Goal: Task Accomplishment & Management: Manage account settings

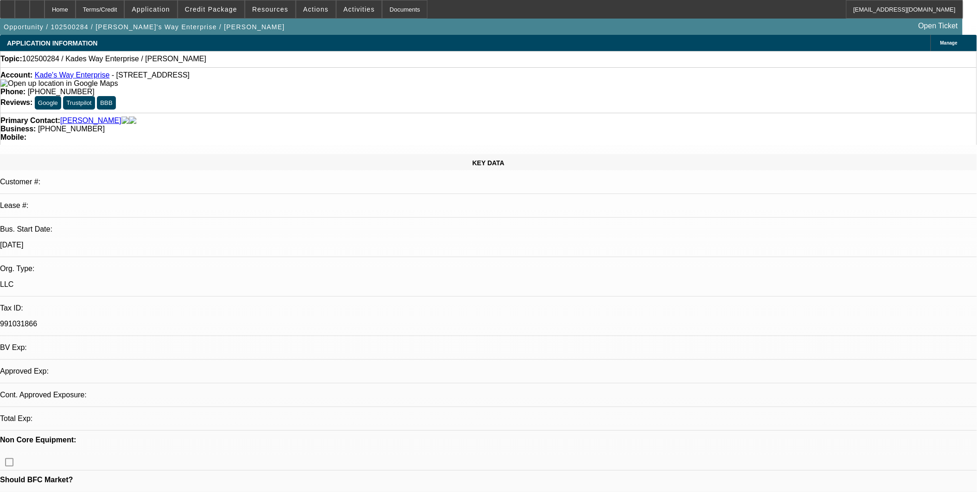
select select "0"
select select "2"
select select "0.1"
select select "1"
select select "2"
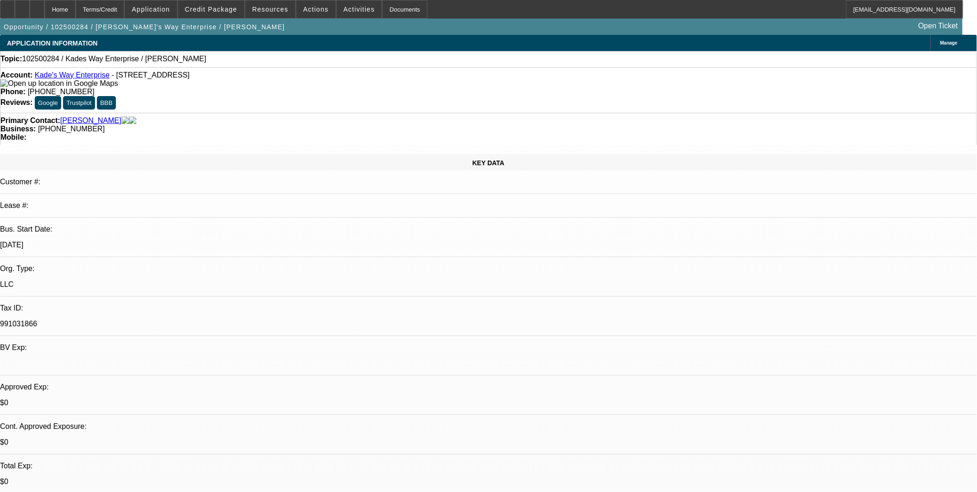
select select "4"
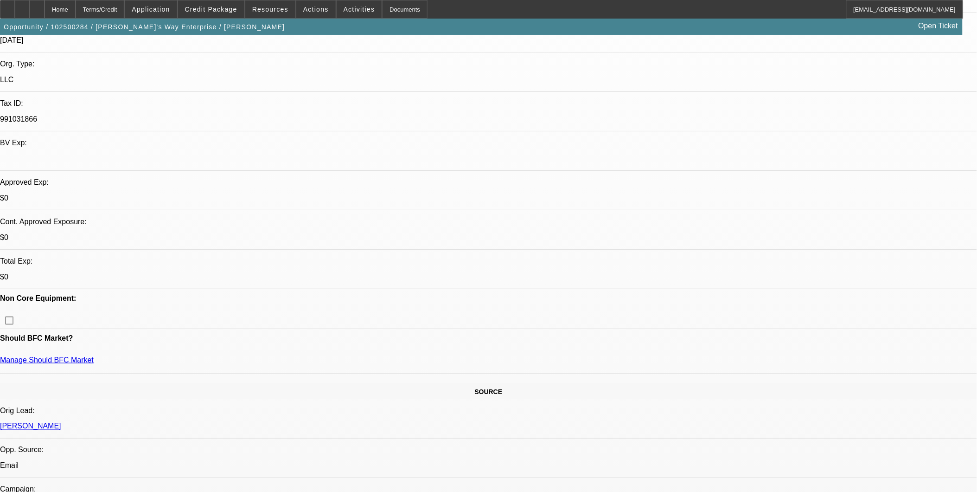
scroll to position [206, 0]
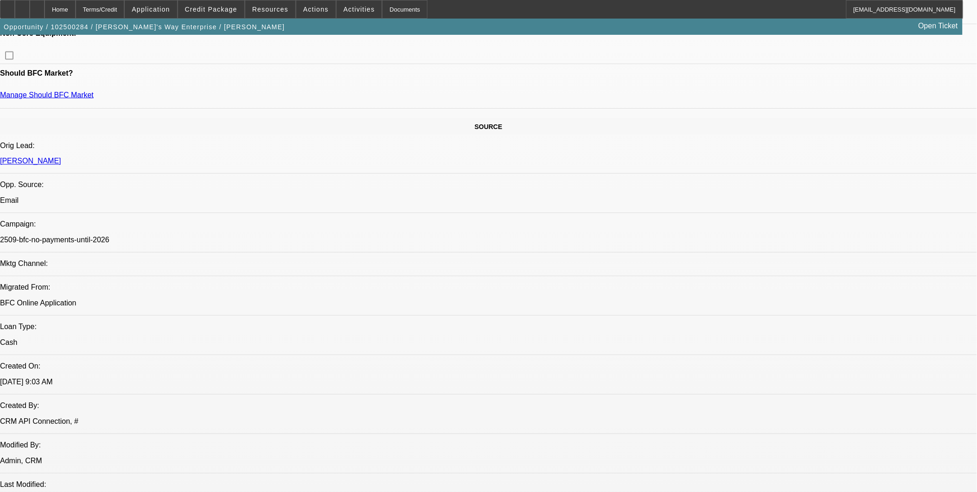
scroll to position [464, 0]
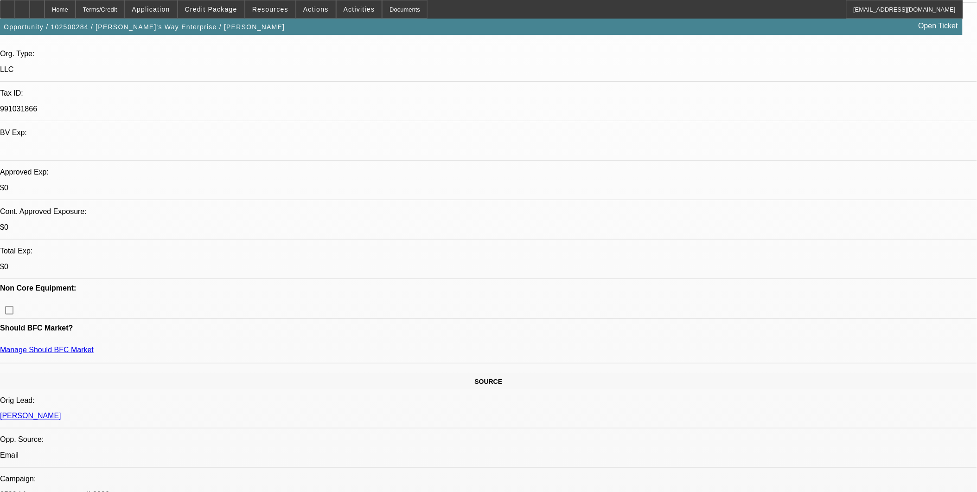
scroll to position [206, 0]
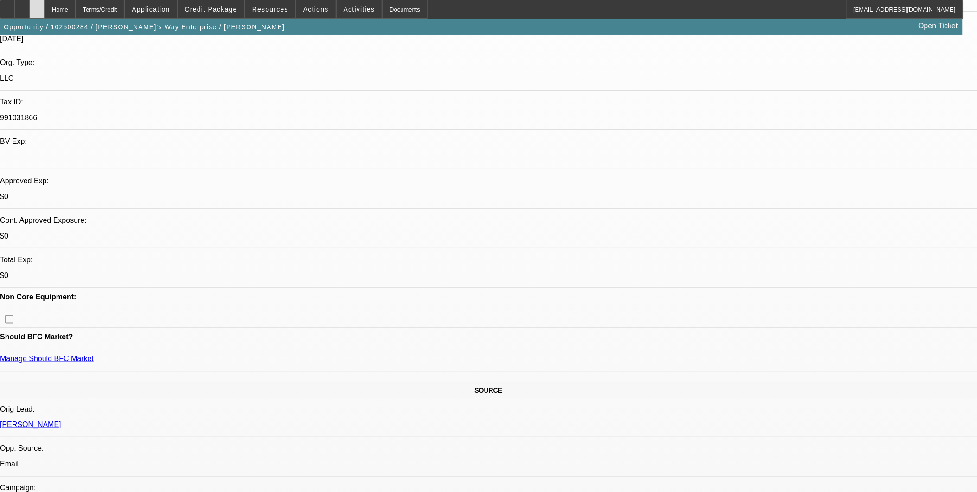
click at [37, 6] on icon at bounding box center [37, 6] width 0 height 0
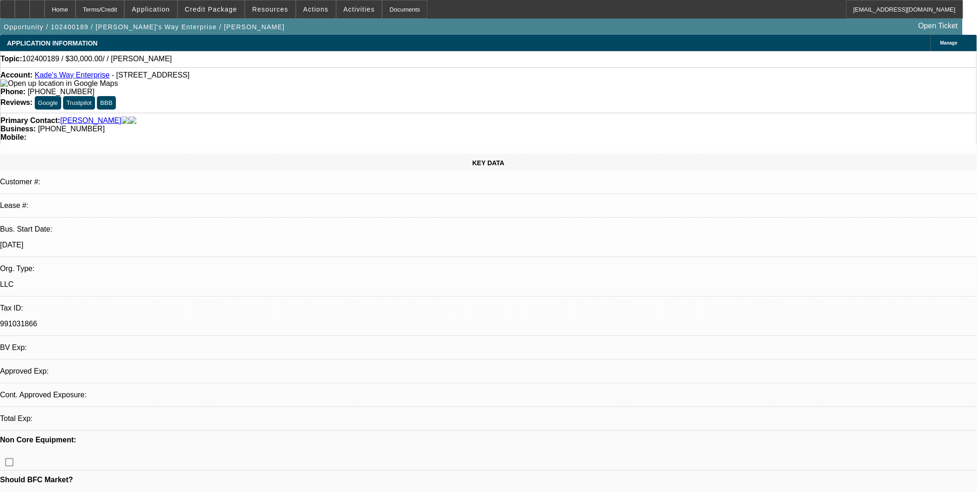
select select "0"
select select "2"
select select "0.1"
select select "1"
select select "2"
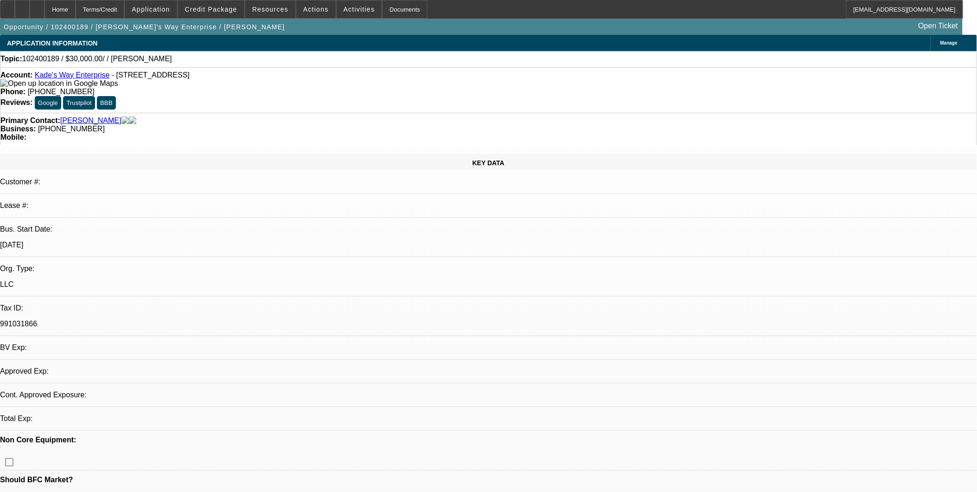
select select "4"
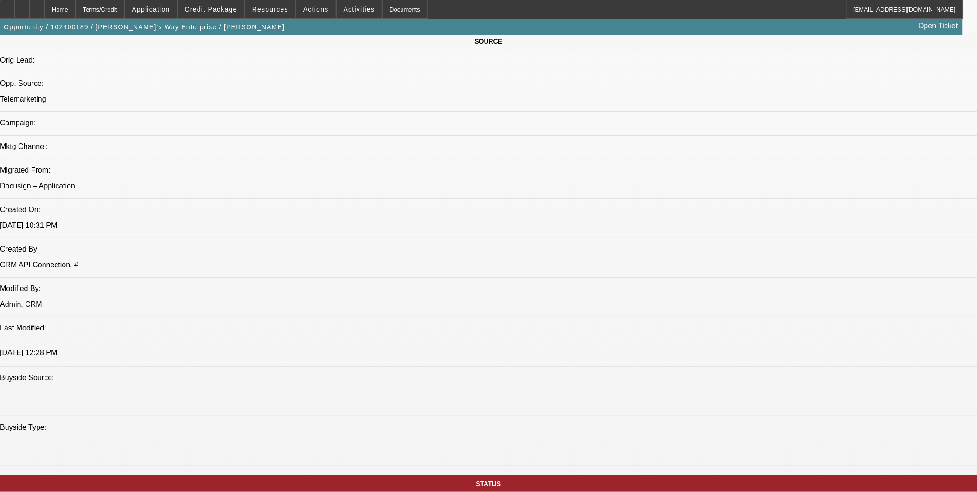
scroll to position [670, 0]
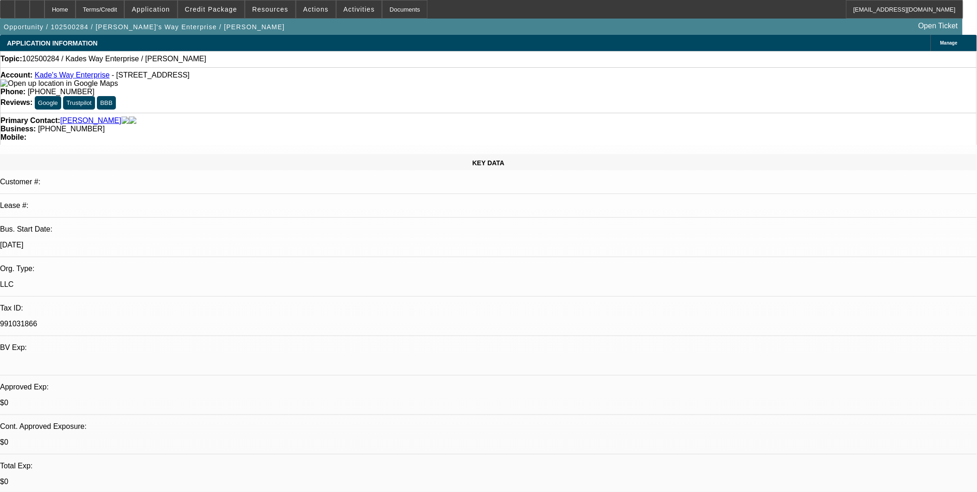
select select "0"
select select "2"
select select "0.1"
select select "4"
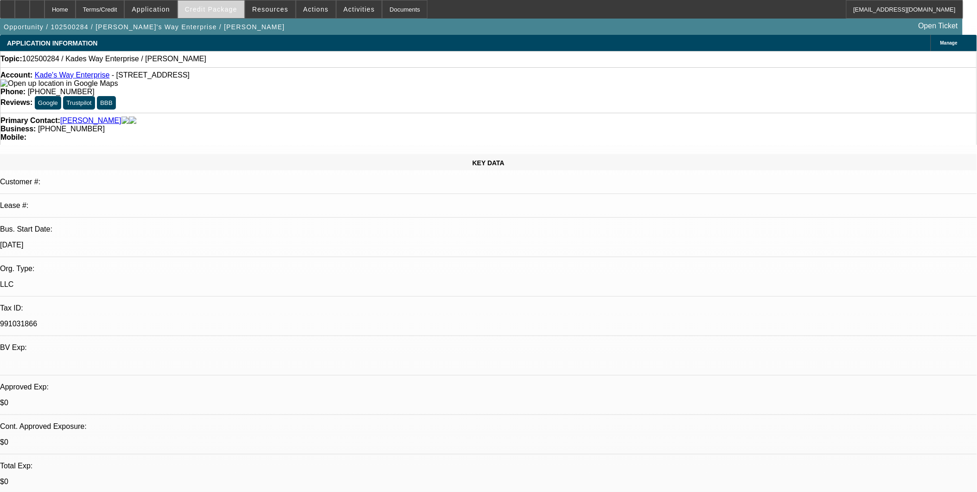
click at [214, 10] on span "Credit Package" at bounding box center [211, 9] width 52 height 7
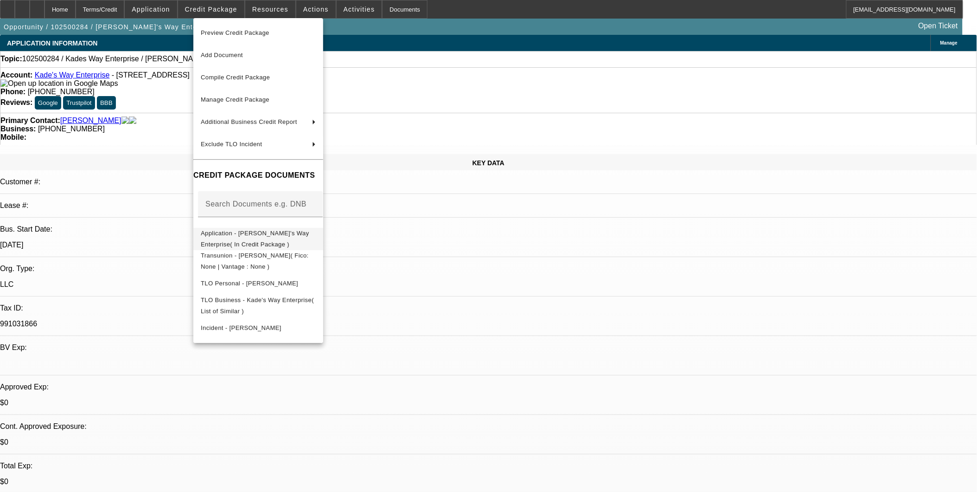
click at [316, 229] on span "Application - Kade's Way Enterprise( In Credit Package )" at bounding box center [258, 238] width 115 height 22
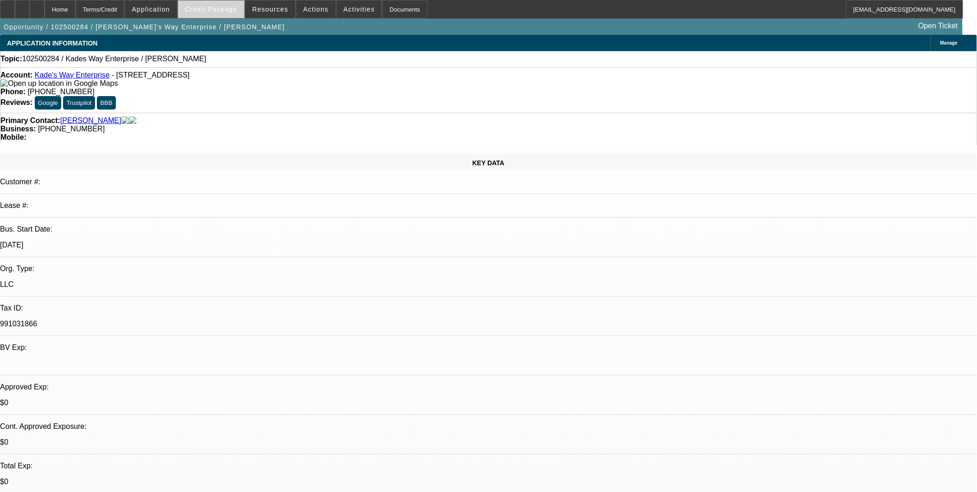
click at [224, 12] on span "Credit Package" at bounding box center [211, 9] width 52 height 7
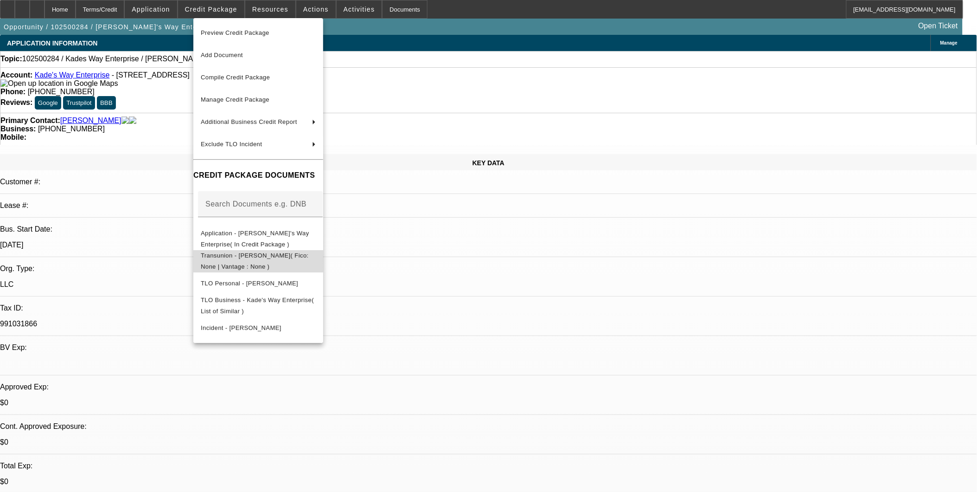
click at [254, 260] on span "Transunion - Davis, Harold( Fico: None | Vantage : None )" at bounding box center [258, 261] width 115 height 22
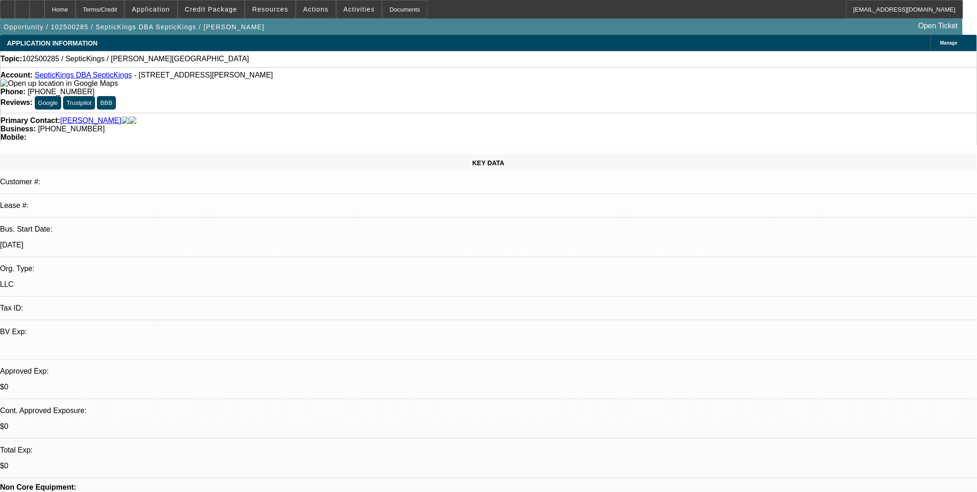
select select "0"
select select "2"
select select "0.1"
select select "4"
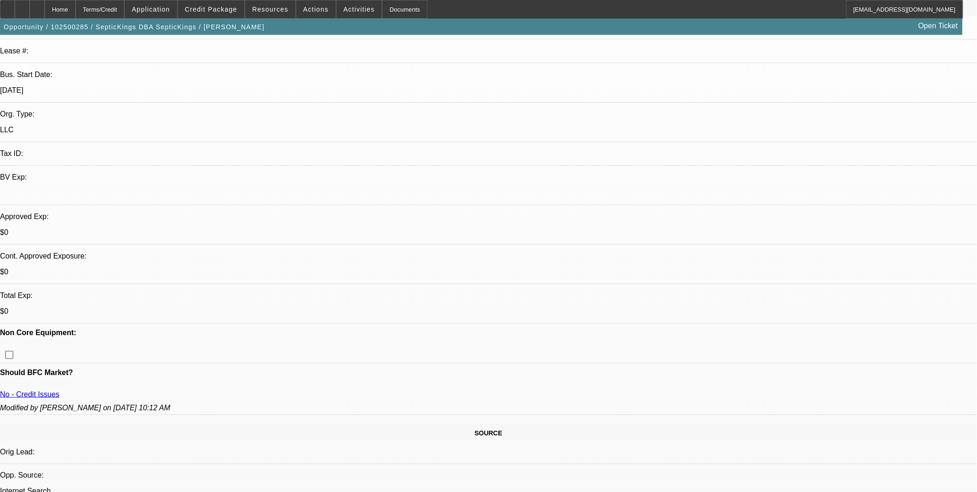
scroll to position [206, 0]
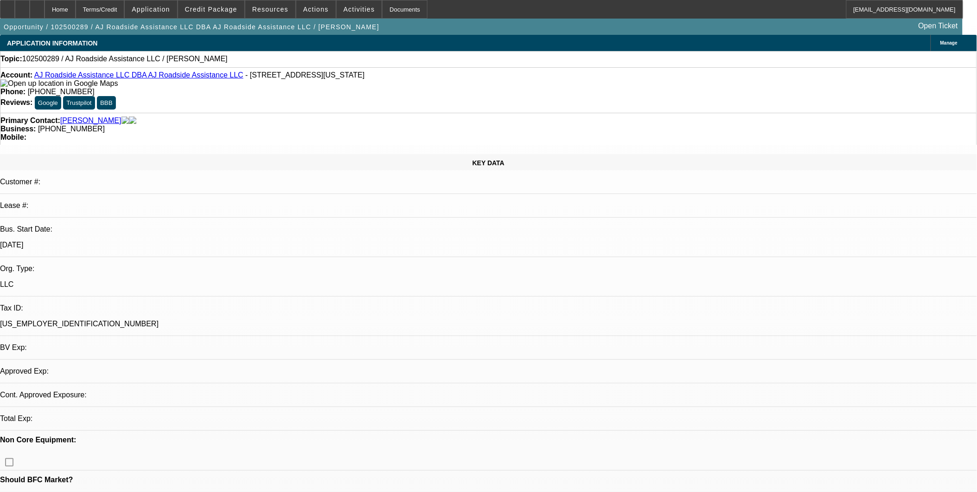
select select "0"
select select "2"
select select "0.1"
select select "1"
select select "2"
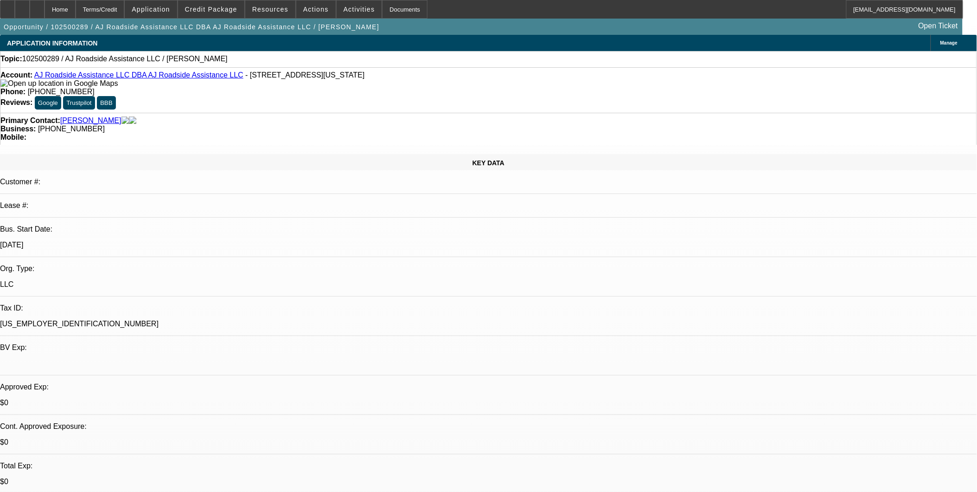
select select "4"
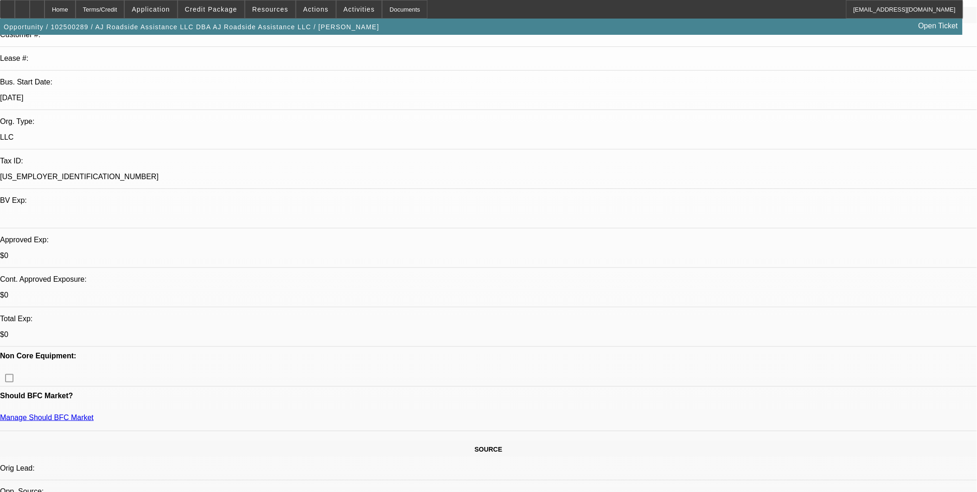
scroll to position [154, 0]
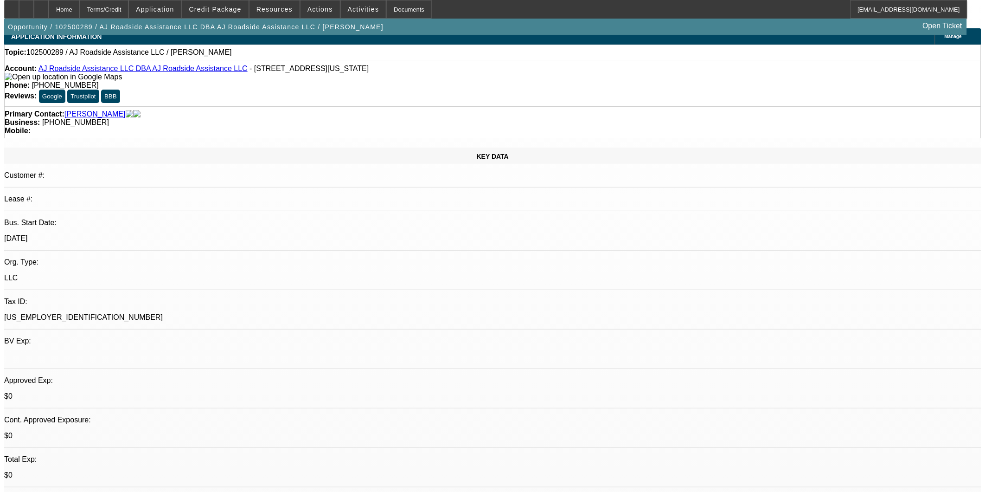
scroll to position [0, 0]
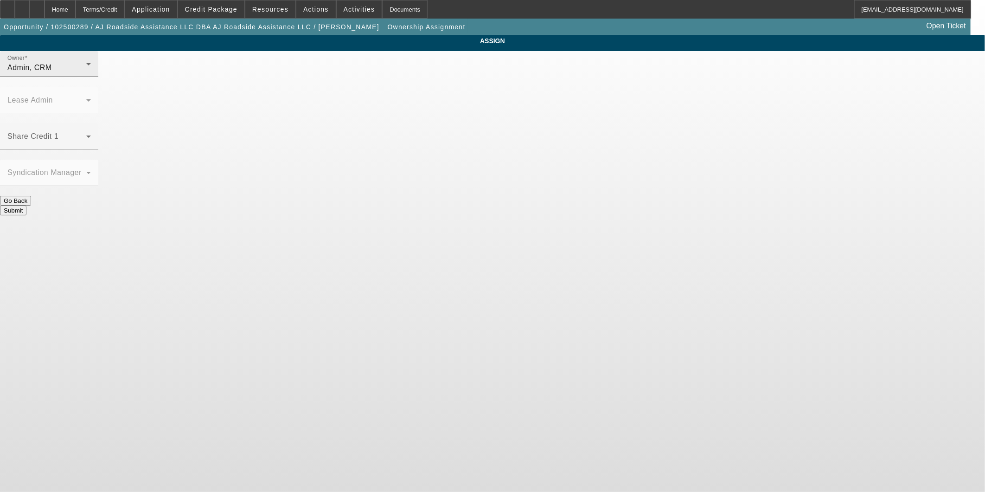
click at [86, 73] on div "Admin, CRM" at bounding box center [46, 67] width 79 height 11
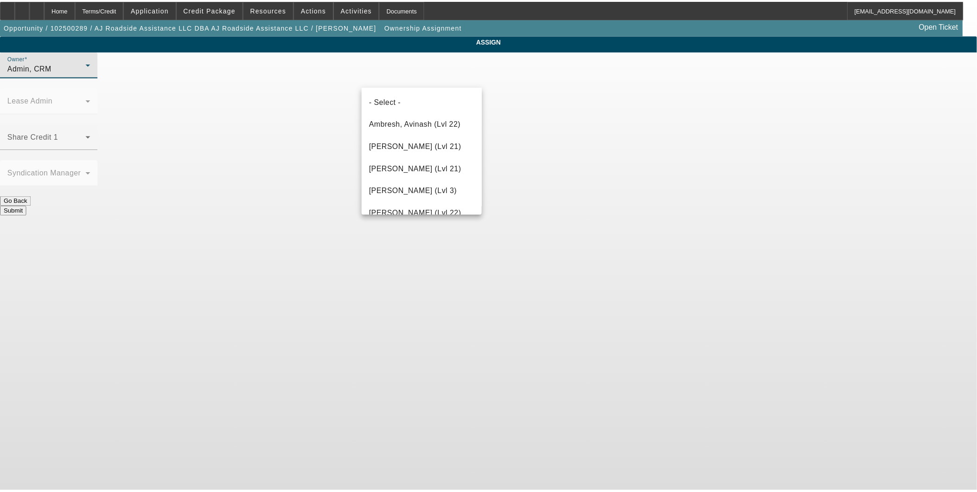
scroll to position [293, 0]
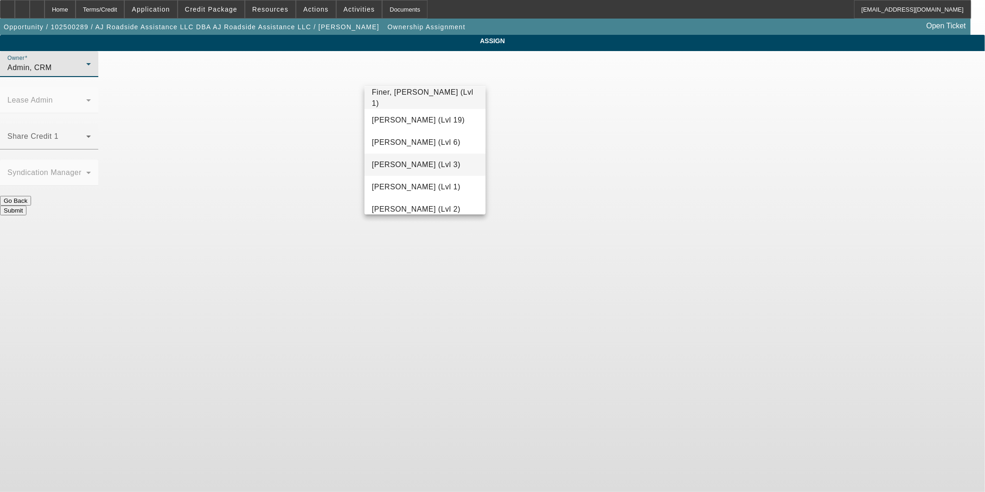
click at [417, 167] on span "Flores, Brian (Lvl 3)" at bounding box center [416, 164] width 89 height 11
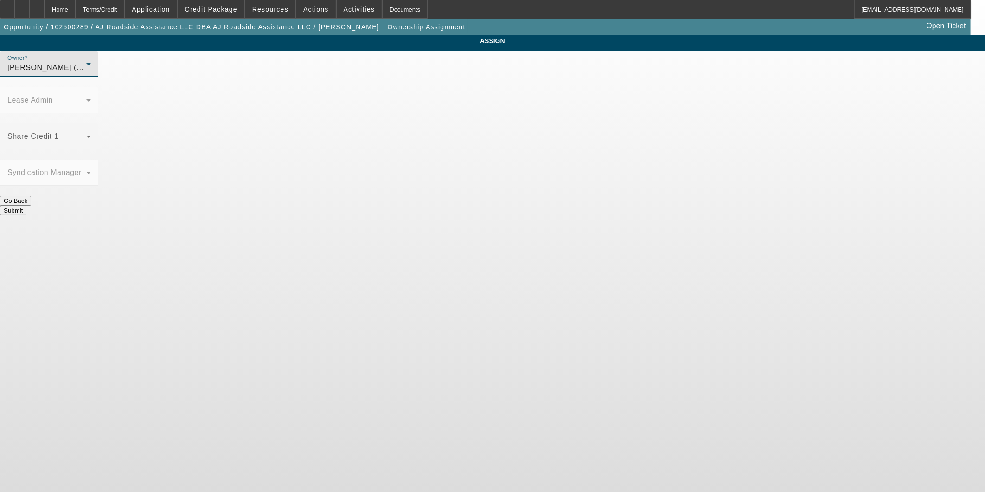
click at [26, 205] on button "Submit" at bounding box center [13, 210] width 26 height 10
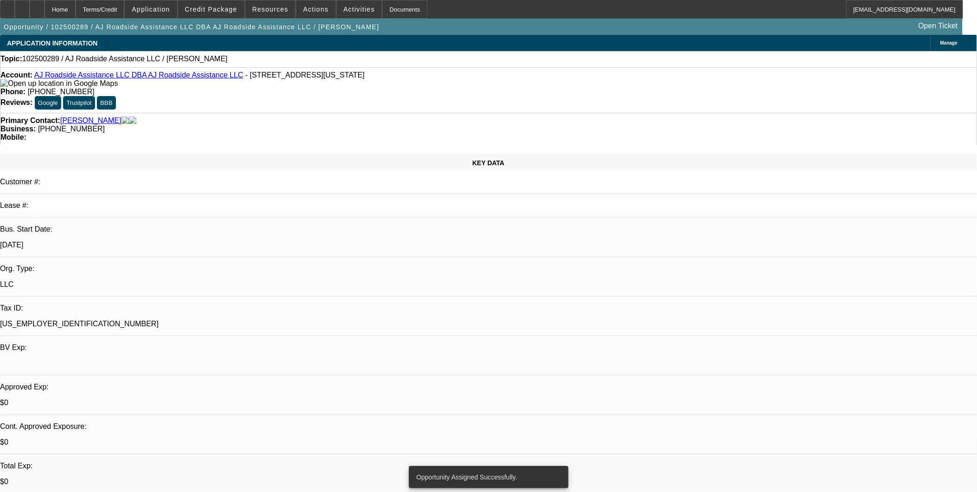
select select "0"
select select "2"
select select "0.1"
select select "4"
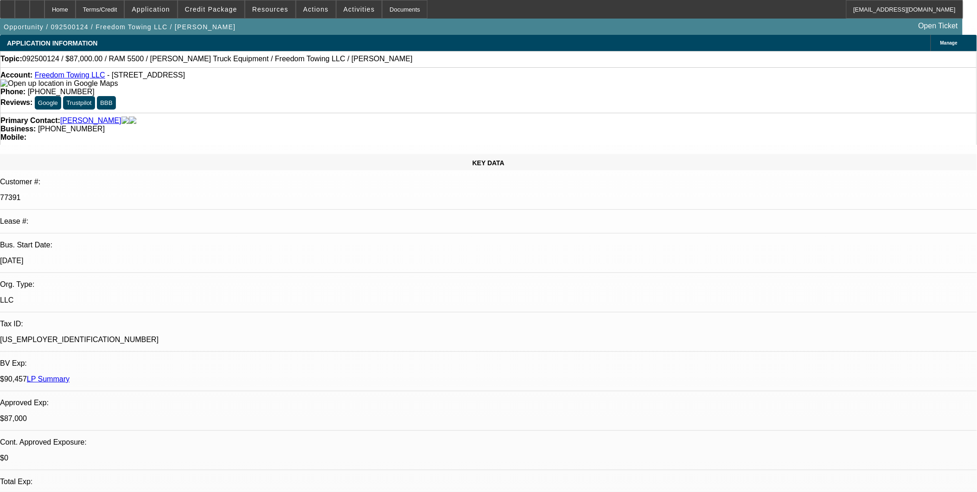
select select "0"
select select "2"
select select "0"
select select "2"
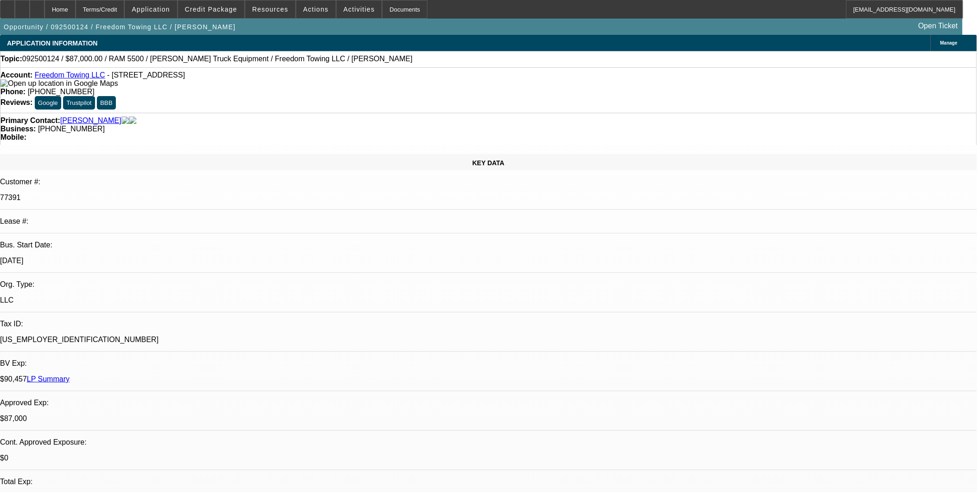
select select "0"
select select "2"
select select "0.1"
select select "0"
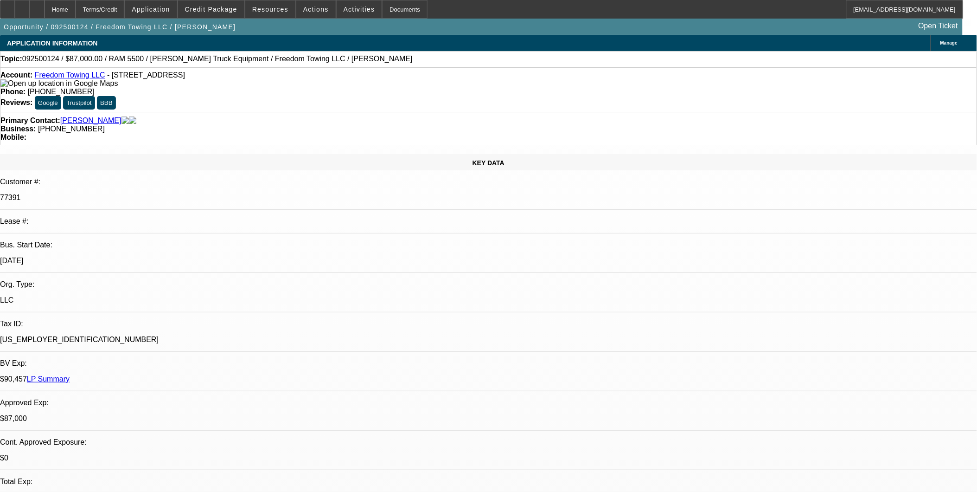
select select "2"
select select "0.1"
select select "1"
select select "2"
select select "6"
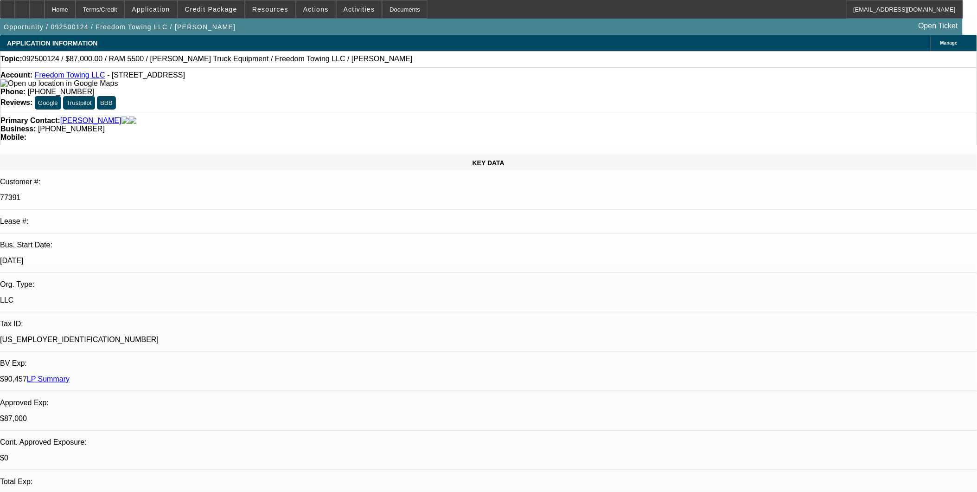
select select "1"
select select "2"
select select "6"
select select "1"
select select "2"
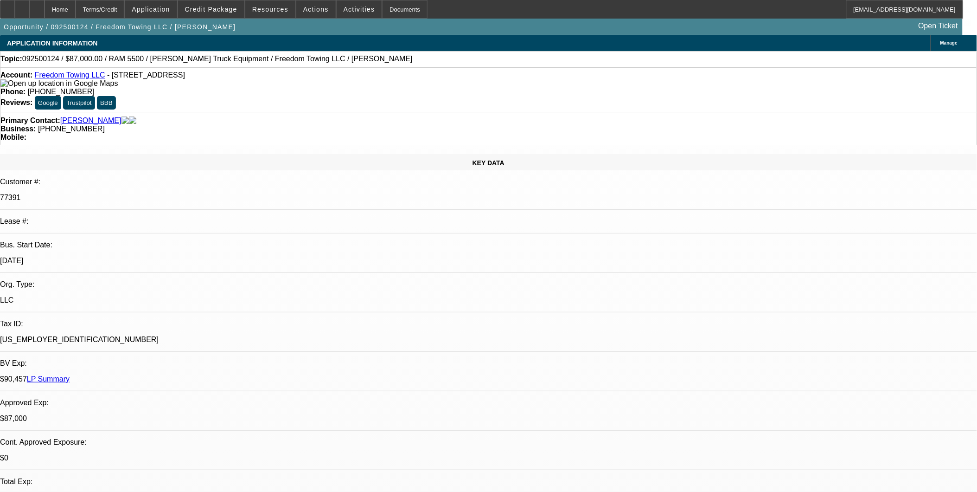
select select "4"
select select "1"
select select "2"
select select "4"
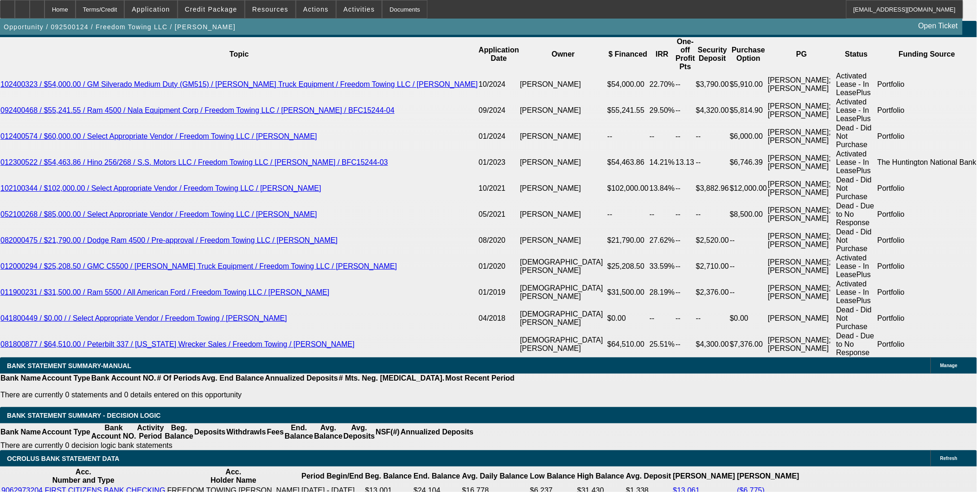
scroll to position [1597, 0]
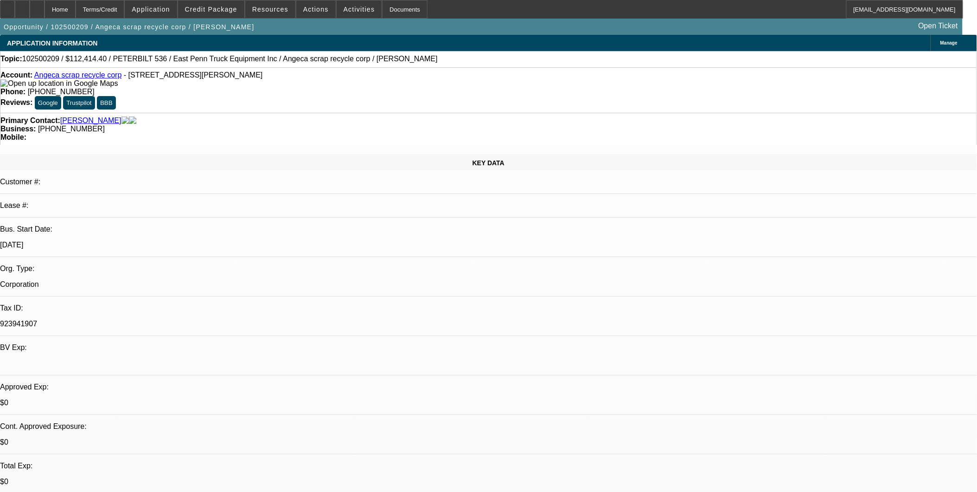
select select "0"
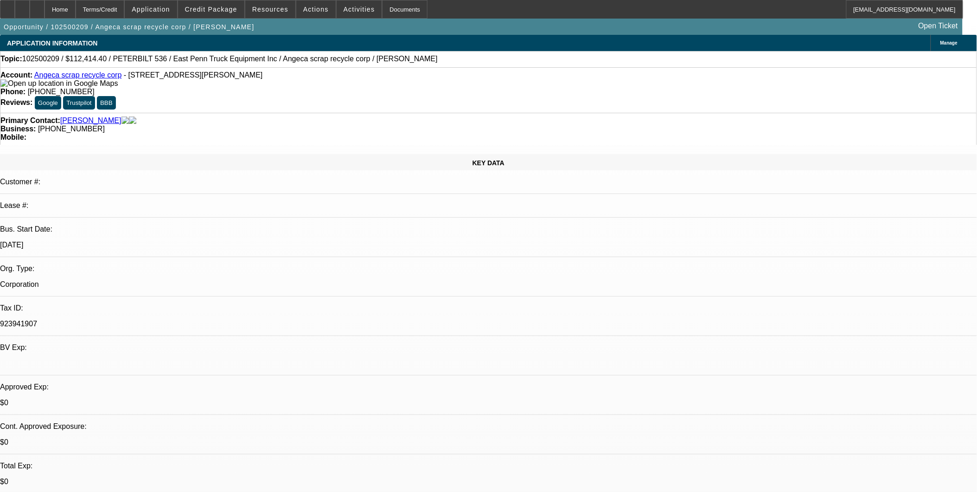
select select "0"
select select "1"
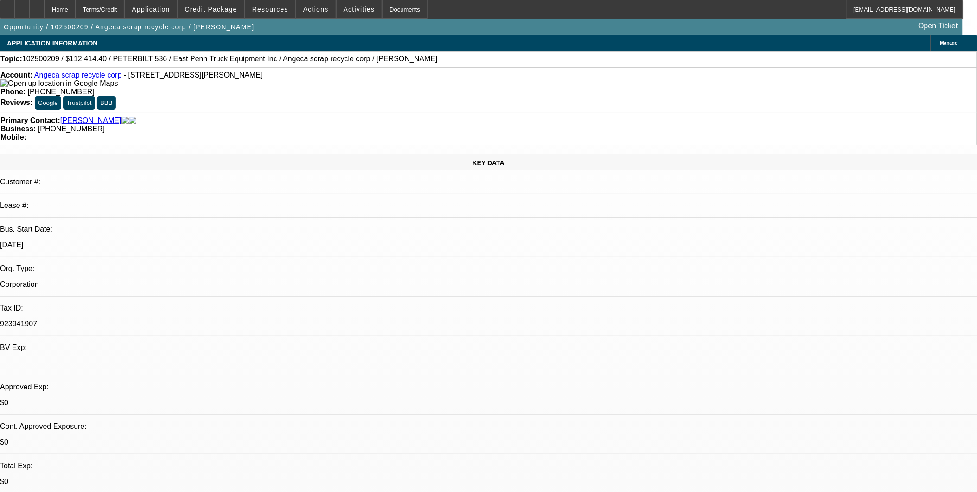
select select "2"
select select "21"
select select "1"
select select "2"
select select "21"
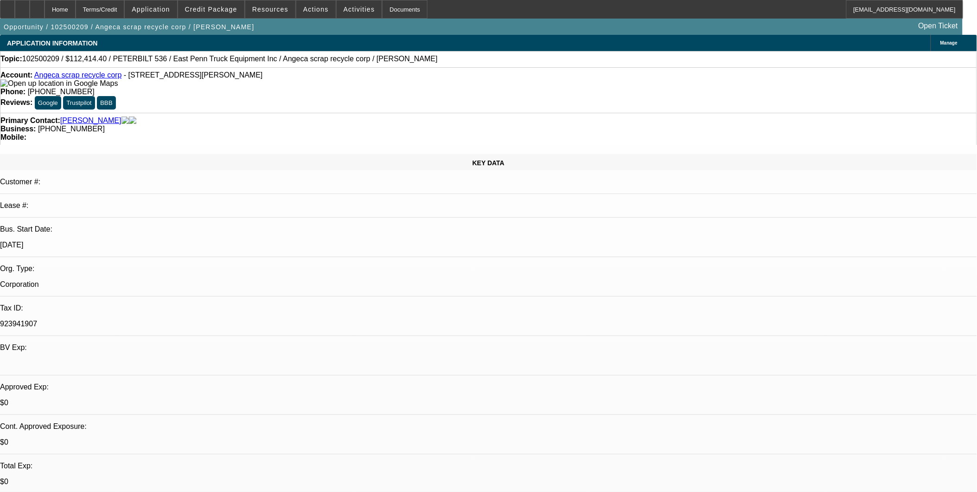
select select "1"
select select "2"
select select "21"
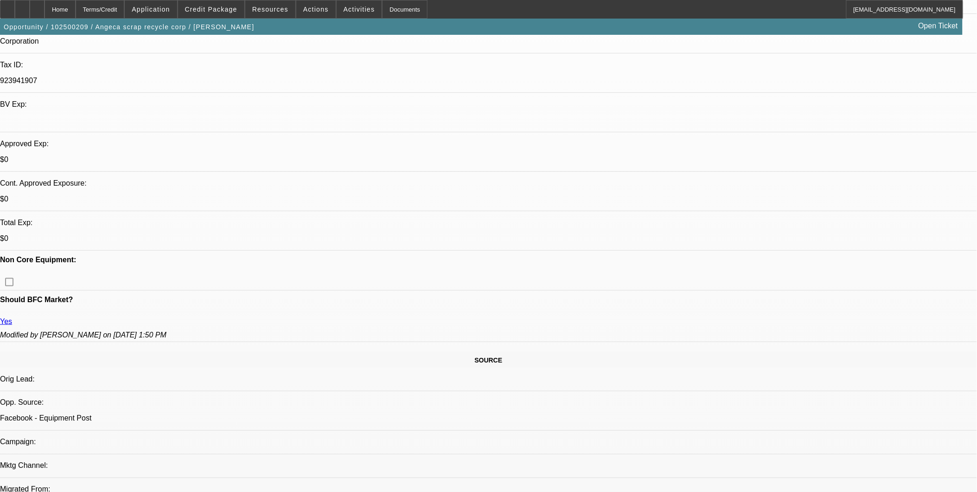
scroll to position [309, 0]
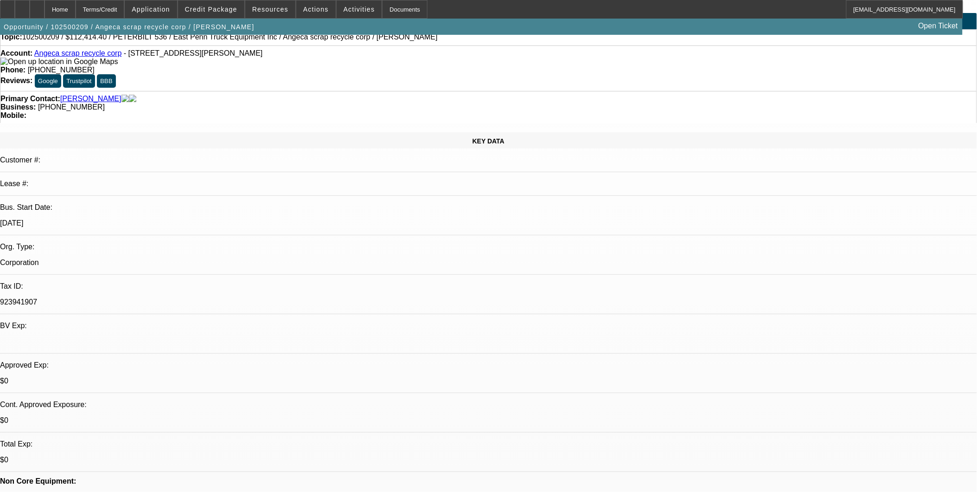
scroll to position [0, 0]
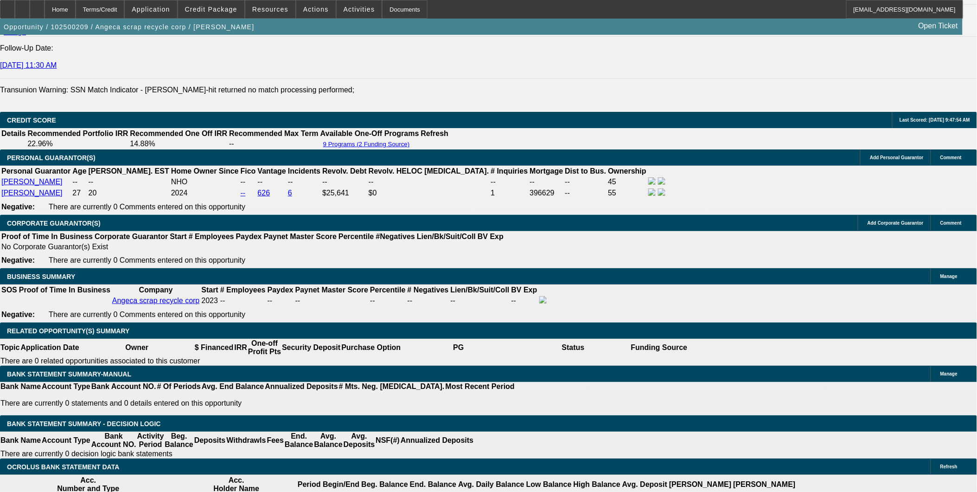
scroll to position [1288, 0]
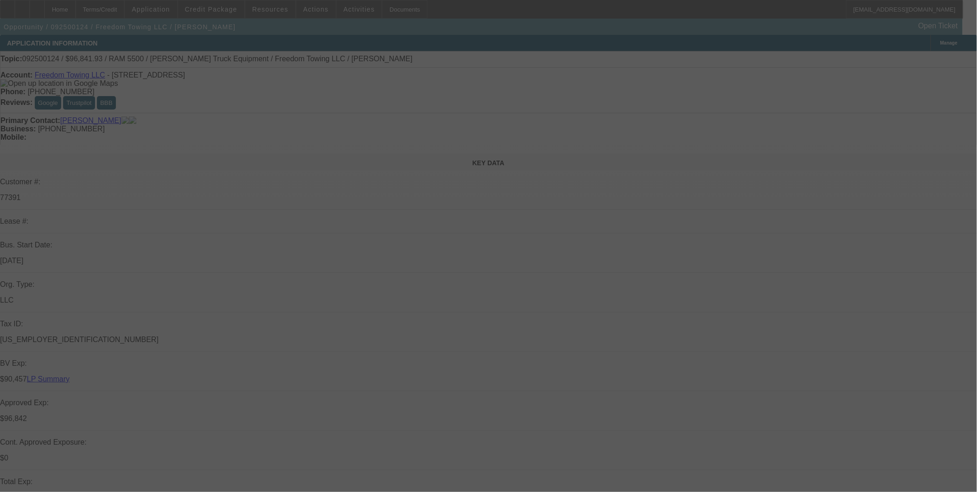
select select "0"
select select "2"
select select "0"
select select "2"
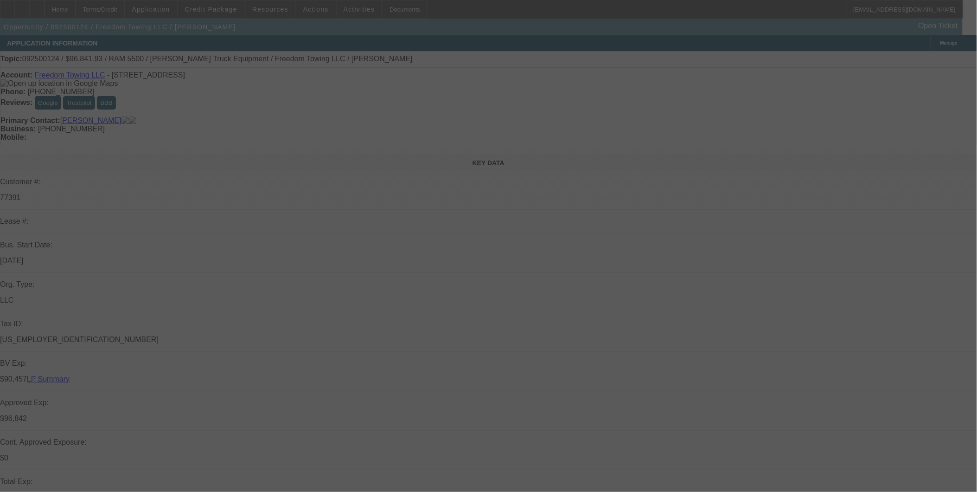
select select "0"
select select "2"
select select "0.1"
select select "0"
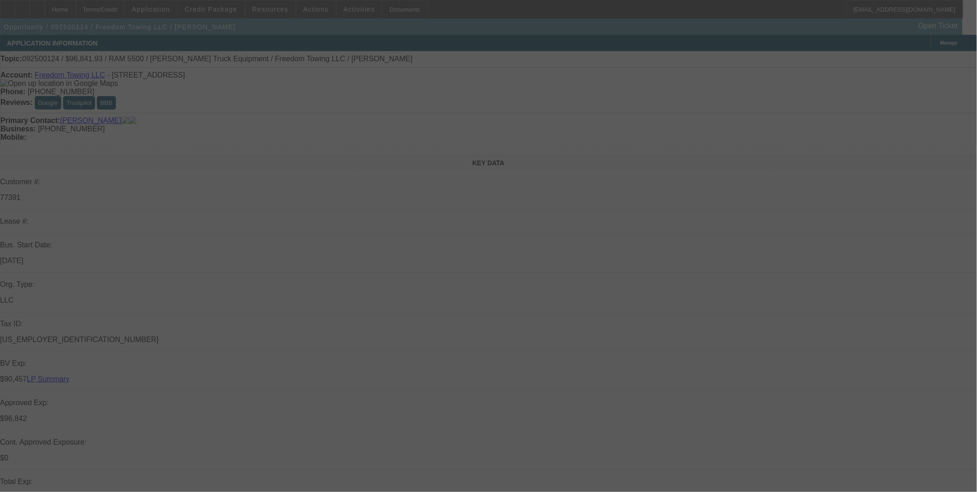
select select "2"
select select "0.1"
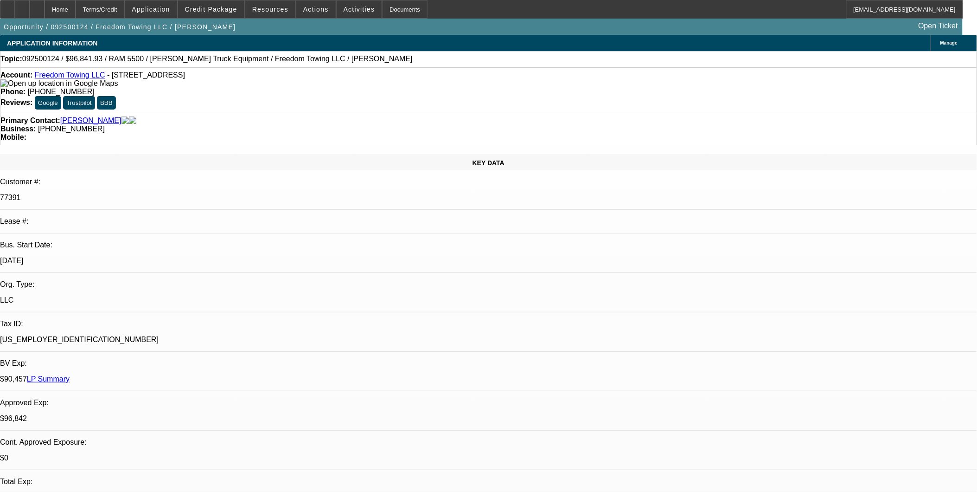
select select "1"
select select "2"
select select "6"
select select "1"
select select "2"
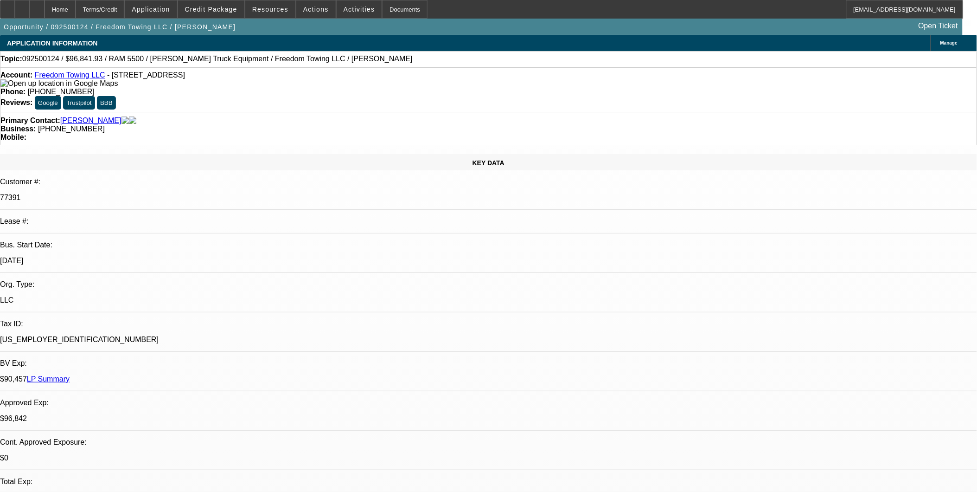
select select "6"
select select "1"
select select "2"
select select "4"
select select "1"
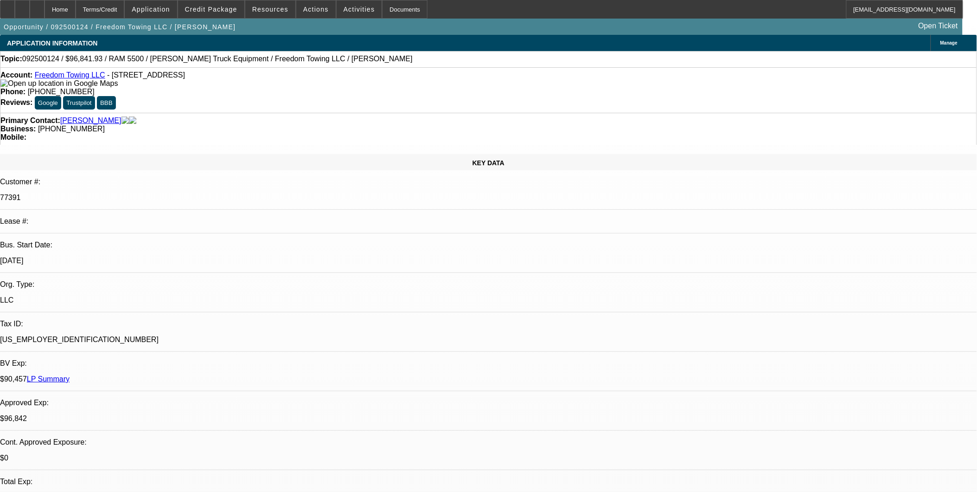
select select "2"
select select "4"
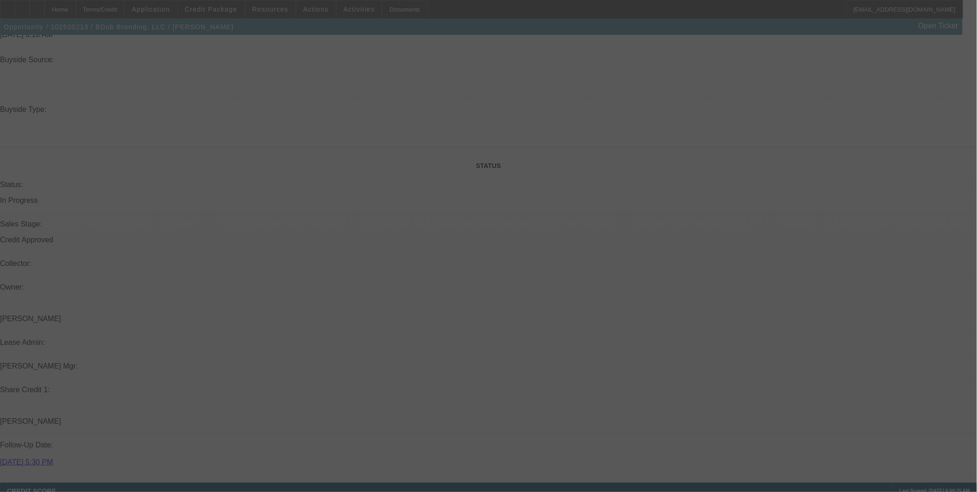
scroll to position [1132, 0]
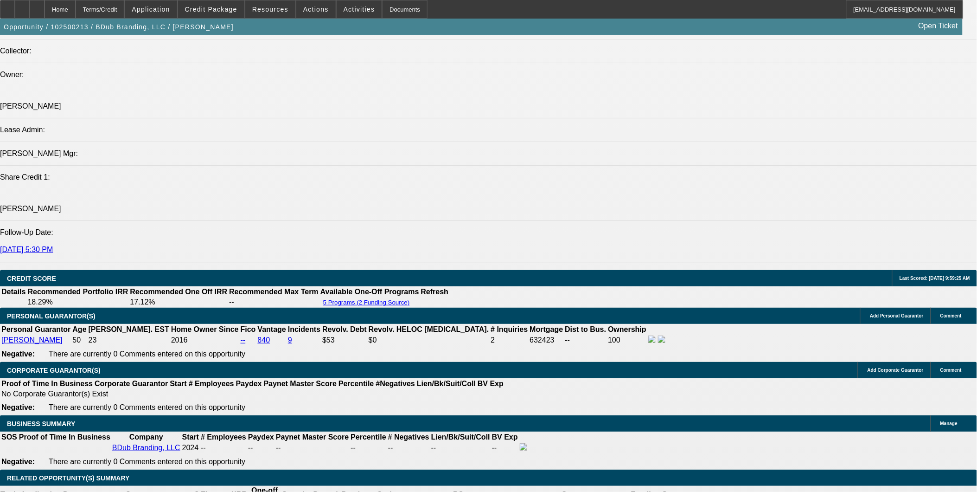
select select "0"
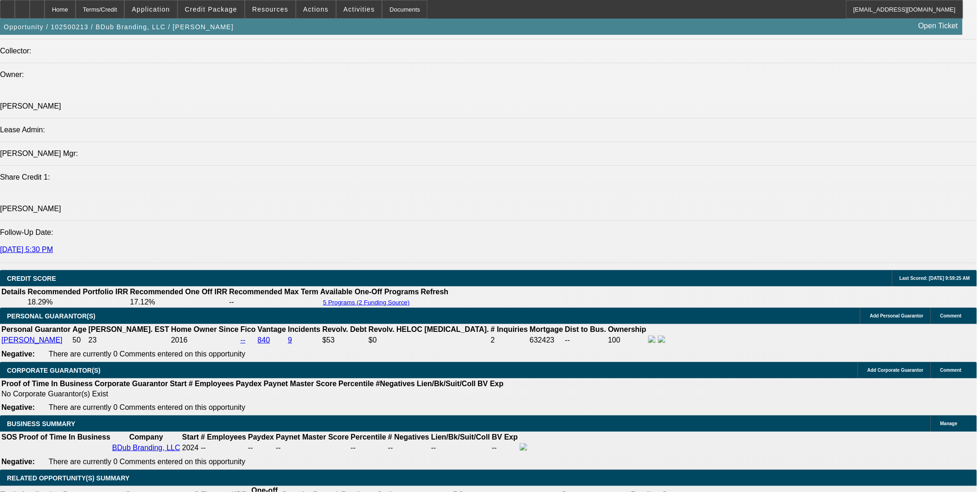
select select "2"
select select "0"
select select "2"
select select "0"
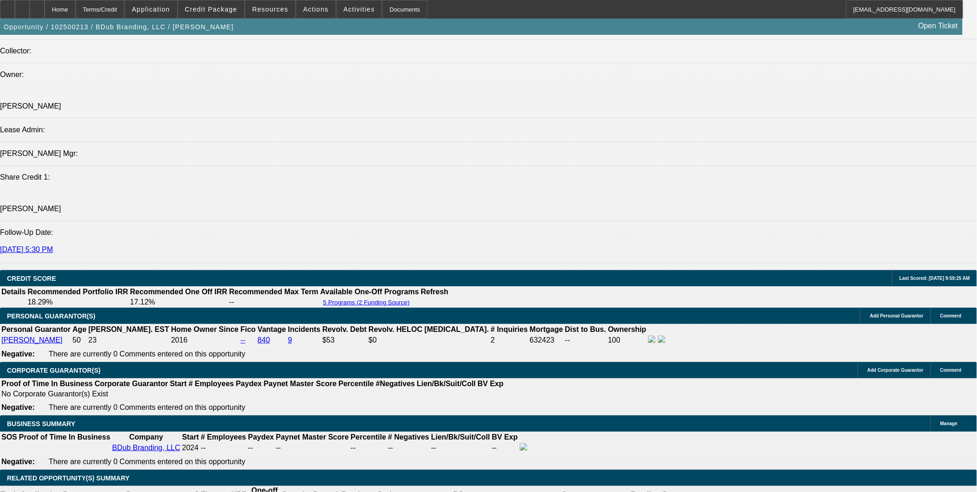
select select "1"
select select "2"
select select "6"
select select "1"
select select "2"
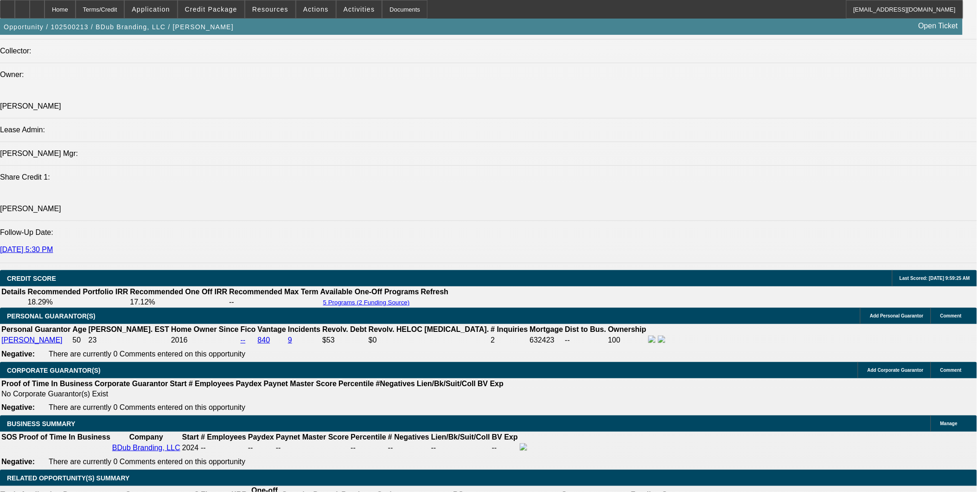
select select "6"
select select "1"
select select "2"
select select "6"
select select "1"
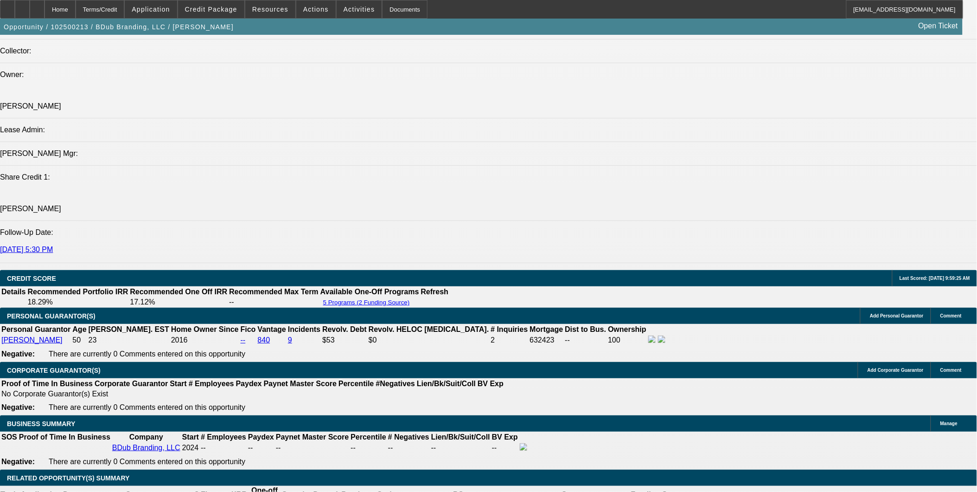
select select "2"
select select "6"
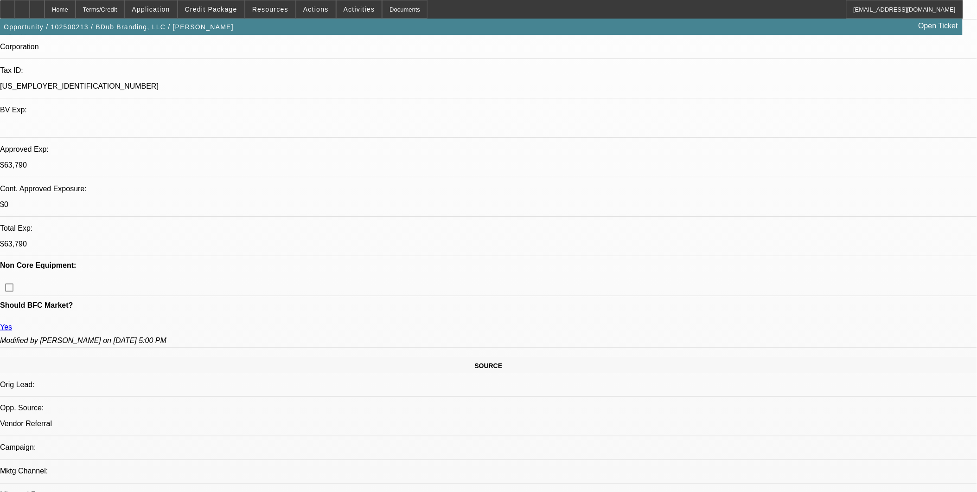
scroll to position [231, 0]
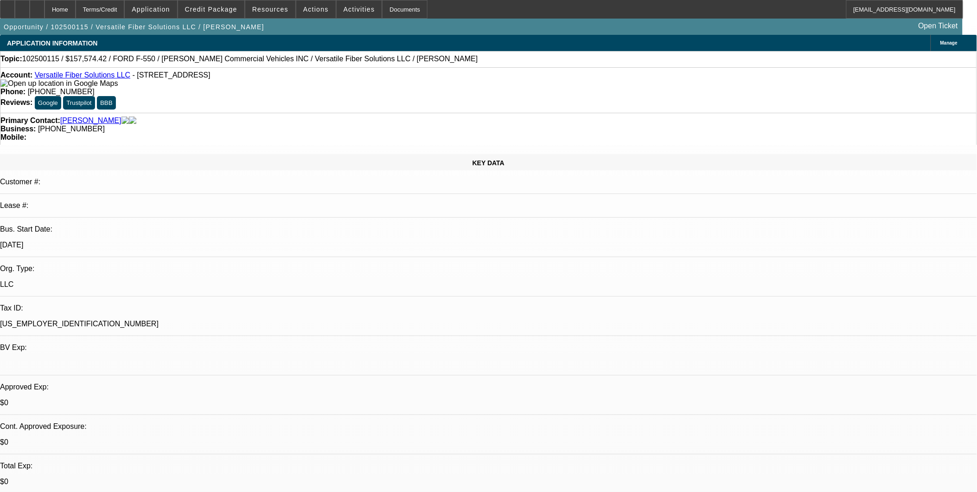
select select "0"
select select "0.1"
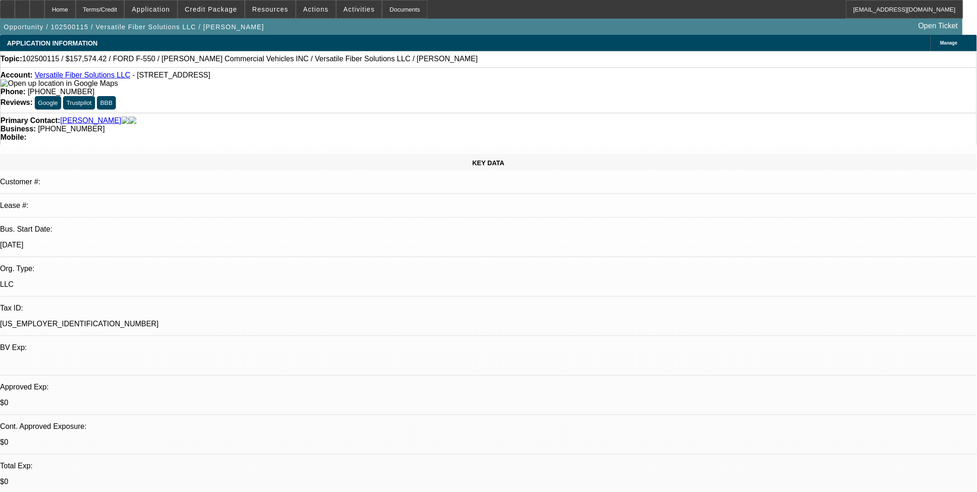
select select "0"
select select "0.1"
select select "0"
select select "0.1"
select select "0"
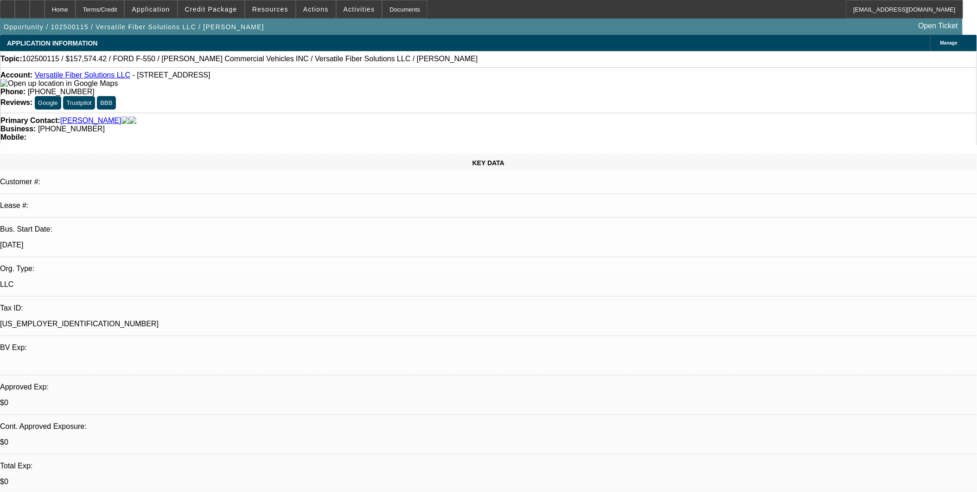
select select "0"
select select "1"
select select "3"
select select "4"
select select "1"
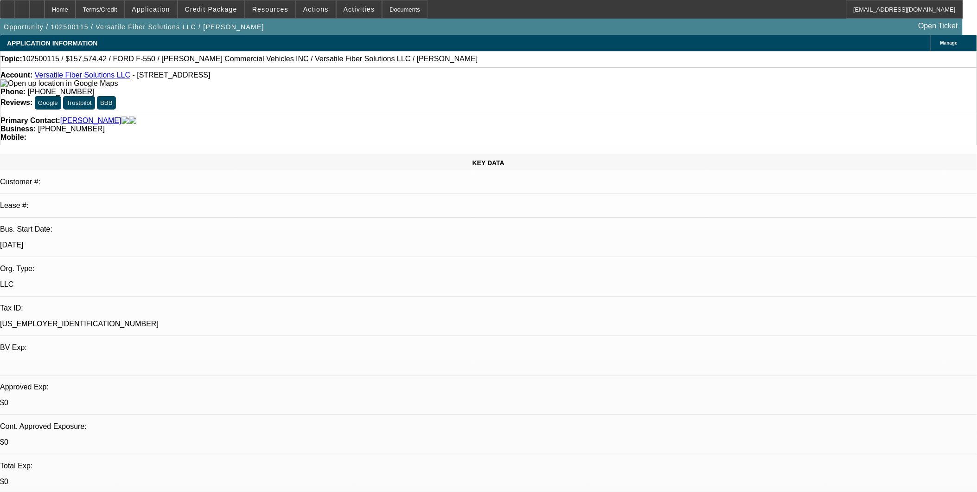
select select "3"
select select "4"
select select "1"
select select "3"
select select "4"
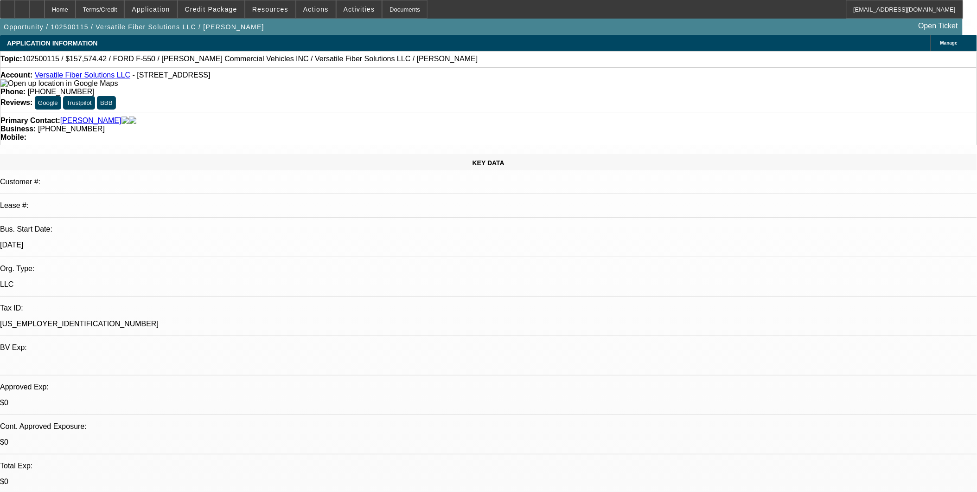
select select "1"
select select "6"
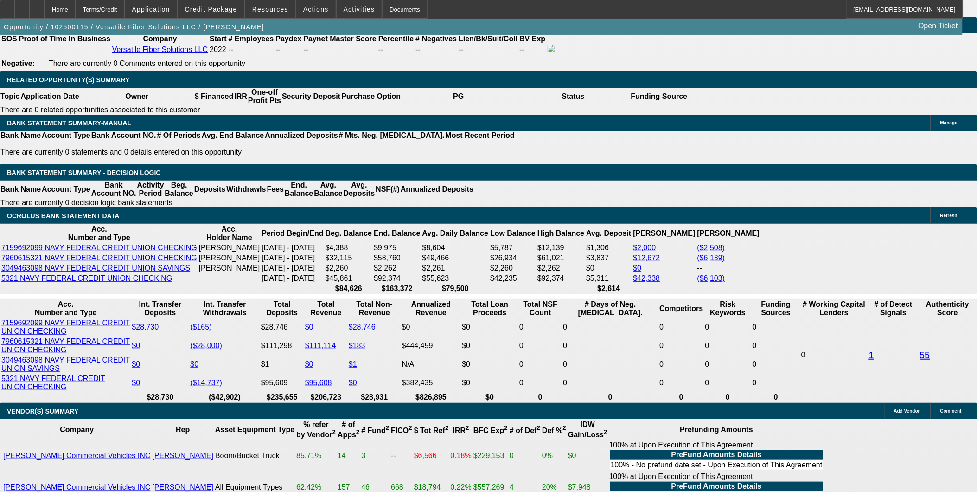
scroll to position [1494, 0]
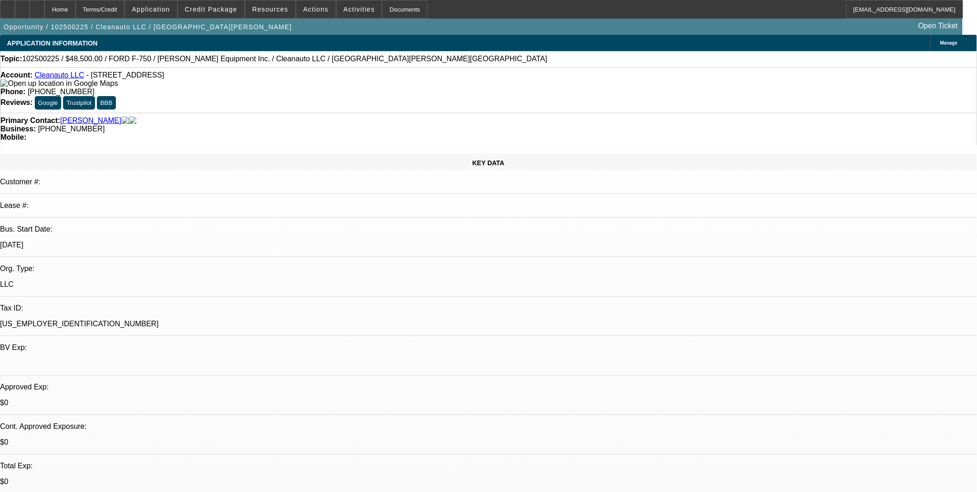
select select "0"
select select "2"
select select "0.1"
select select "0"
select select "2"
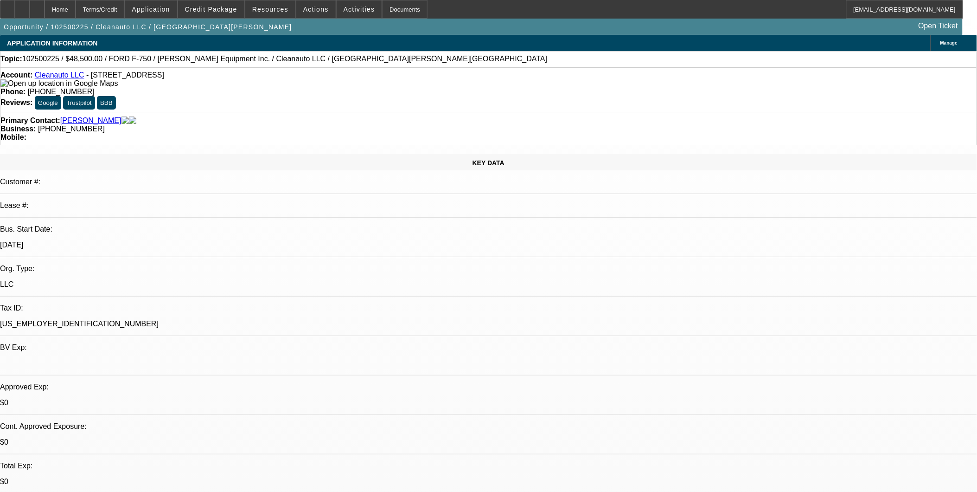
select select "0.1"
select select "0"
select select "2"
select select "0.1"
select select "1"
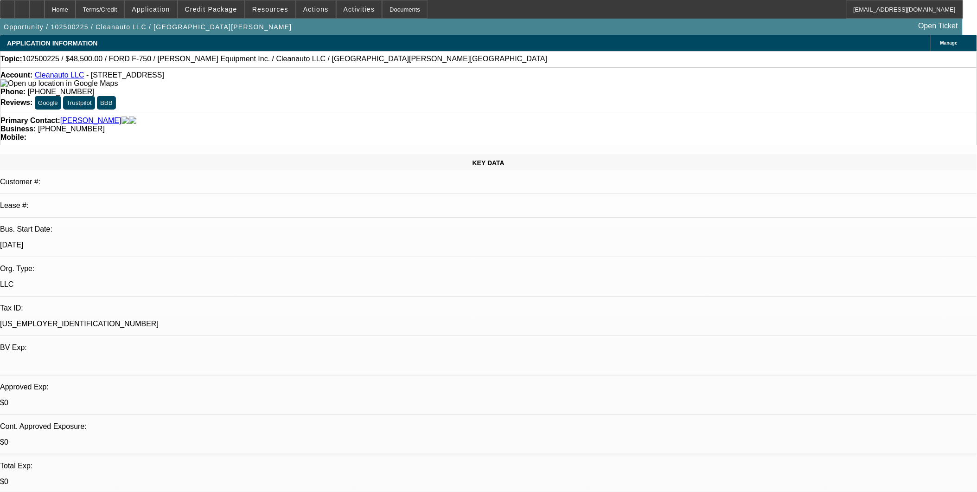
select select "2"
select select "4"
select select "1"
select select "2"
select select "4"
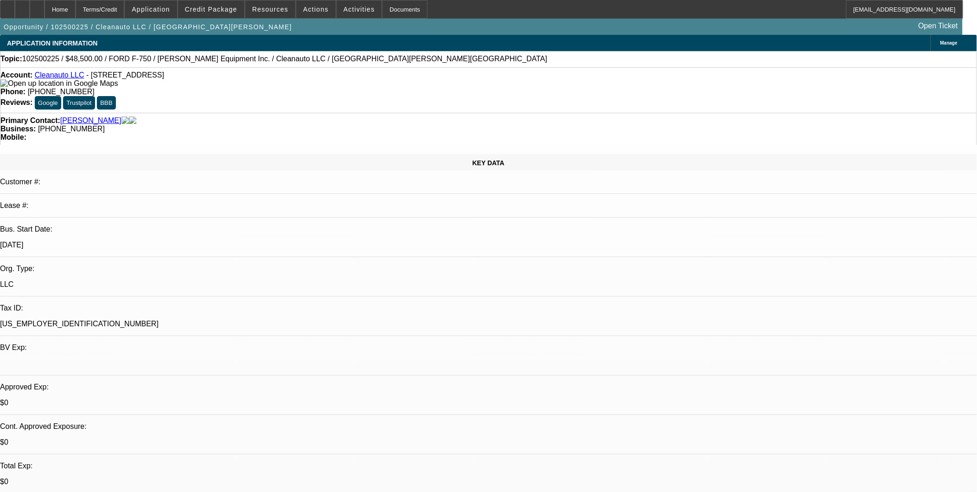
select select "1"
select select "2"
select select "4"
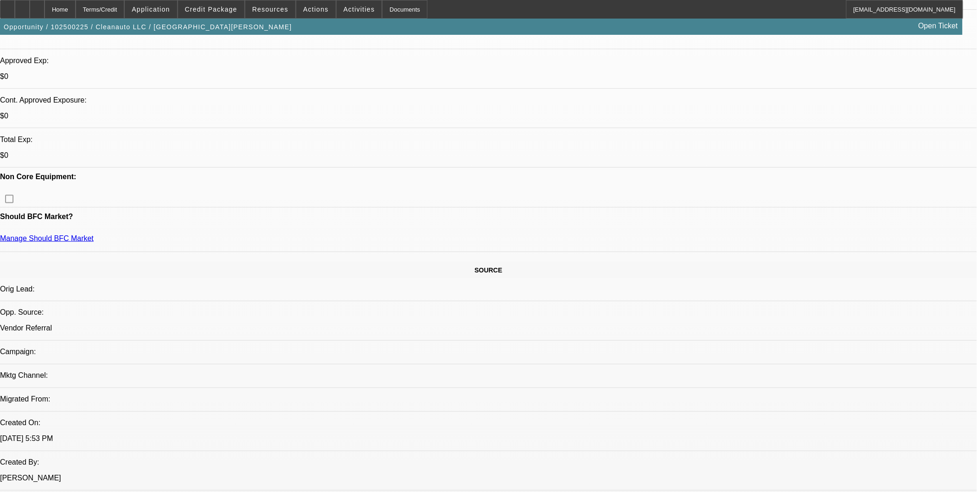
scroll to position [309, 0]
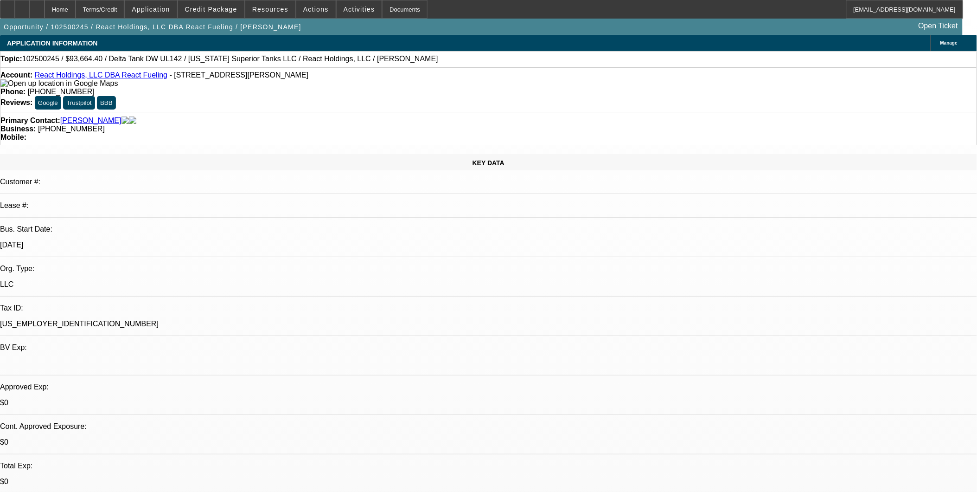
select select "0.1"
select select "2"
select select "0.1"
select select "0"
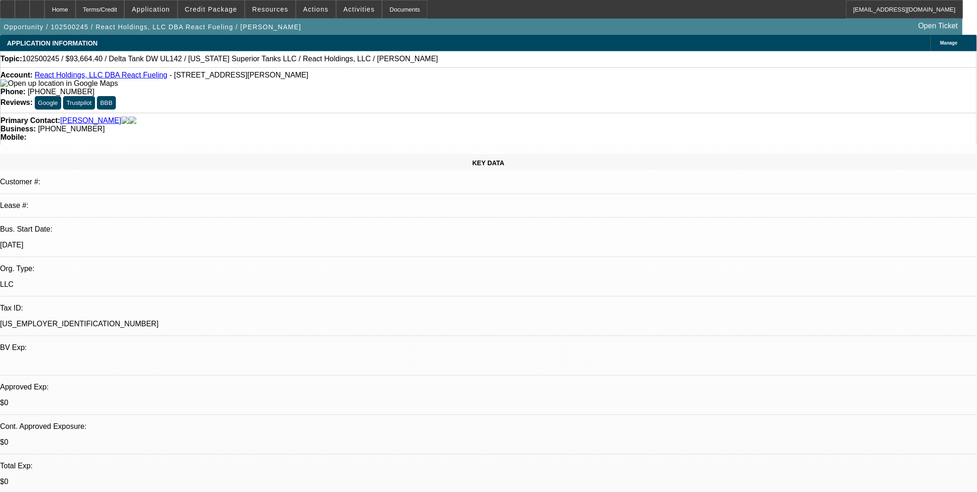
select select "0"
select select "1"
select select "2"
select select "4"
select select "1"
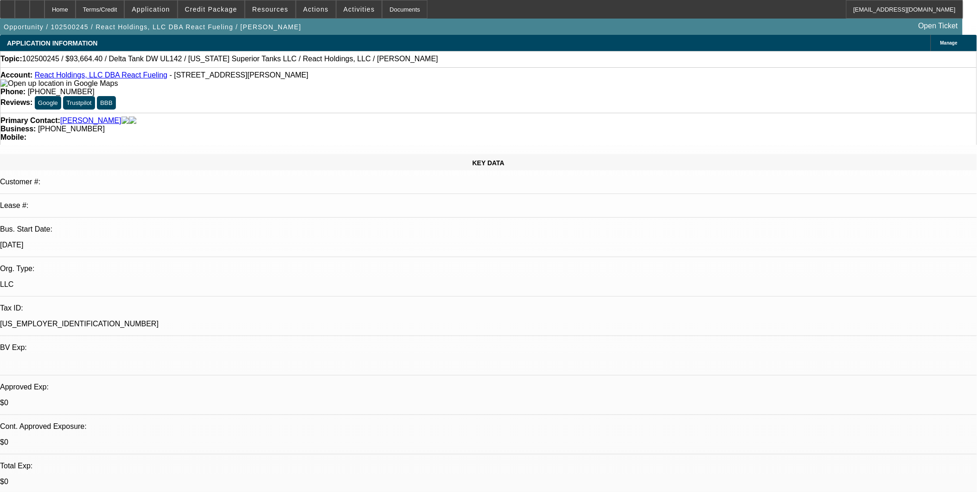
select select "1"
select select "6"
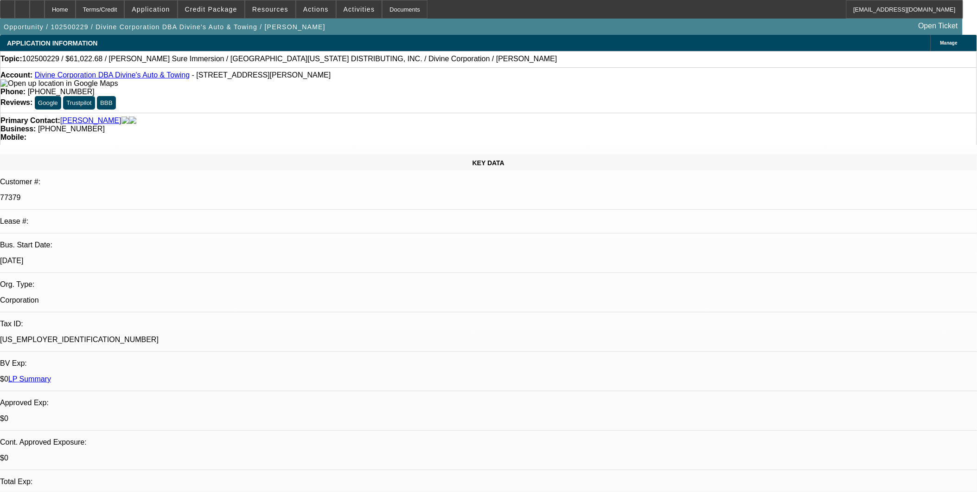
select select "0"
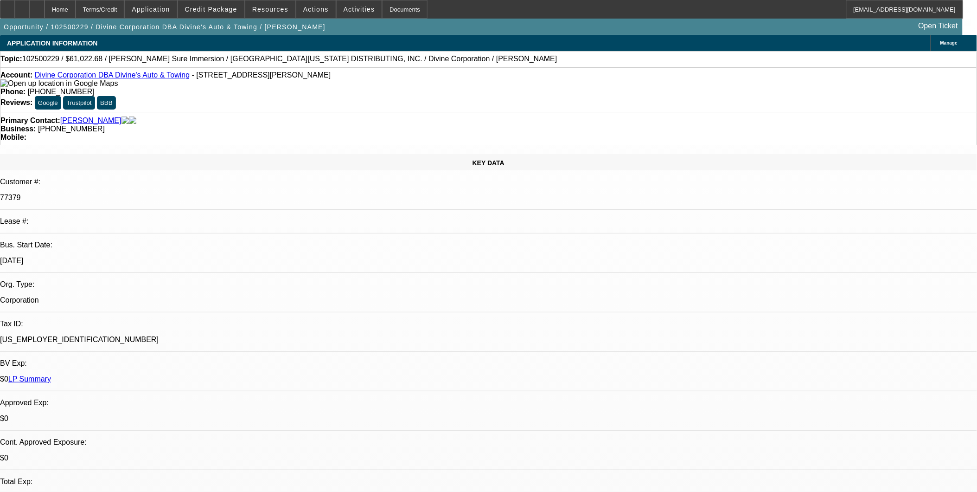
select select "0"
select select "1"
select select "3"
select select "6"
select select "1"
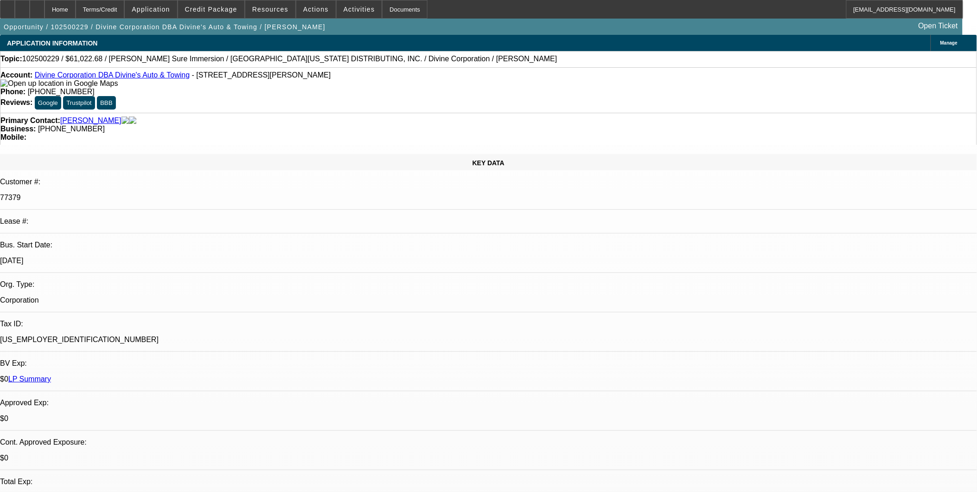
select select "3"
select select "6"
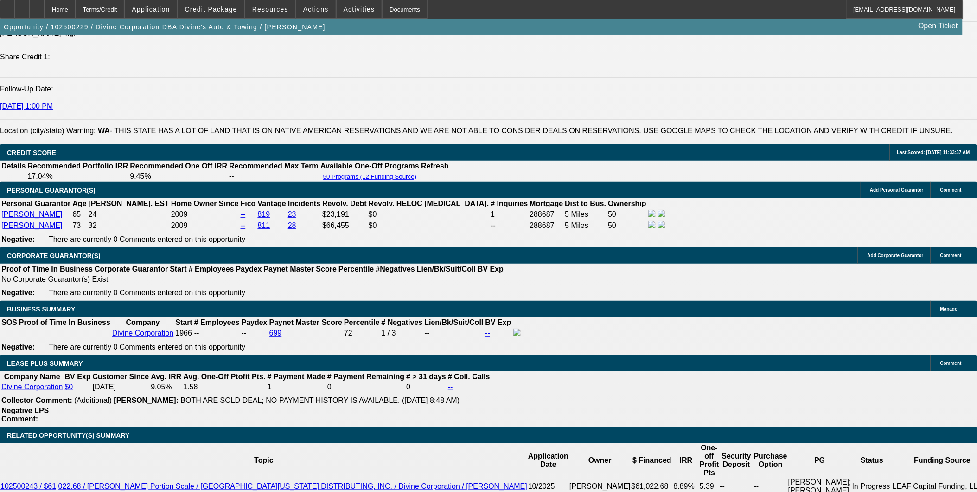
scroll to position [96, 0]
drag, startPoint x: 751, startPoint y: 112, endPoint x: 750, endPoint y: 118, distance: 6.1
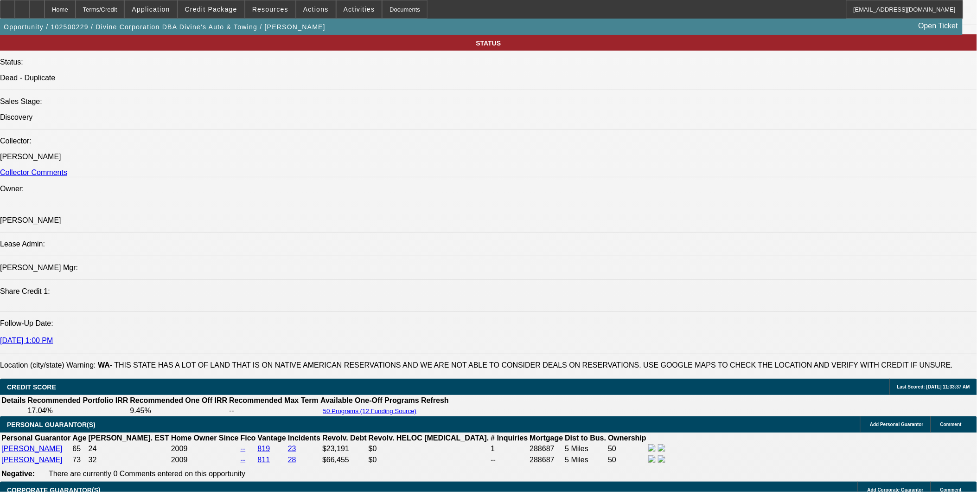
scroll to position [979, 0]
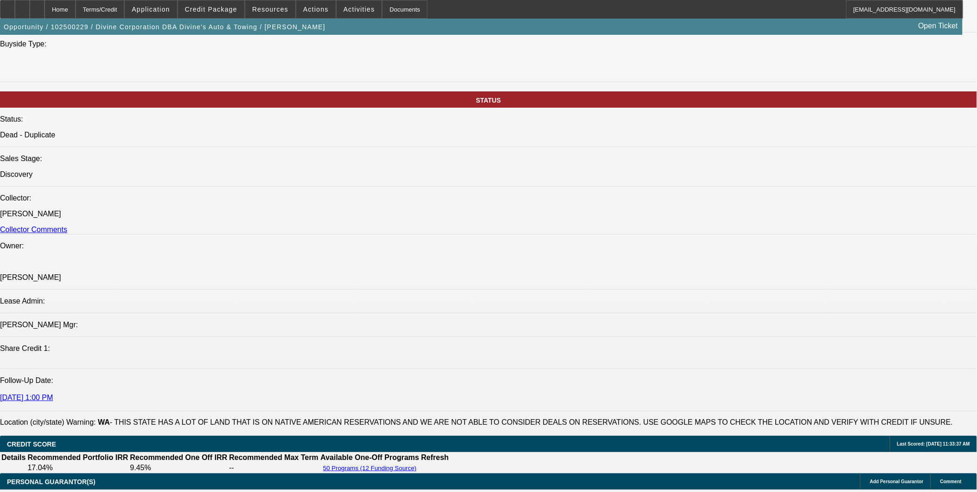
scroll to position [928, 0]
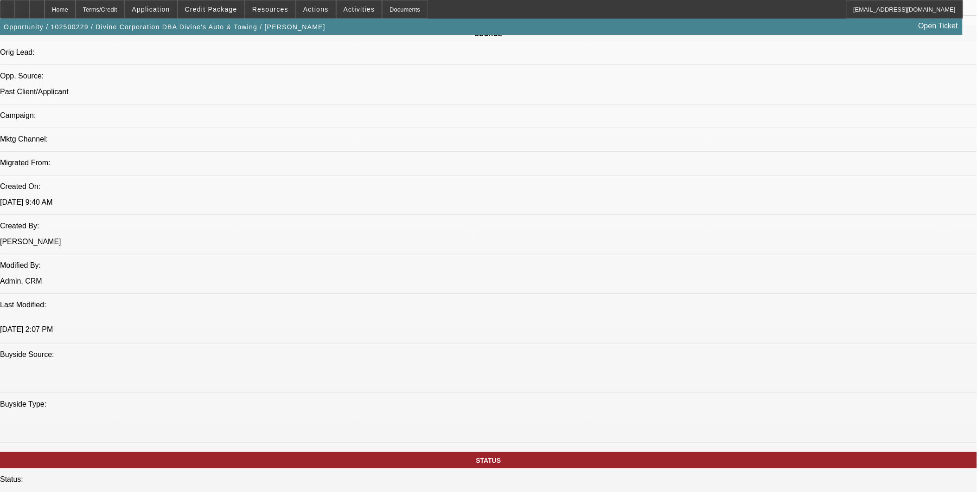
scroll to position [567, 0]
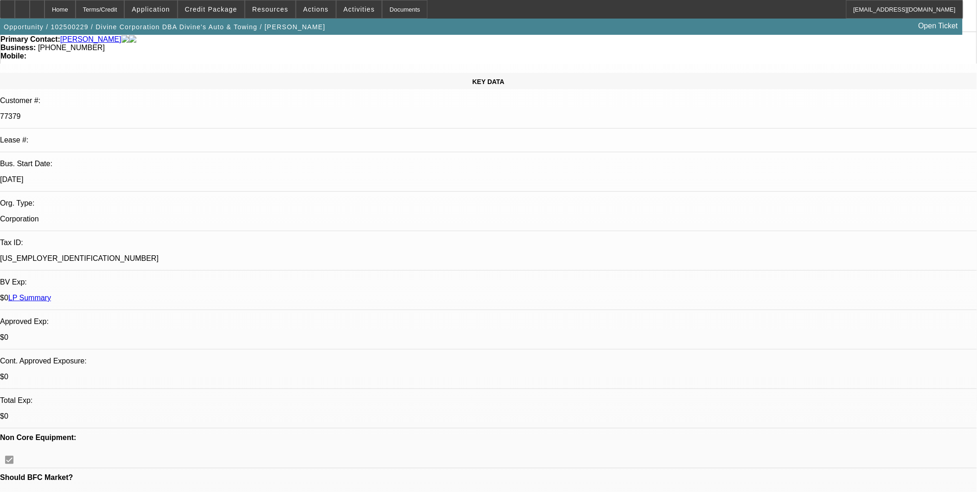
scroll to position [0, 0]
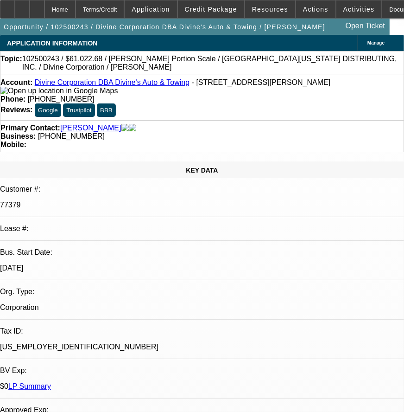
select select "0"
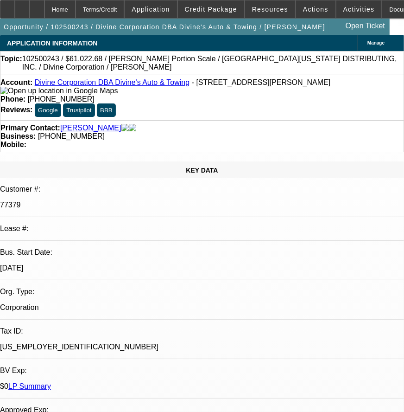
select select "0"
select select "1"
select select "3"
select select "6"
select select "1"
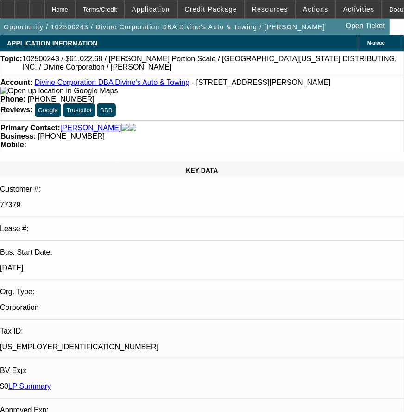
select select "3"
select select "6"
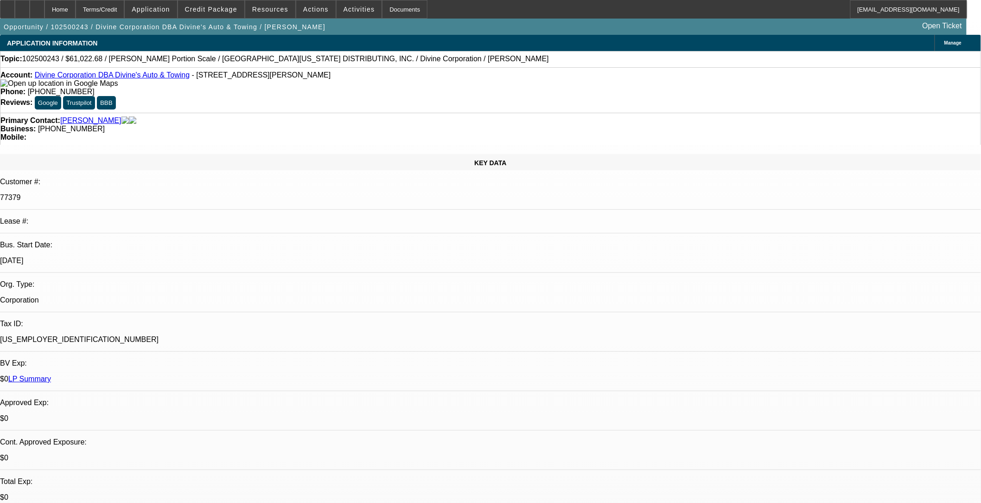
scroll to position [181, 0]
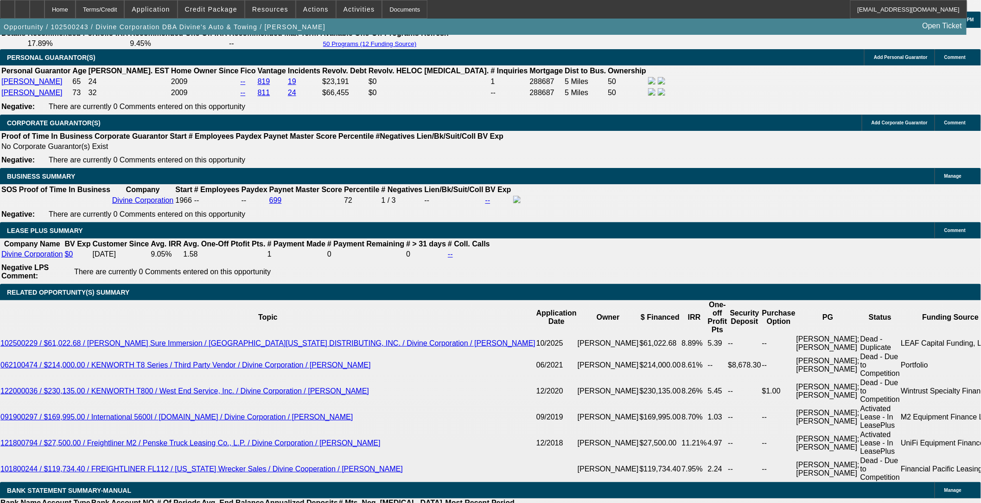
scroll to position [1391, 0]
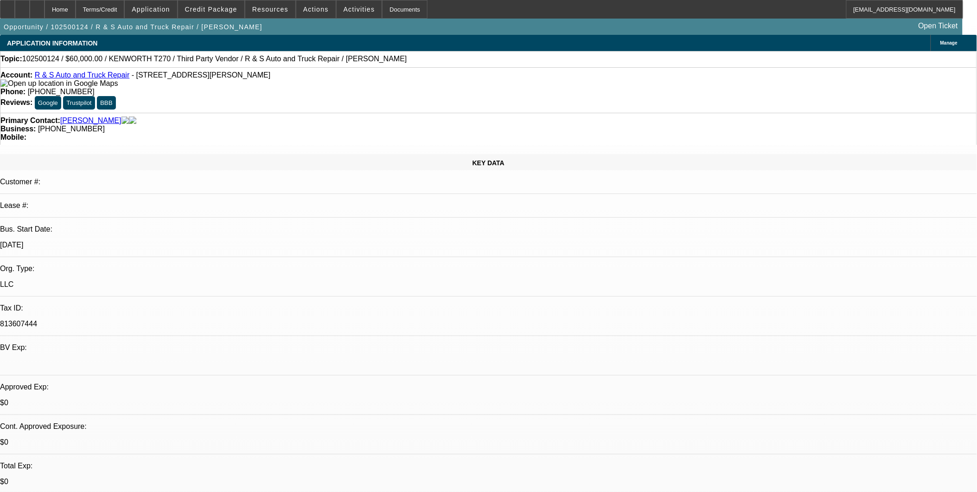
select select "0"
select select "2"
select select "0.1"
select select "1"
select select "2"
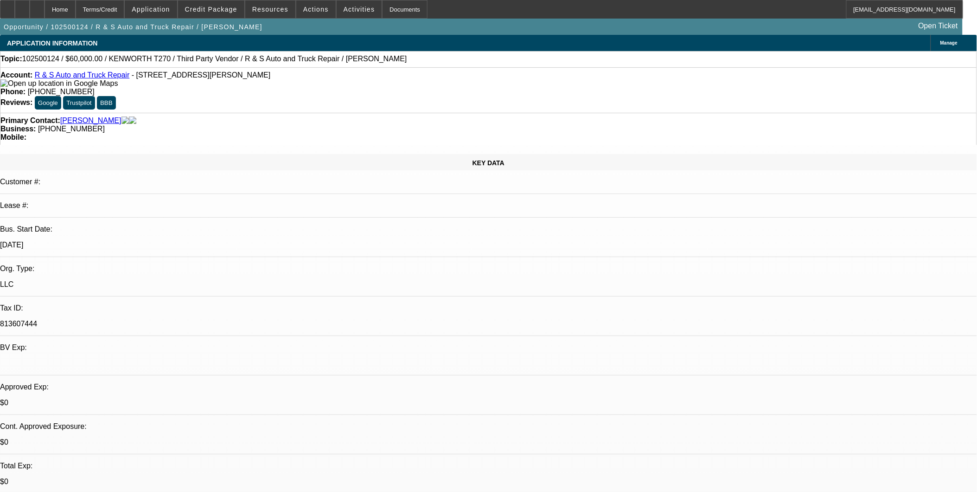
select select "4"
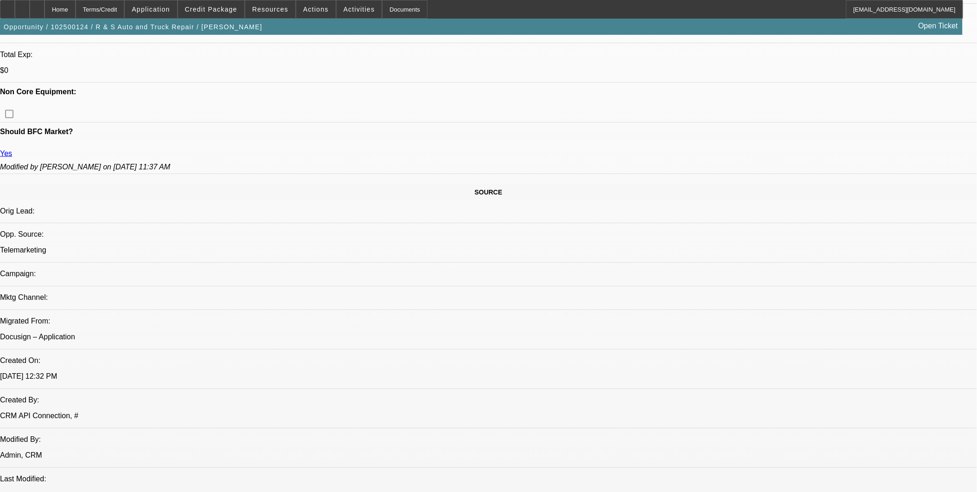
scroll to position [309, 0]
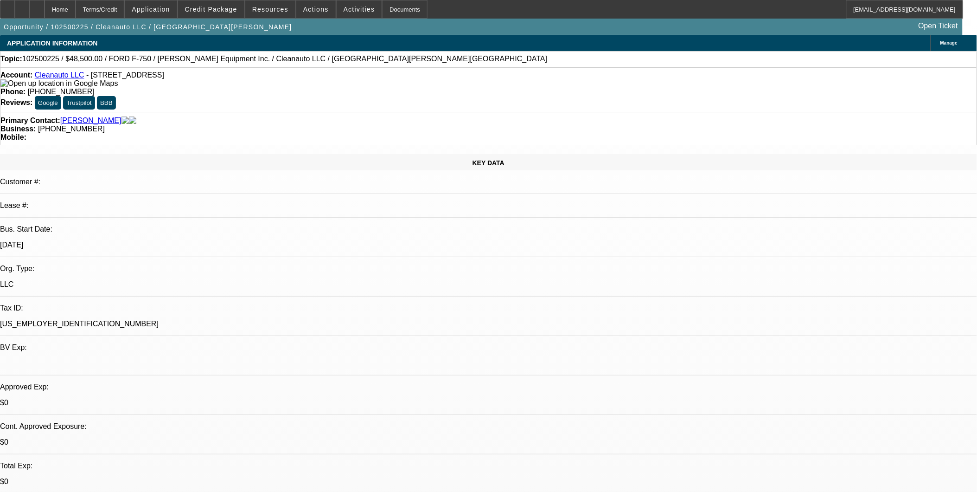
select select "0"
select select "2"
select select "0.1"
select select "0"
select select "2"
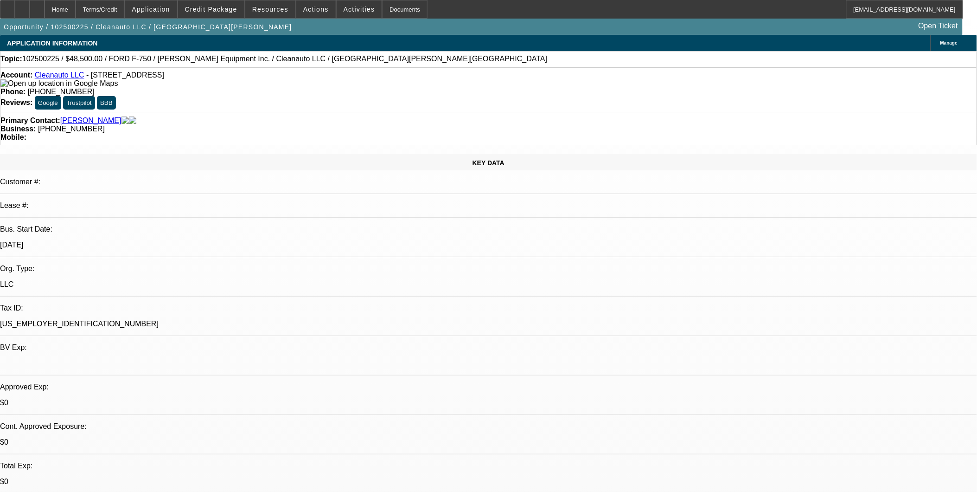
select select "0.1"
select select "0"
select select "2"
select select "0.1"
select select "1"
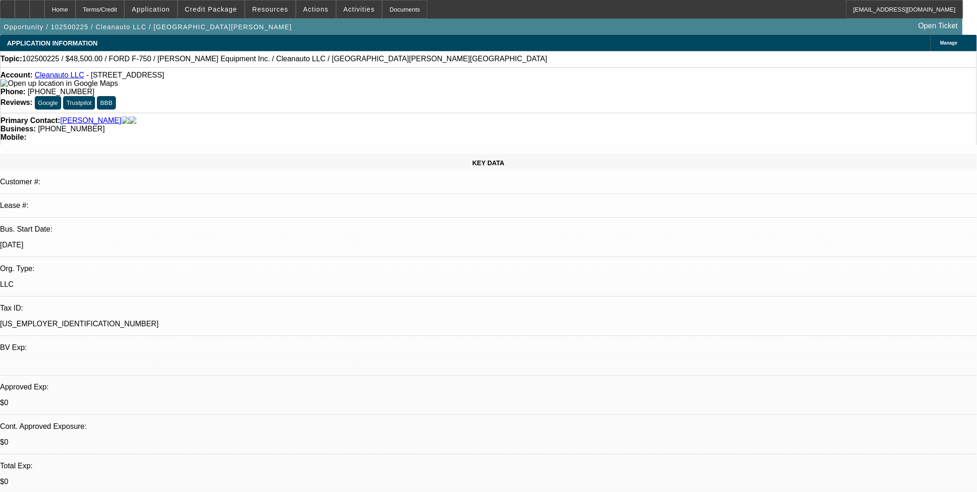
select select "2"
select select "4"
select select "1"
select select "2"
select select "4"
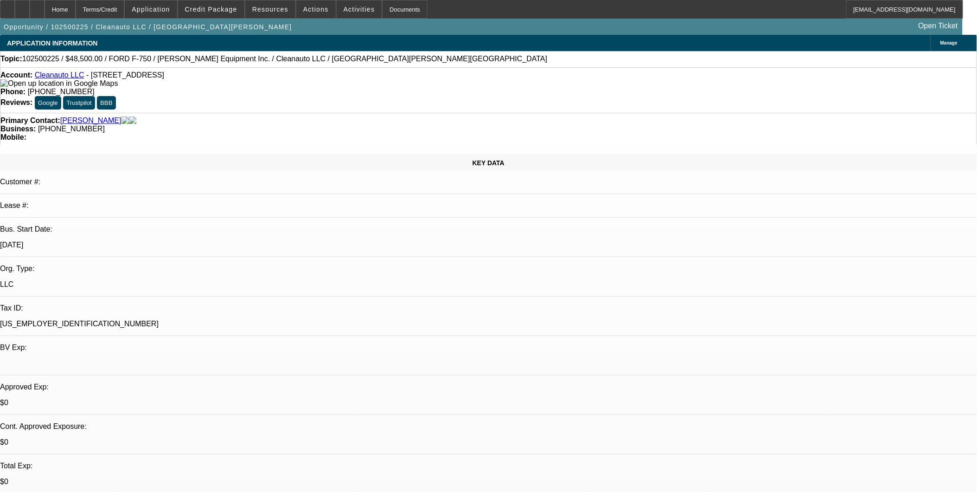
select select "1"
select select "2"
select select "4"
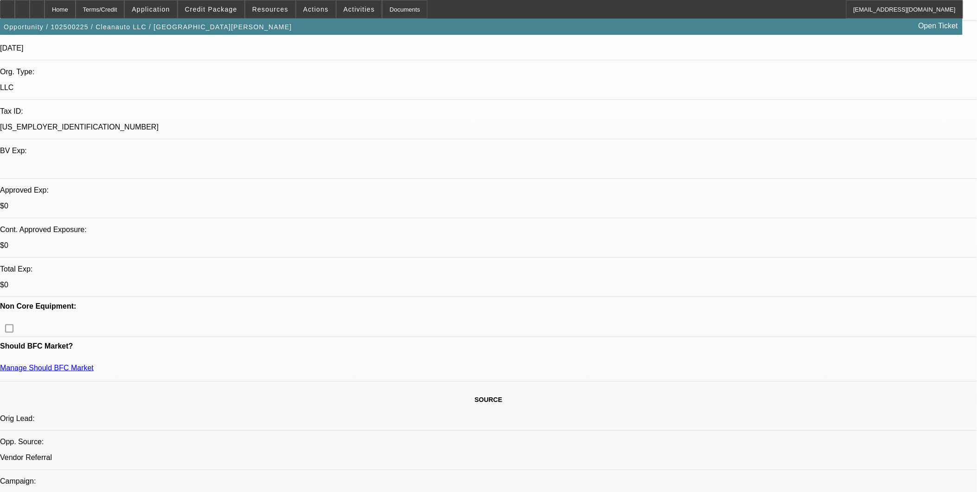
scroll to position [206, 0]
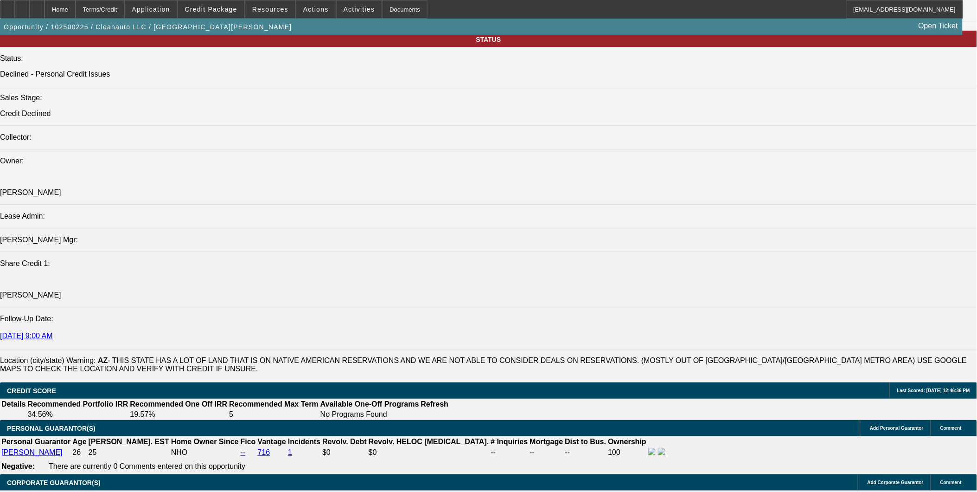
scroll to position [1237, 0]
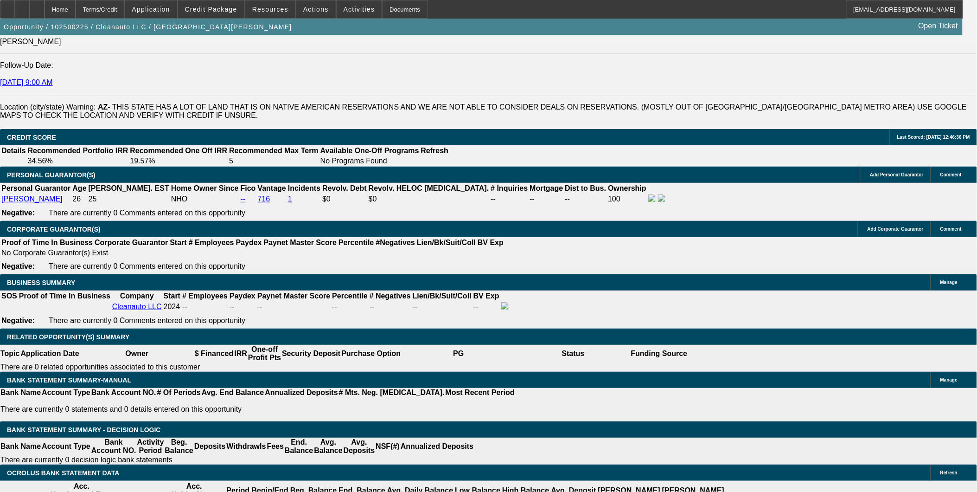
drag, startPoint x: 600, startPoint y: 282, endPoint x: 597, endPoint y: 289, distance: 7.5
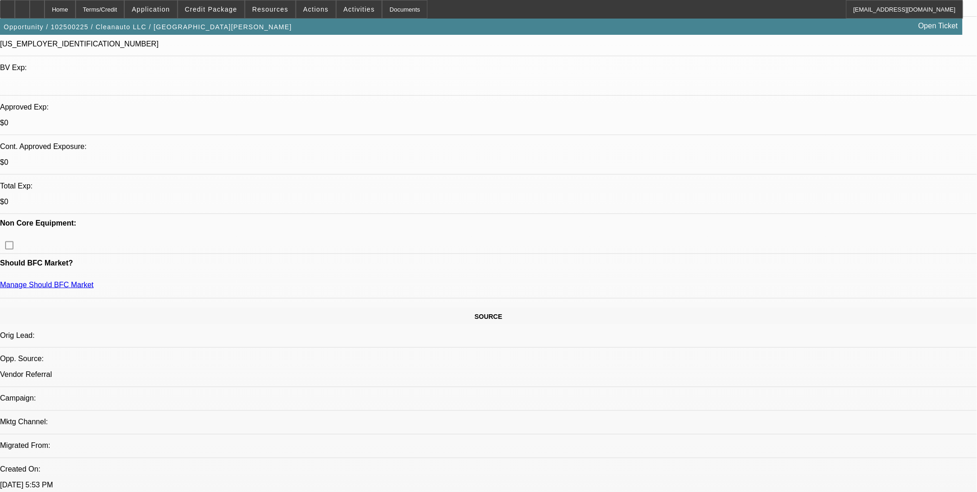
scroll to position [206, 0]
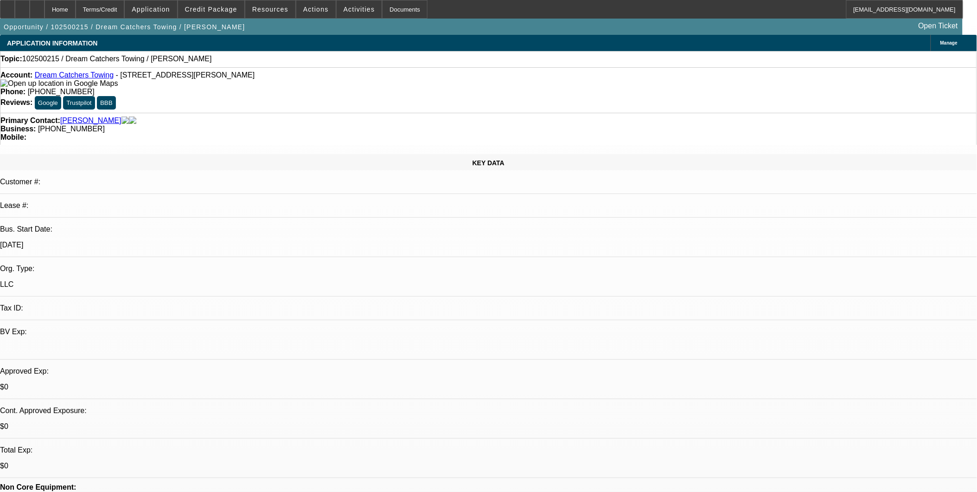
select select "0"
select select "2"
select select "0.1"
select select "4"
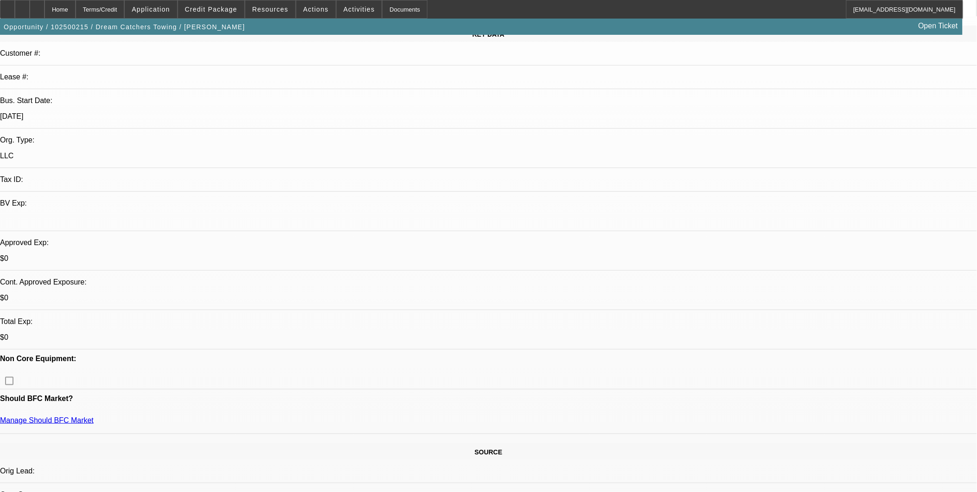
scroll to position [154, 0]
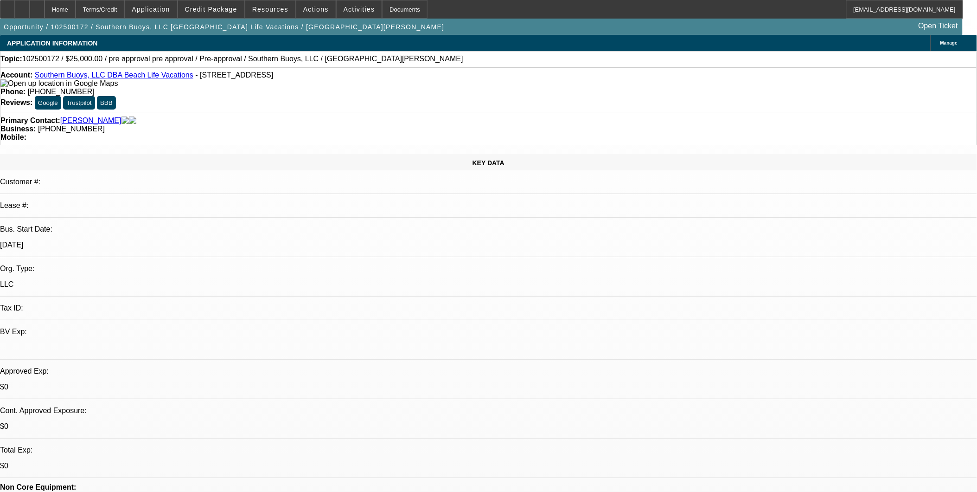
select select "0"
select select "2"
select select "0.1"
select select "4"
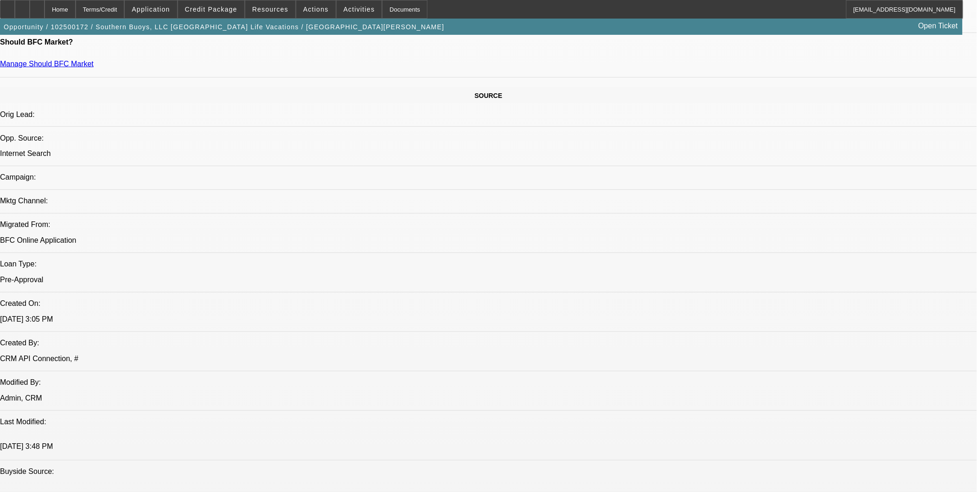
scroll to position [464, 0]
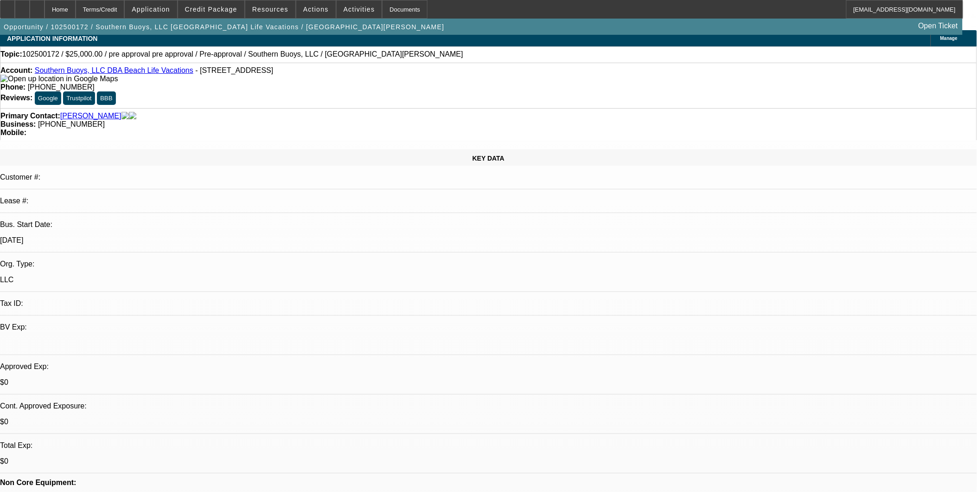
scroll to position [0, 0]
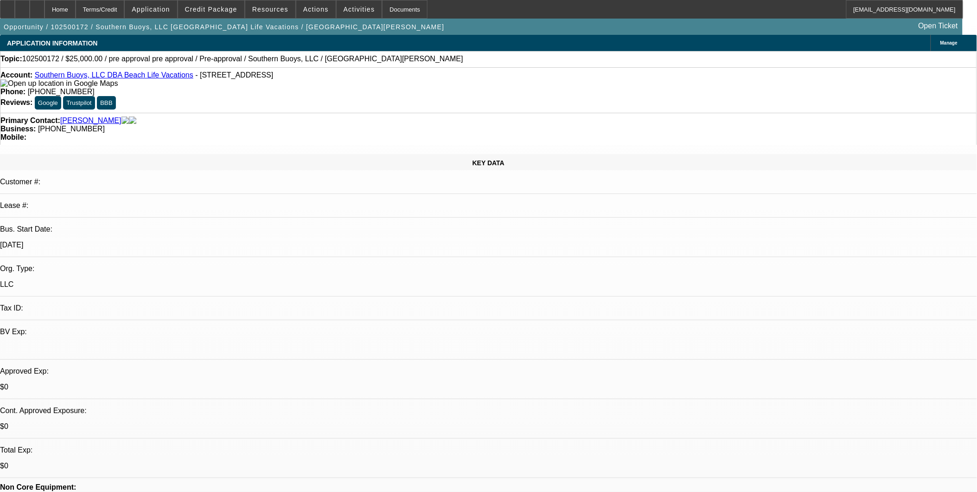
click at [74, 76] on link "Southern Buoys, LLC DBA Beach Life Vacations" at bounding box center [114, 75] width 159 height 8
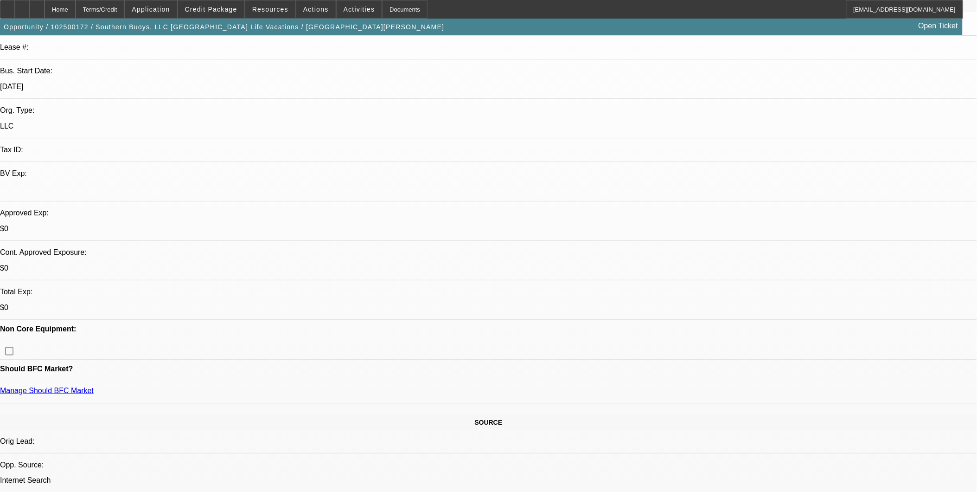
scroll to position [206, 0]
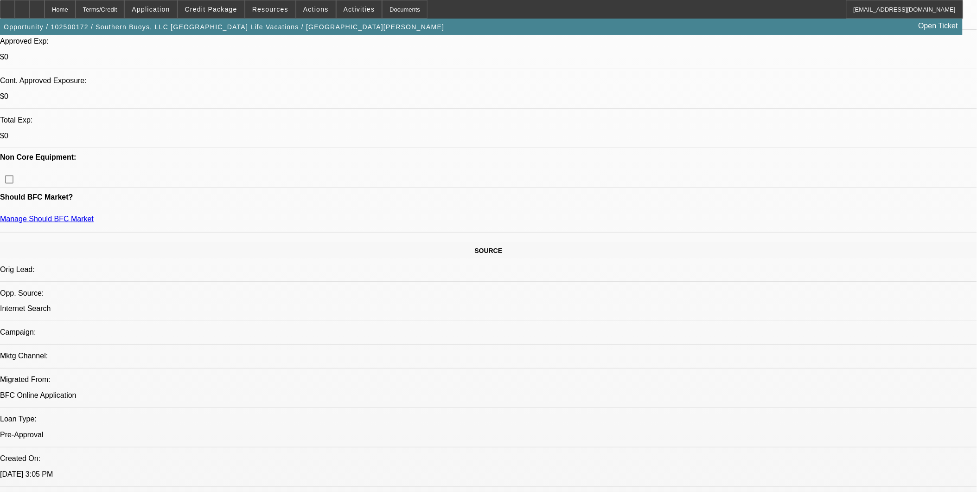
scroll to position [360, 0]
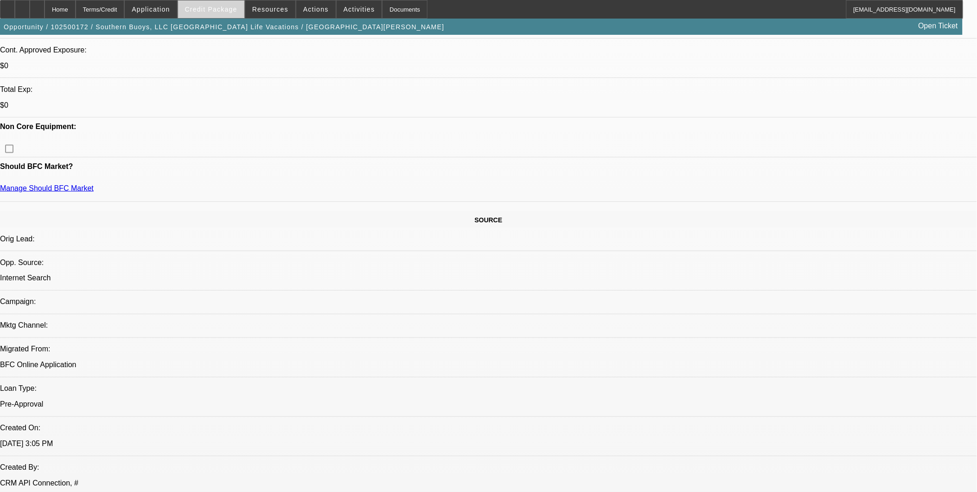
click at [224, 8] on span "Credit Package" at bounding box center [211, 9] width 52 height 7
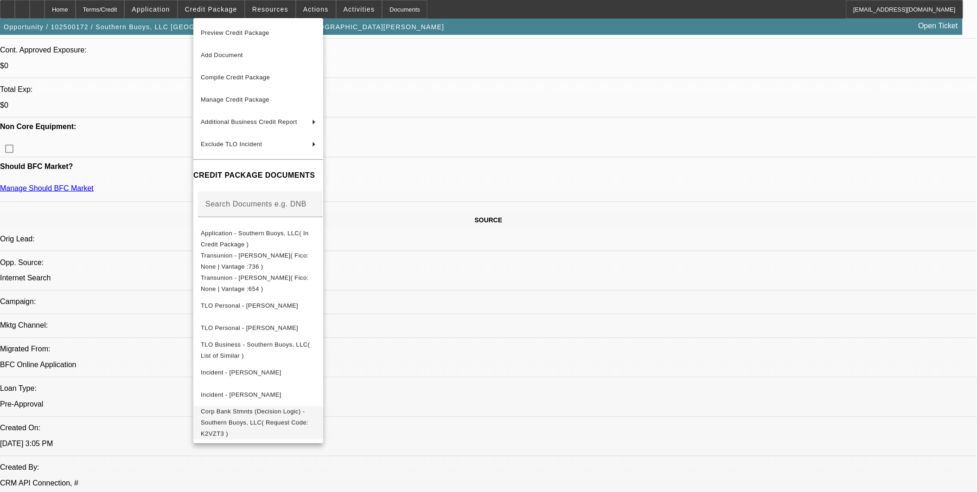
click at [308, 415] on span "Corp Bank Stmnts (Decision Logic) - Southern Buoys, LLC( Request Code: K2VZT3 )" at bounding box center [255, 421] width 108 height 29
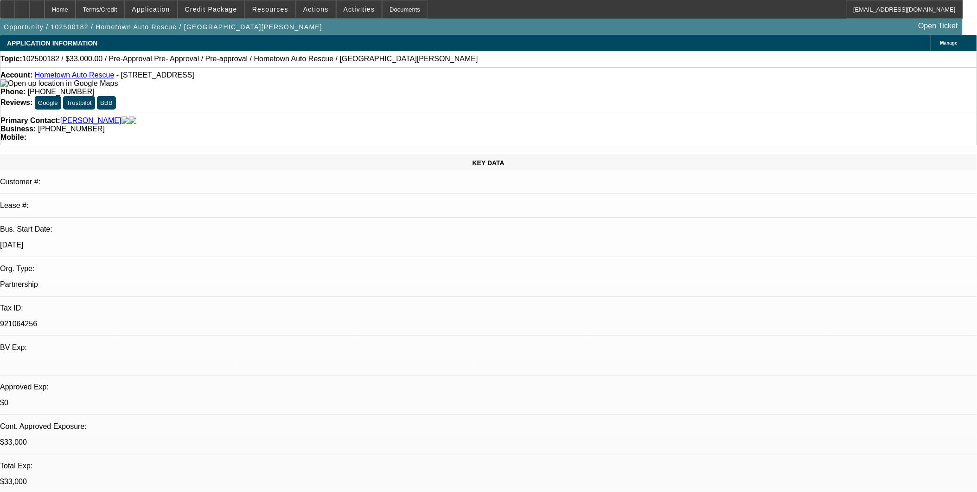
select select "0"
select select "2"
select select "0.1"
select select "0"
select select "2"
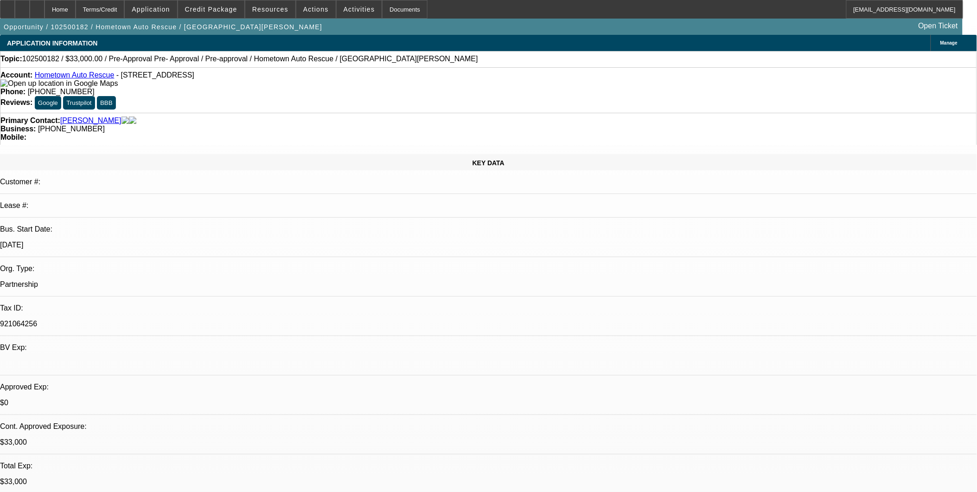
select select "0.1"
select select "2"
select select "0.1"
select select "1"
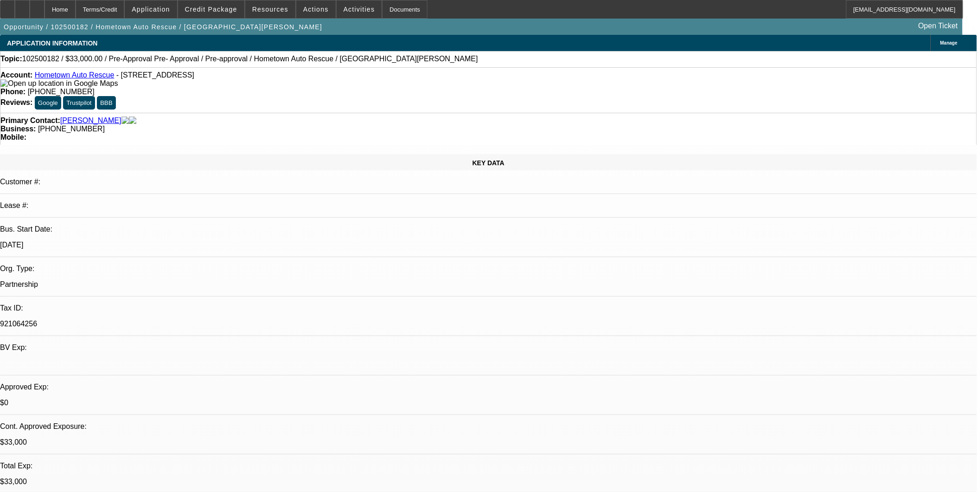
select select "2"
select select "4"
select select "1"
select select "2"
select select "4"
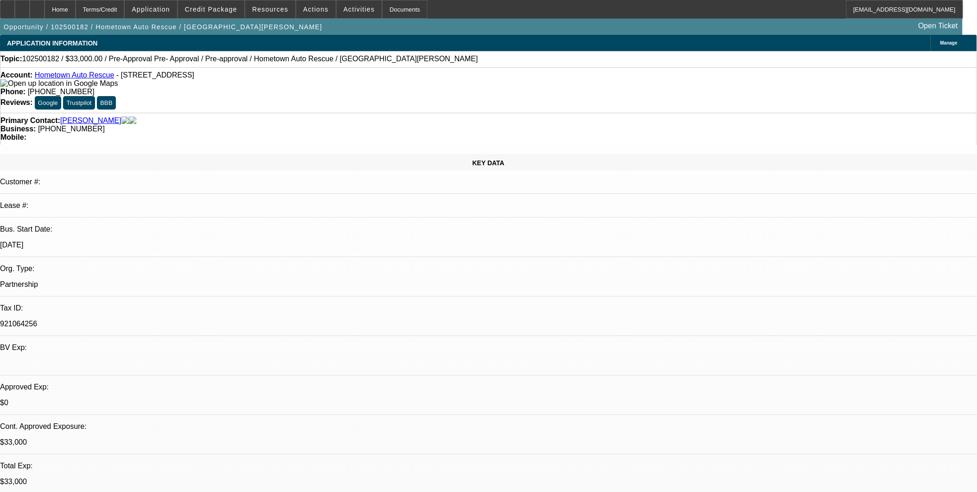
select select "1"
select select "2"
select select "4"
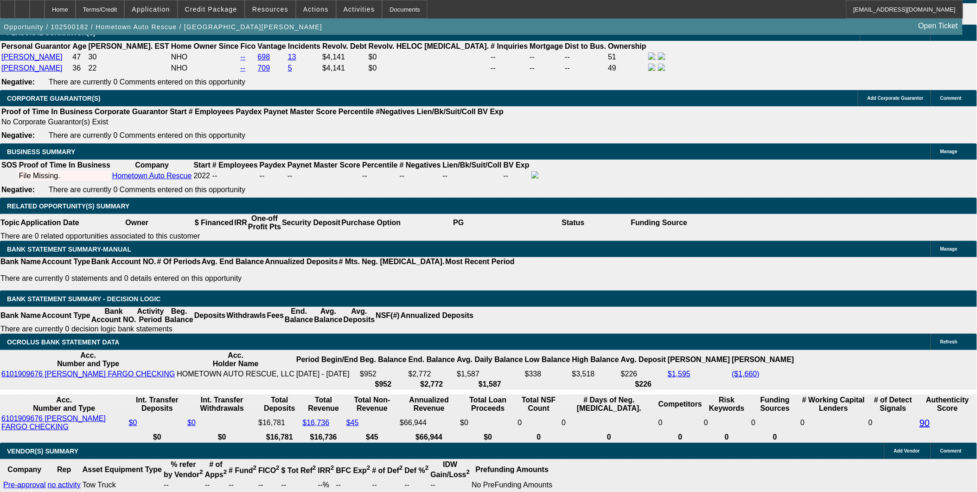
scroll to position [1340, 0]
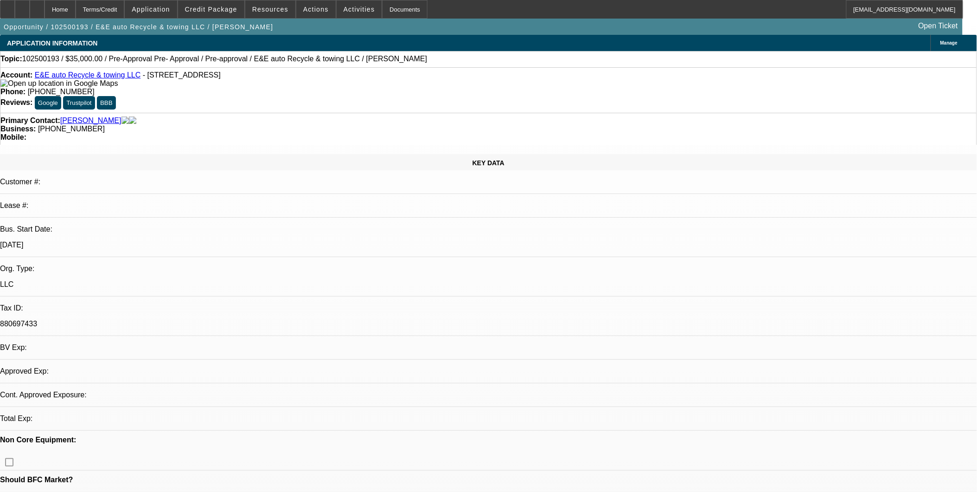
select select "0"
select select "2"
select select "0.1"
select select "1"
select select "2"
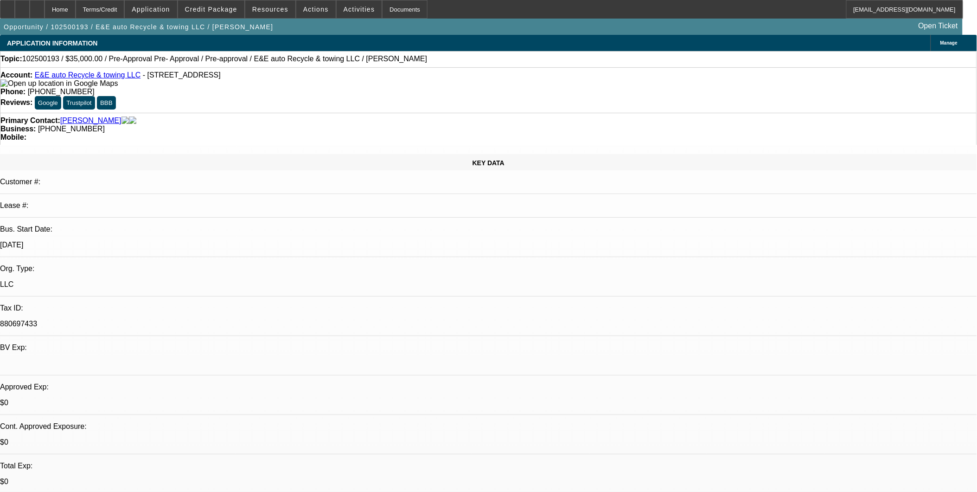
select select "4"
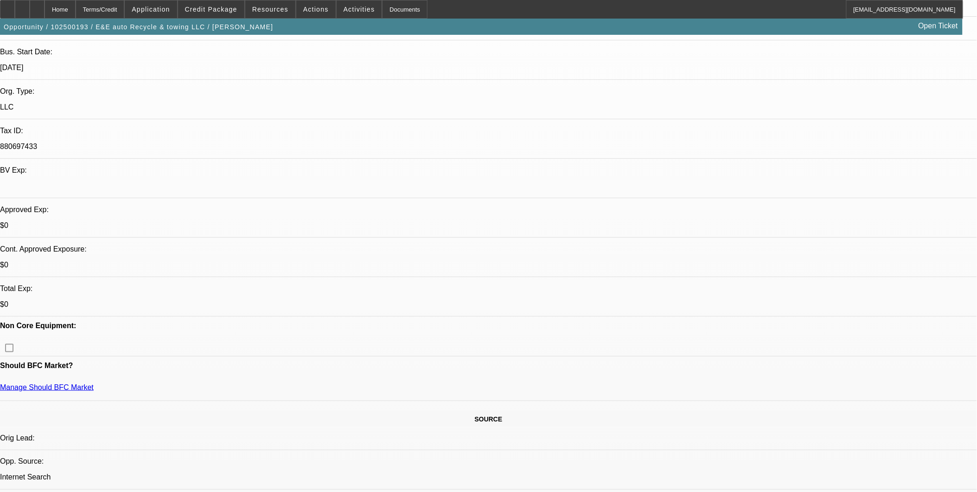
scroll to position [154, 0]
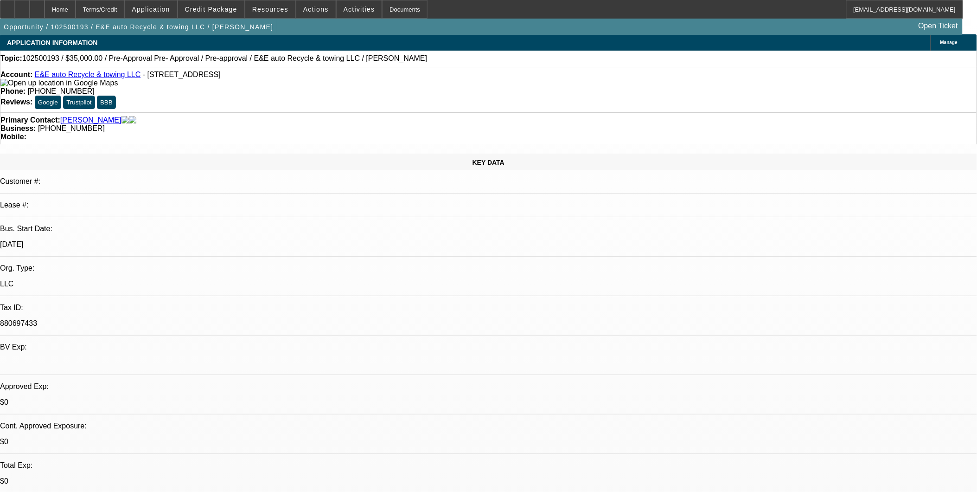
scroll to position [0, 0]
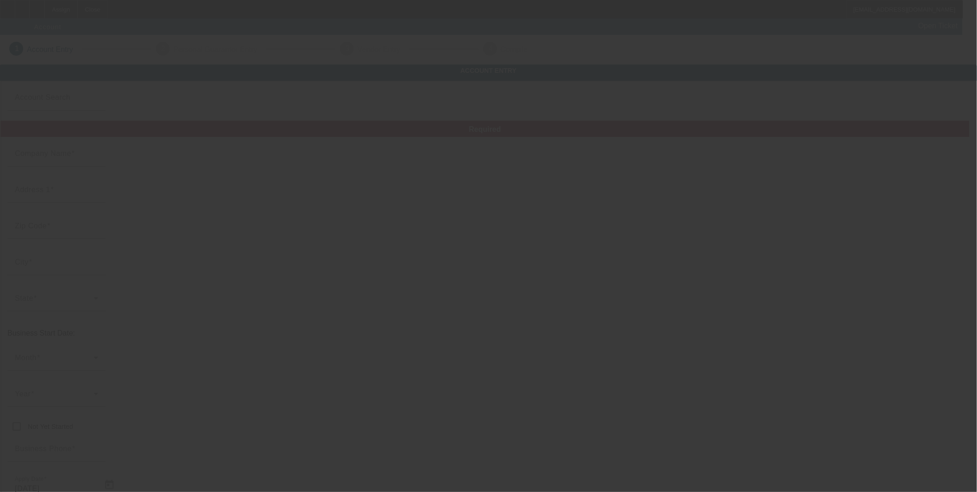
type input "[DATE]"
type input "Macmooretransportation llc"
type input "Unknown"
type input "UNKNO"
type input "Cicero"
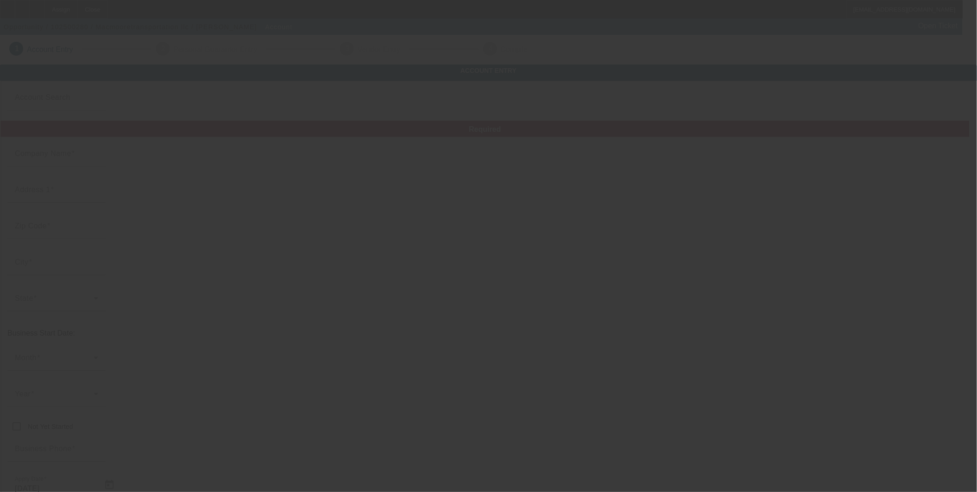
type input "[PHONE_NUMBER]"
type input "[PERSON_NAME][EMAIL_ADDRESS][DOMAIN_NAME]"
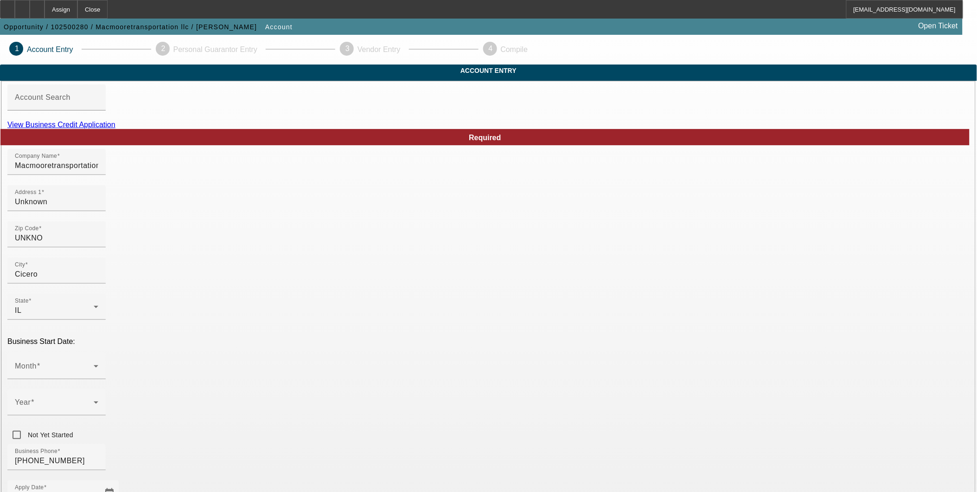
click at [115, 128] on link "View Business Credit Application" at bounding box center [61, 125] width 108 height 8
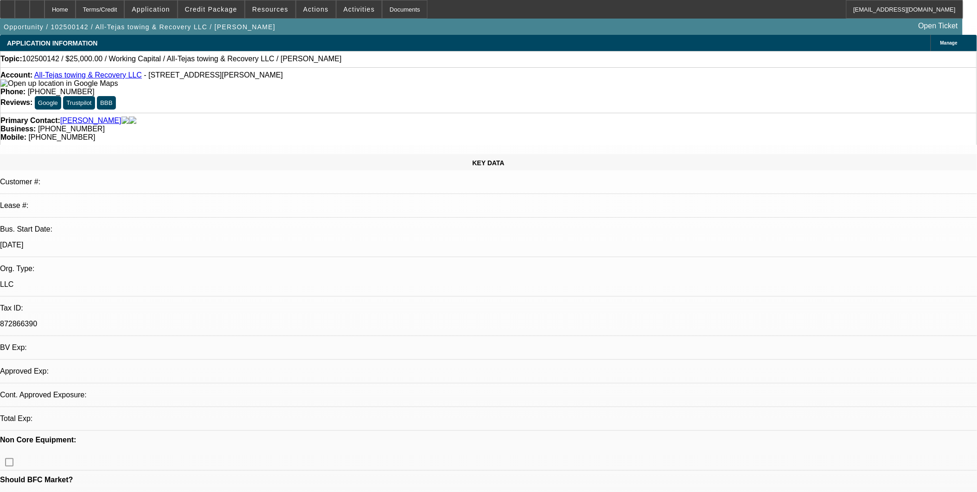
select select "0"
select select "2"
select select "0.1"
select select "1"
select select "2"
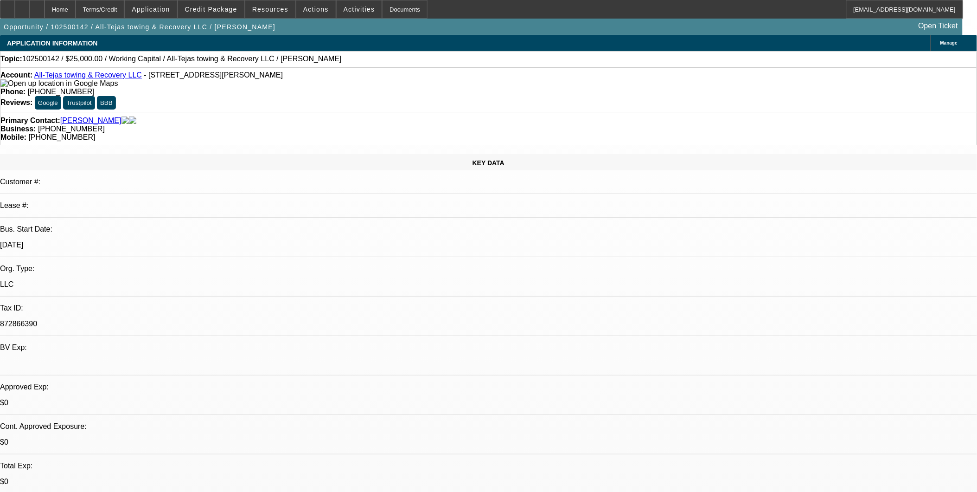
select select "4"
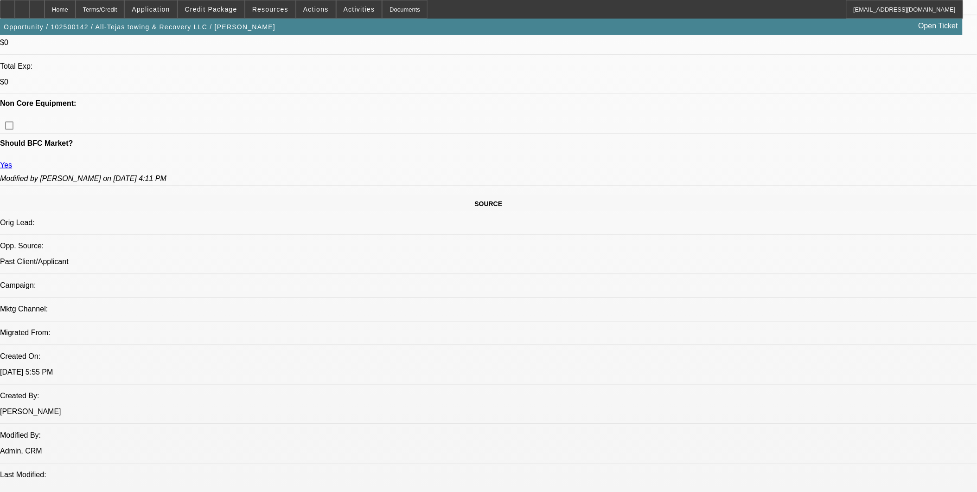
scroll to position [412, 0]
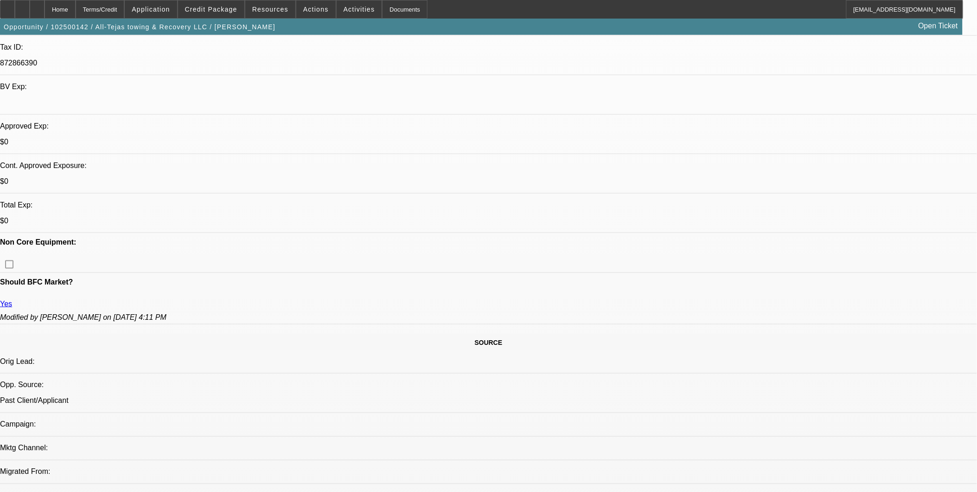
scroll to position [257, 0]
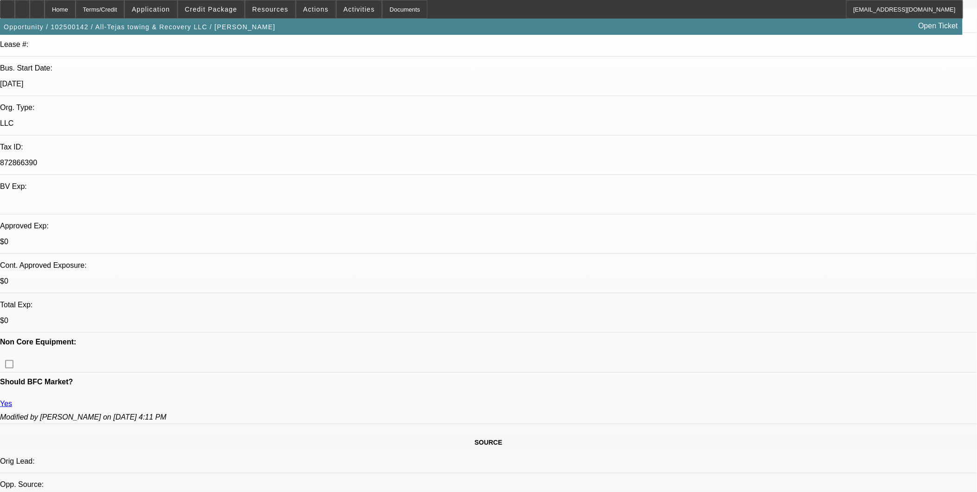
scroll to position [0, 0]
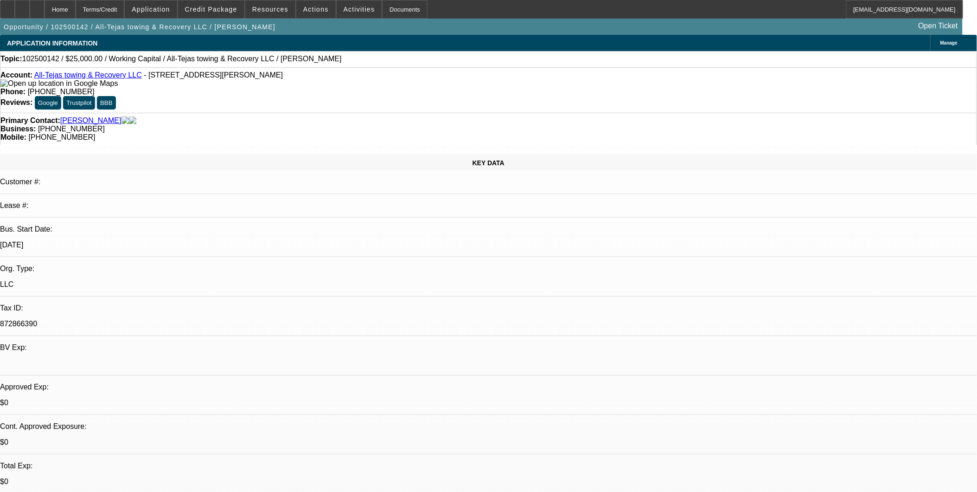
click at [85, 79] on link "All-Tejas towing & Recovery LLC" at bounding box center [88, 75] width 108 height 8
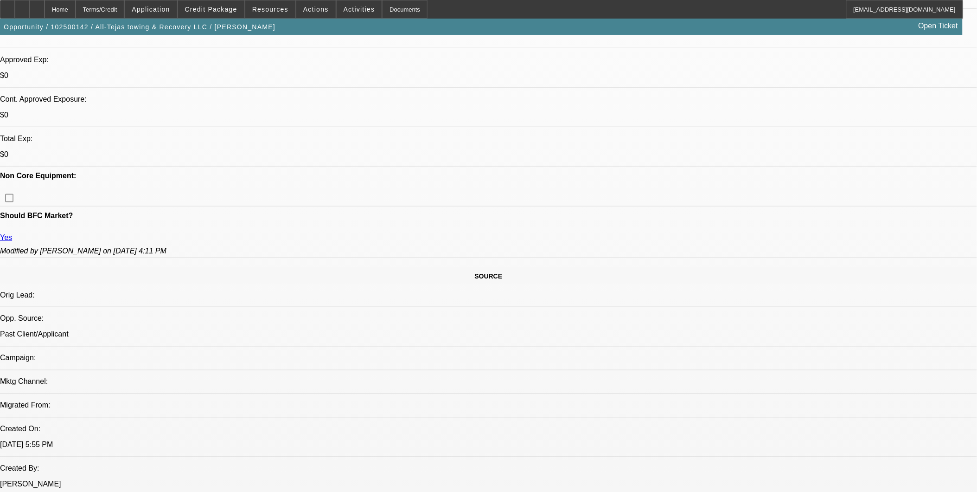
scroll to position [309, 0]
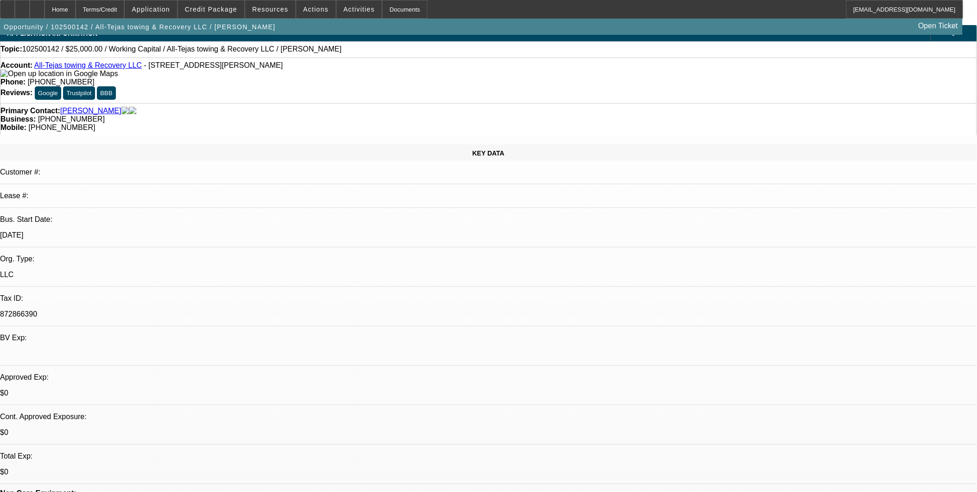
scroll to position [0, 0]
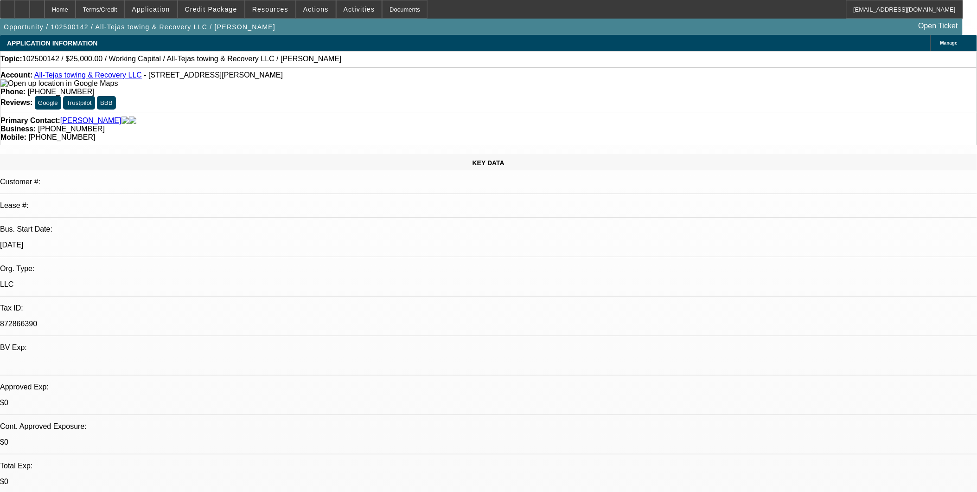
drag, startPoint x: 776, startPoint y: 349, endPoint x: 781, endPoint y: 348, distance: 5.2
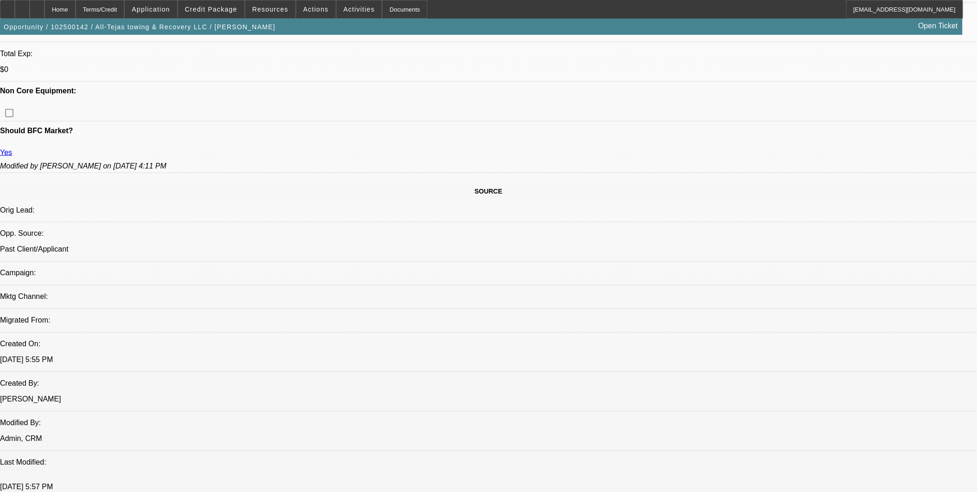
scroll to position [360, 0]
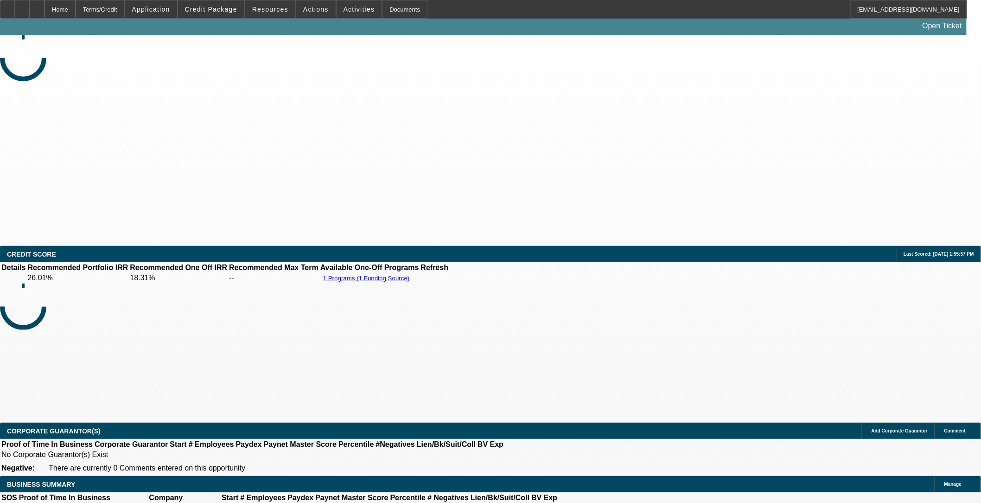
select select "0"
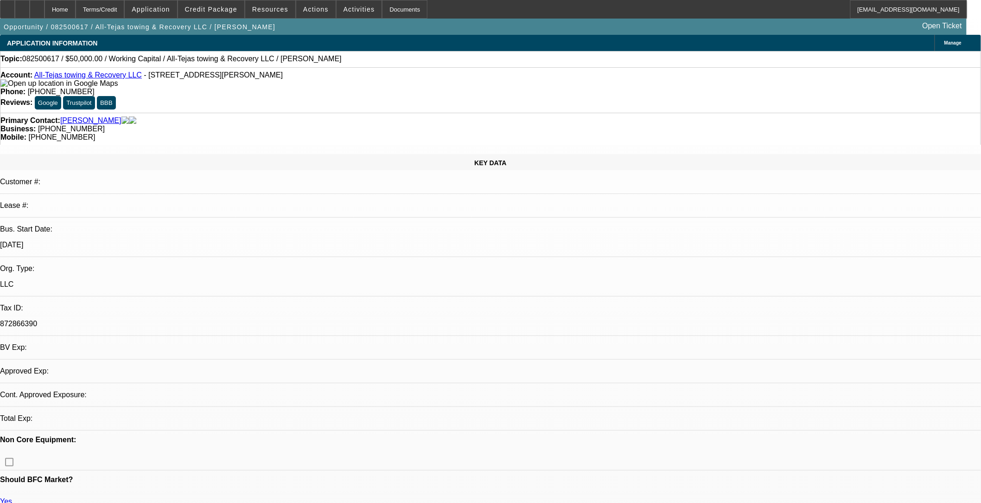
select select "1"
select select "2"
select select "6"
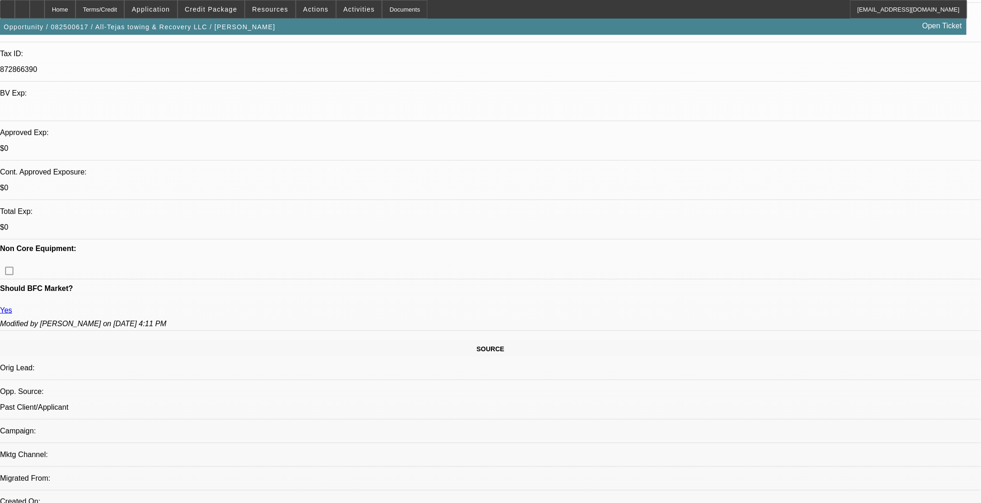
scroll to position [257, 0]
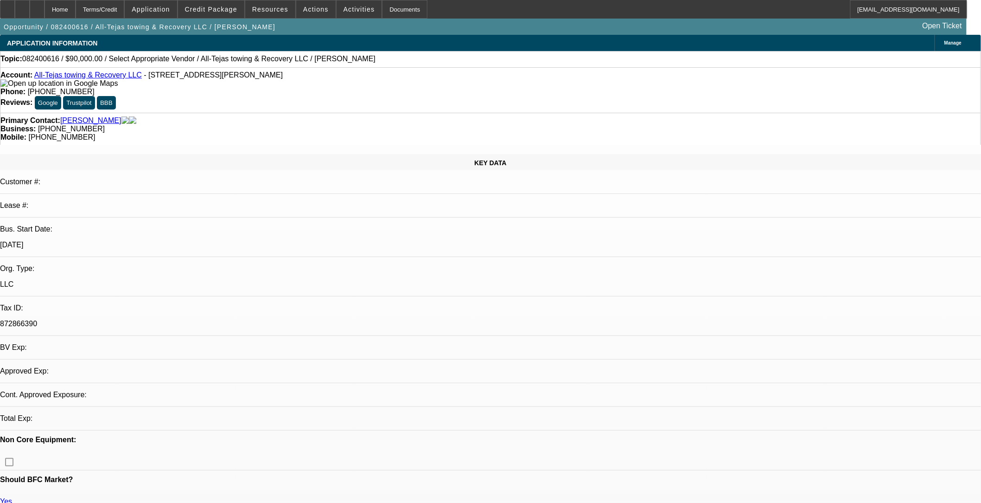
select select "0"
select select "2"
select select "0.1"
select select "1"
select select "2"
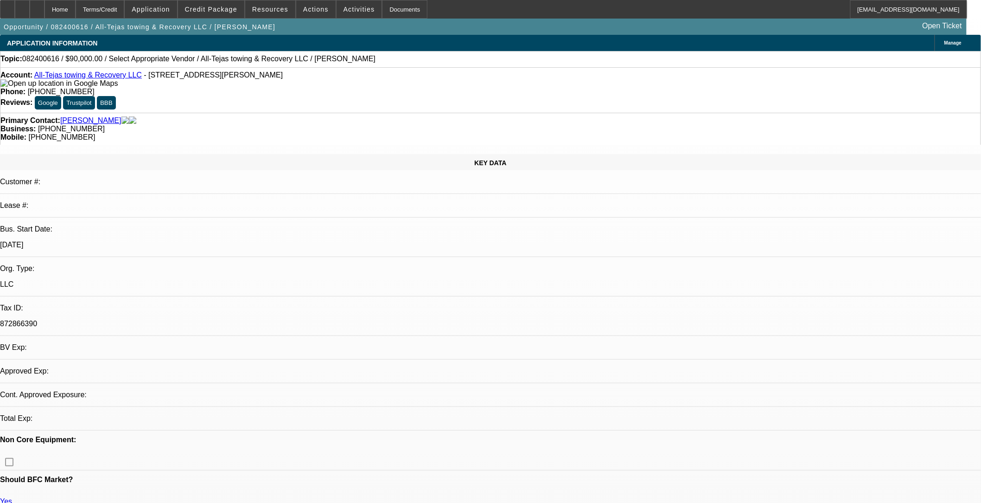
select select "4"
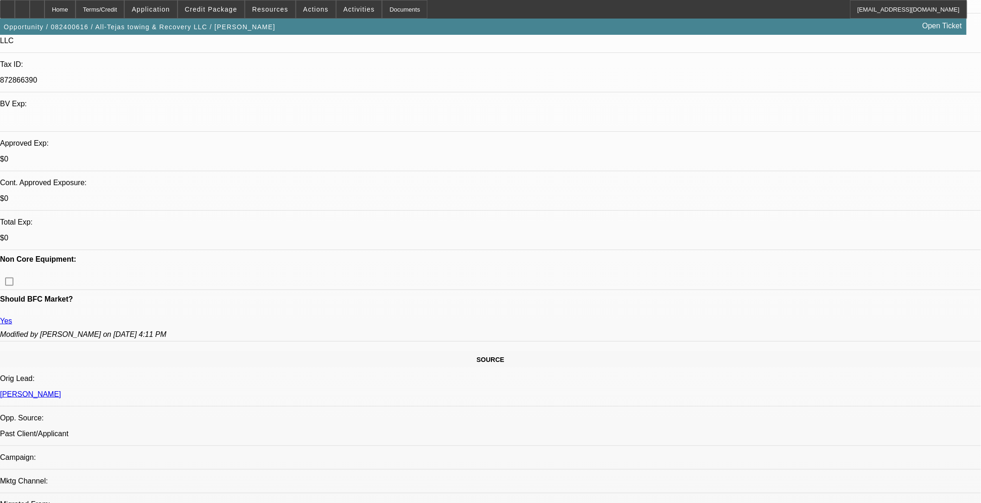
scroll to position [257, 0]
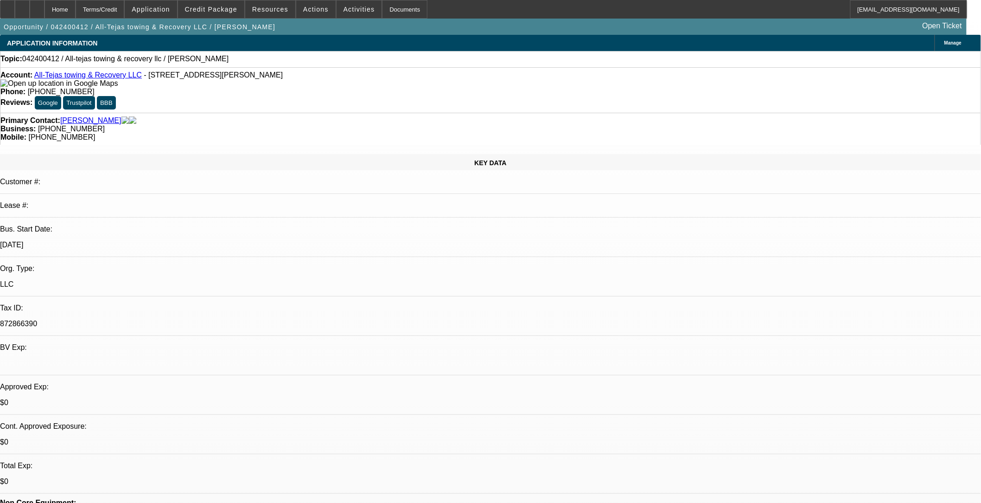
select select "0"
select select "2"
select select "0.1"
select select "4"
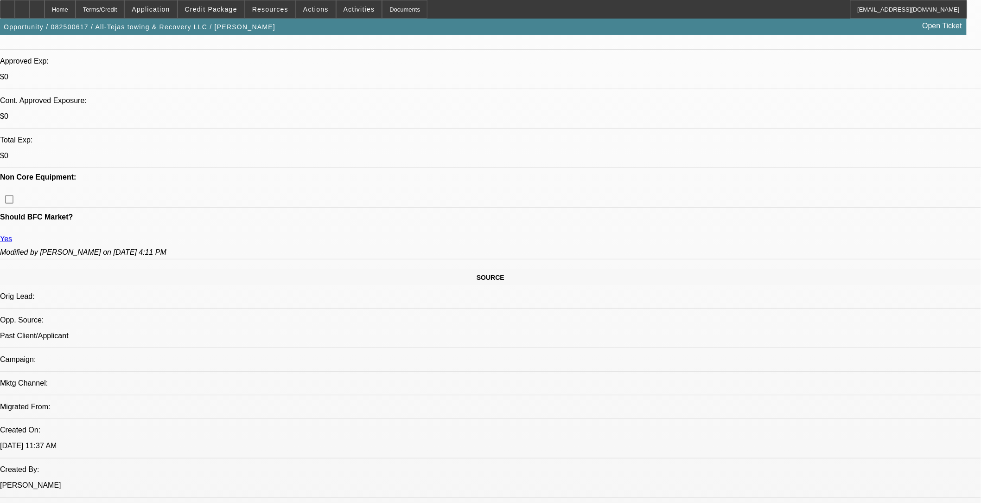
select select "0"
select select "2"
select select "0"
select select "6"
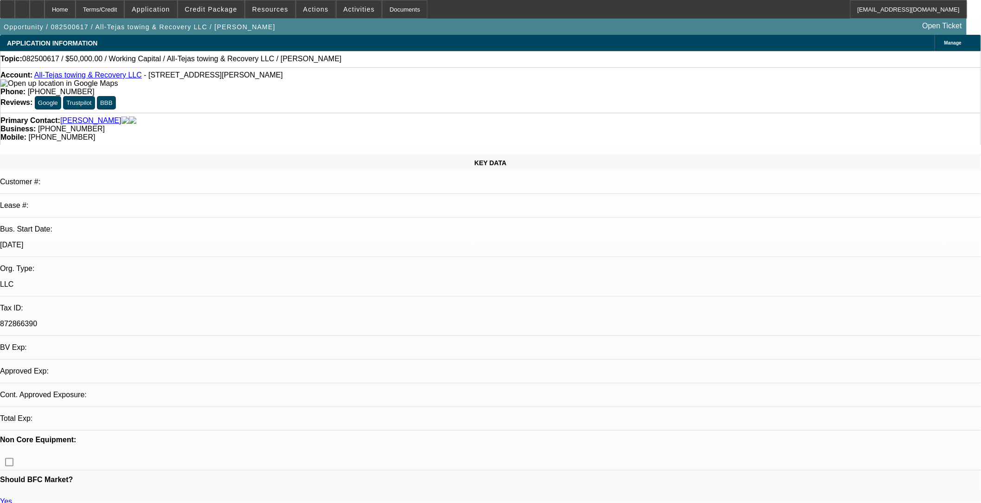
select select "0"
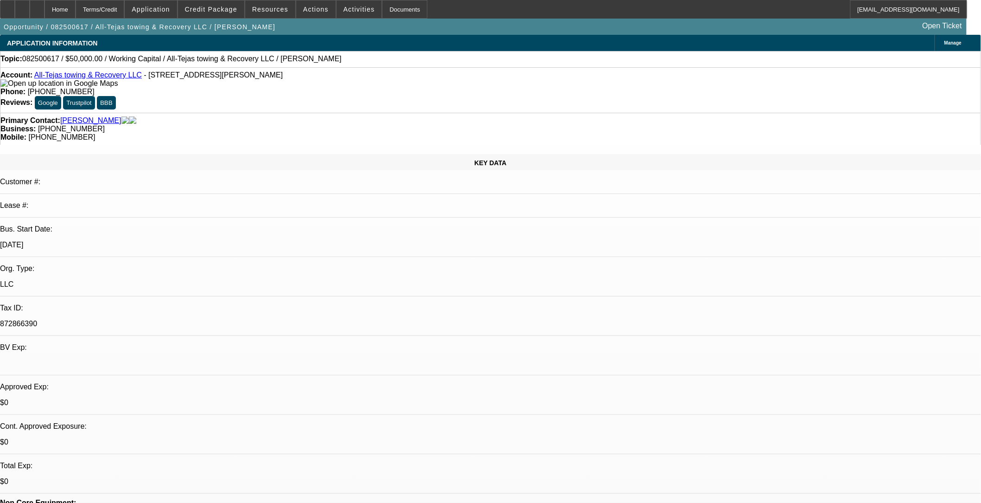
select select "1"
select select "2"
select select "6"
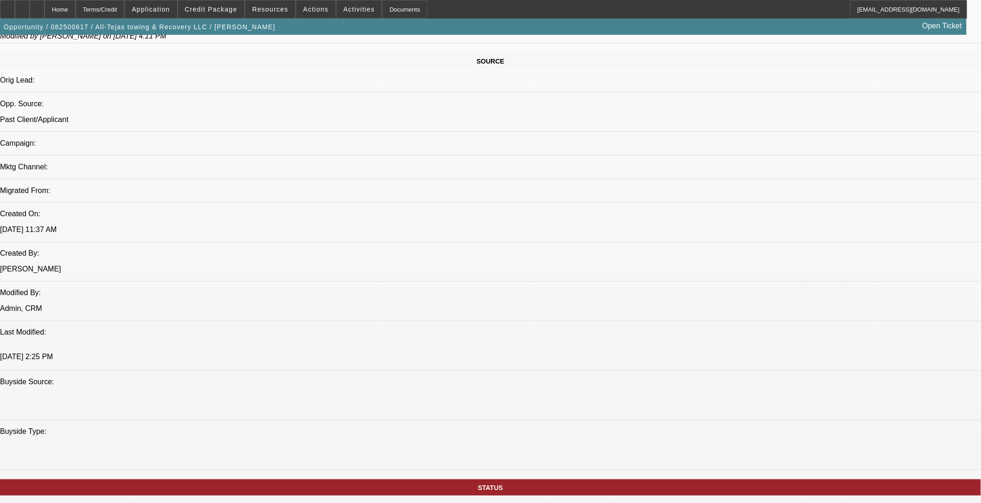
scroll to position [567, 0]
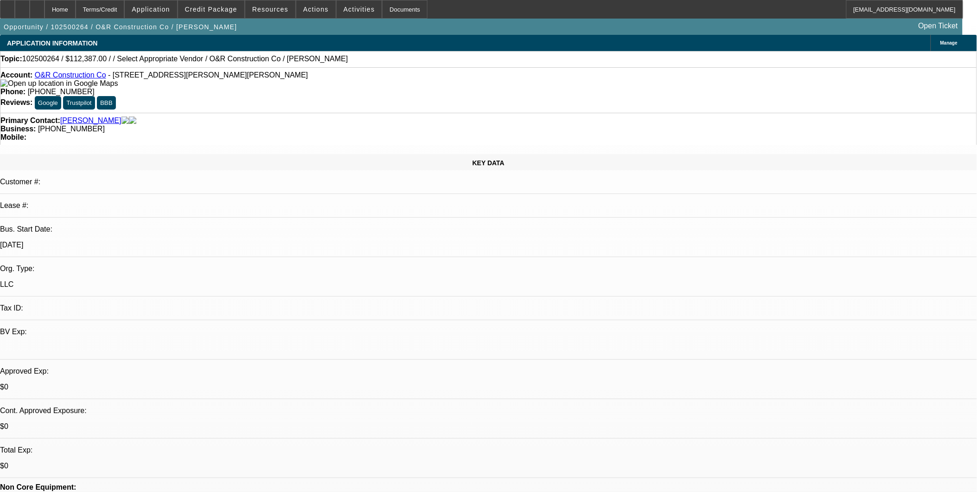
select select "0"
select select "2"
select select "0.1"
select select "1"
select select "2"
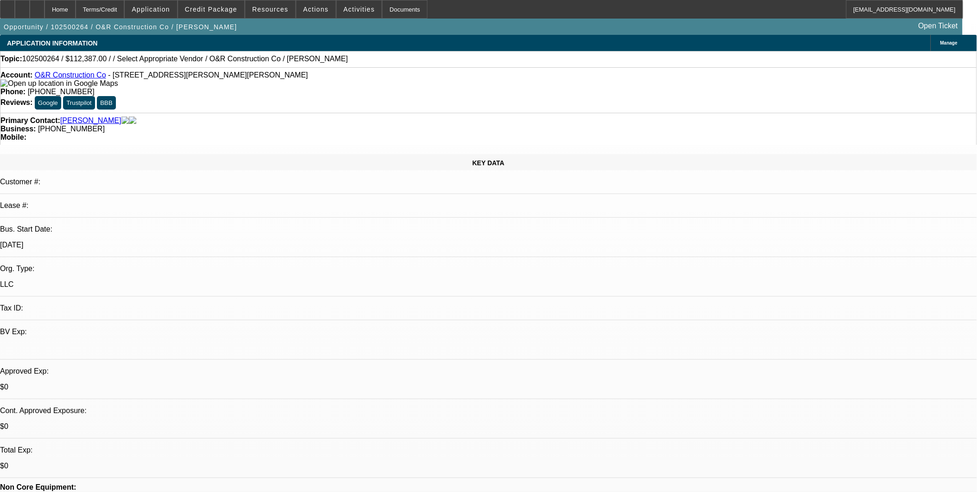
select select "4"
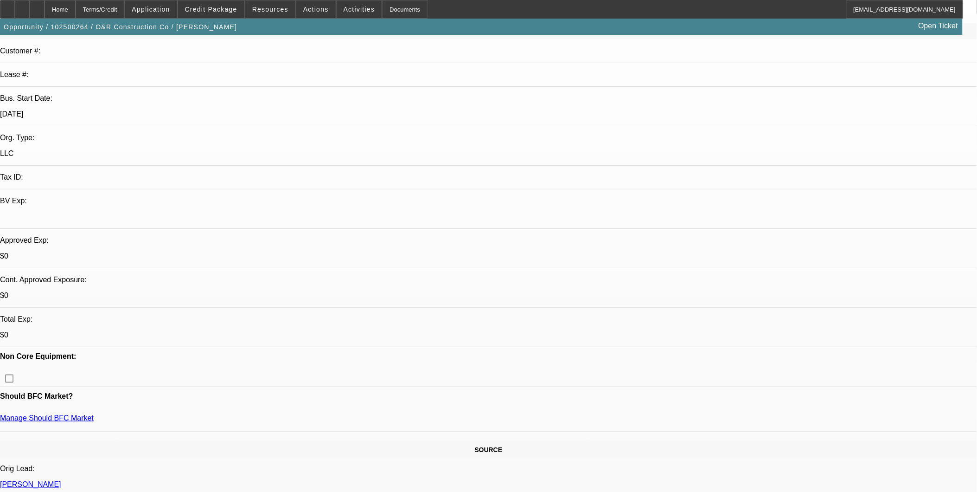
scroll to position [206, 0]
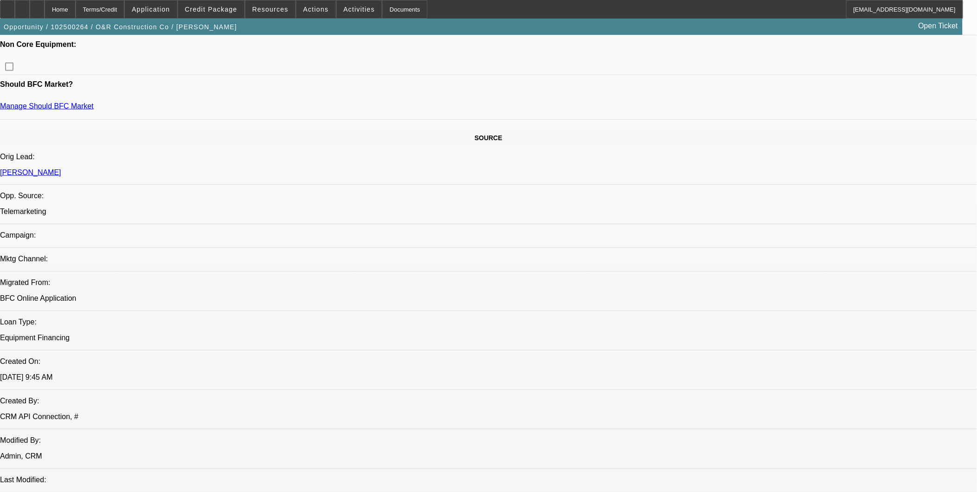
scroll to position [309, 0]
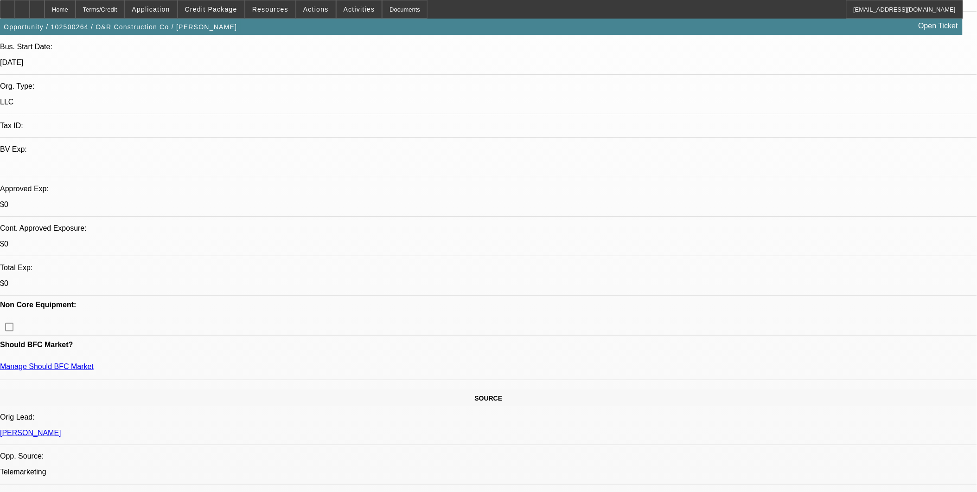
scroll to position [206, 0]
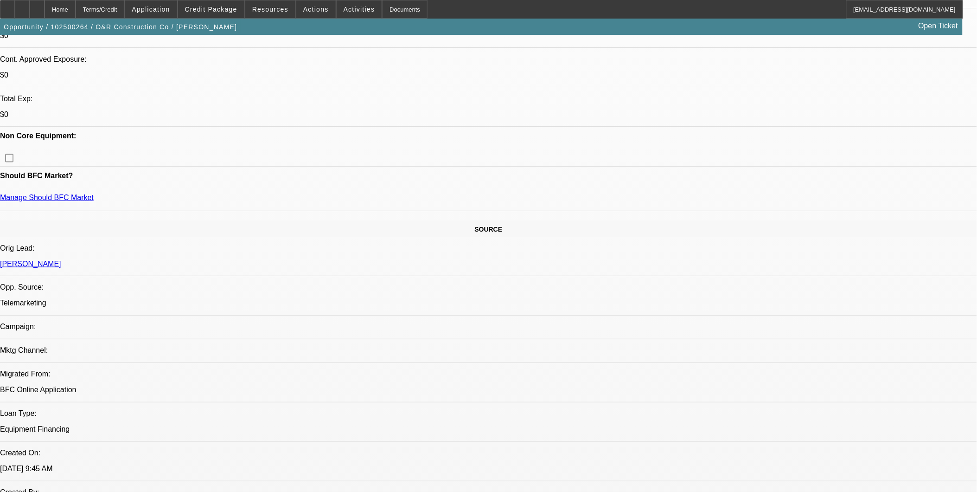
scroll to position [360, 0]
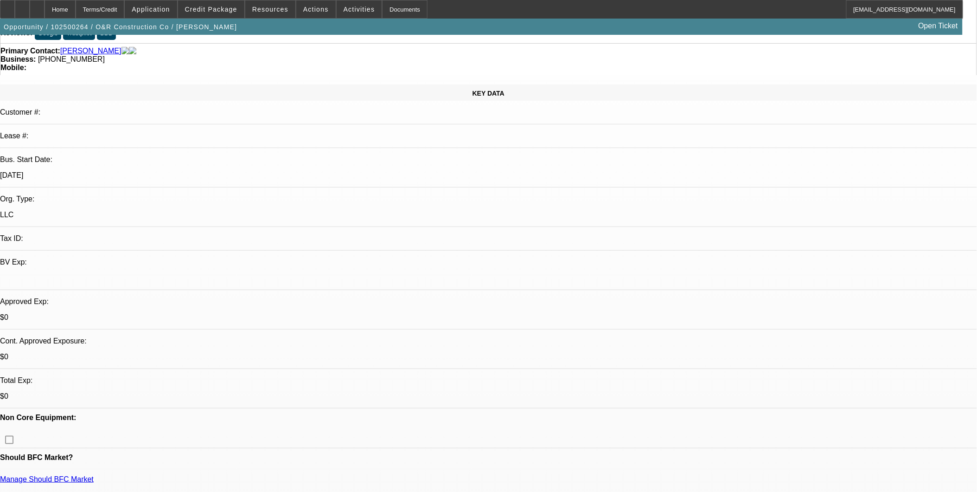
scroll to position [0, 0]
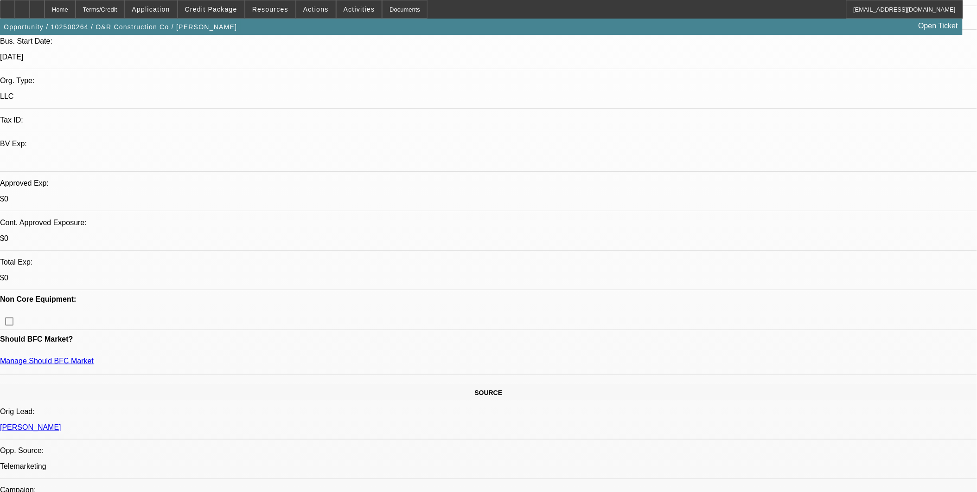
scroll to position [206, 0]
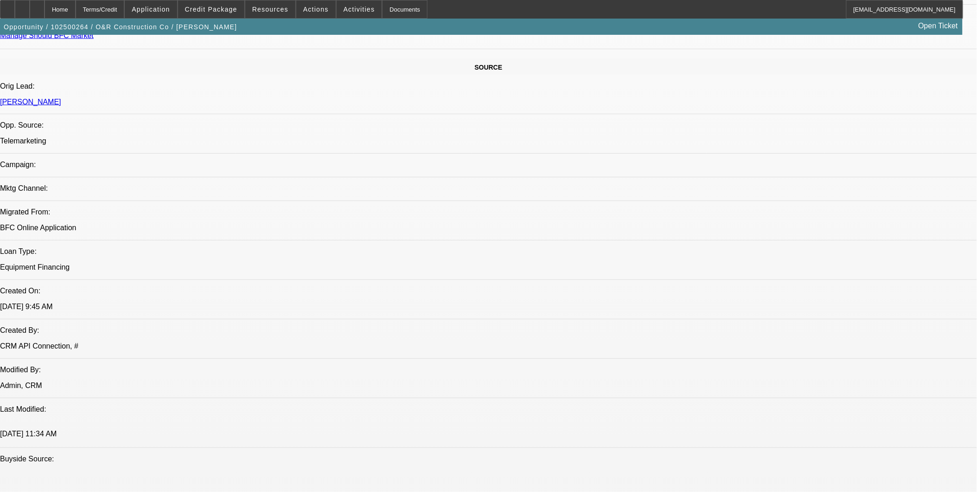
scroll to position [515, 0]
click at [216, 8] on span "Credit Package" at bounding box center [211, 9] width 52 height 7
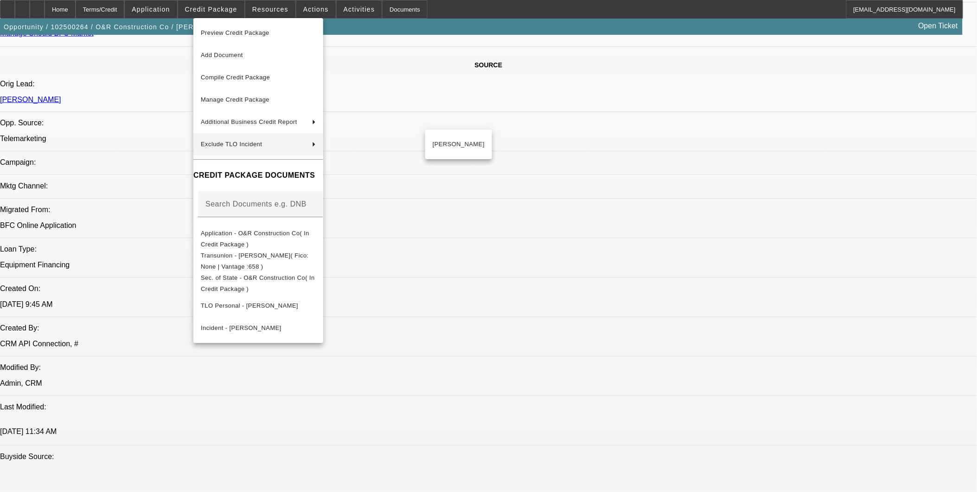
click at [571, 225] on div at bounding box center [488, 246] width 977 height 492
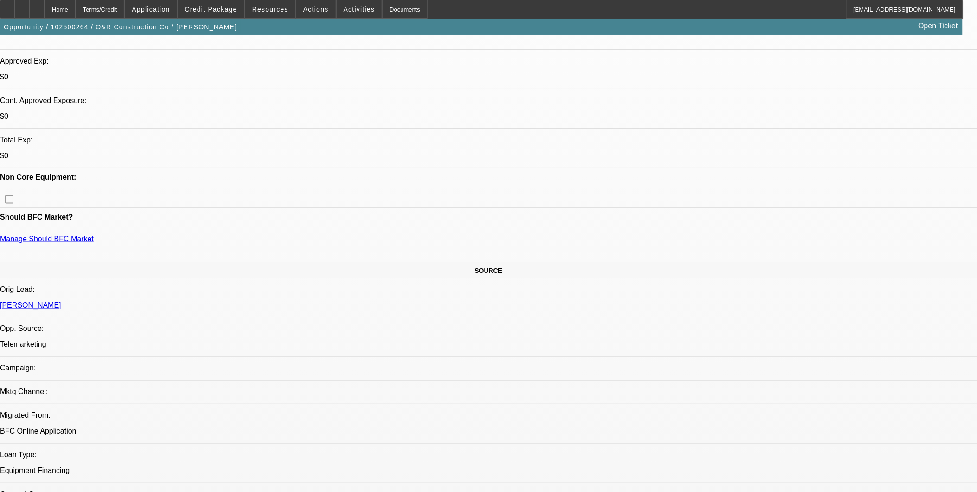
scroll to position [309, 0]
click at [226, 11] on span "Credit Package" at bounding box center [211, 9] width 52 height 7
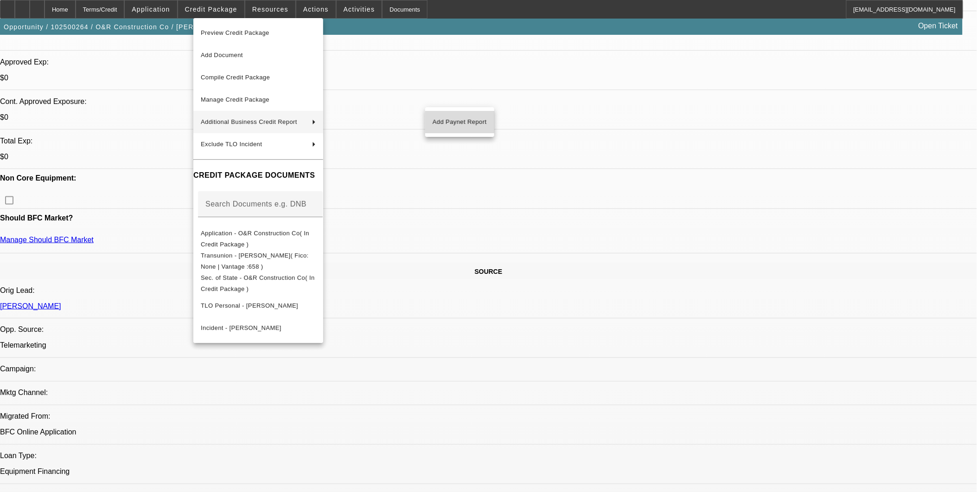
click at [474, 119] on span "Add Paynet Report" at bounding box center [460, 121] width 54 height 11
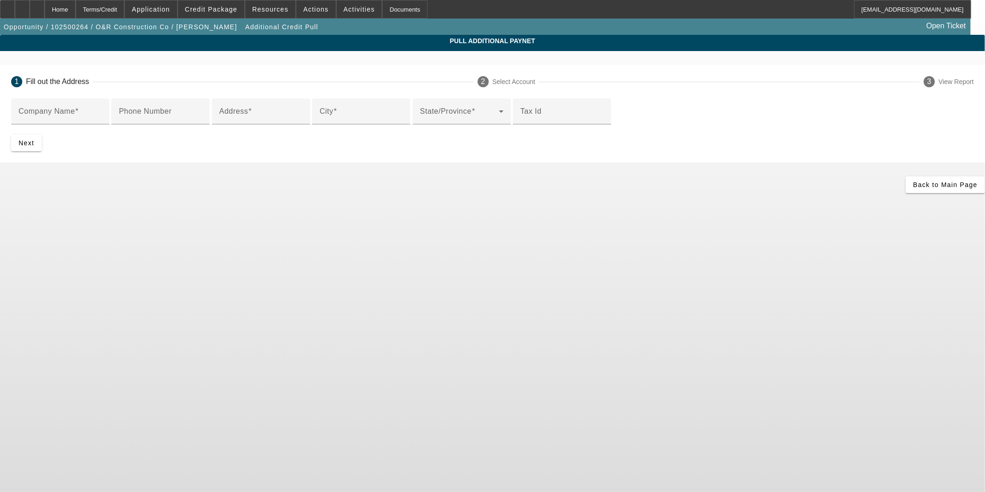
click at [420, 96] on div "1 Fill out the Address 2 Select Account 3 View Report" at bounding box center [492, 81] width 985 height 33
click at [102, 115] on input "Company Name" at bounding box center [60, 114] width 83 height 11
click at [102, 103] on div "Company Name" at bounding box center [60, 111] width 83 height 26
type input "ray's quality lawn"
type input "173 starlyn t"
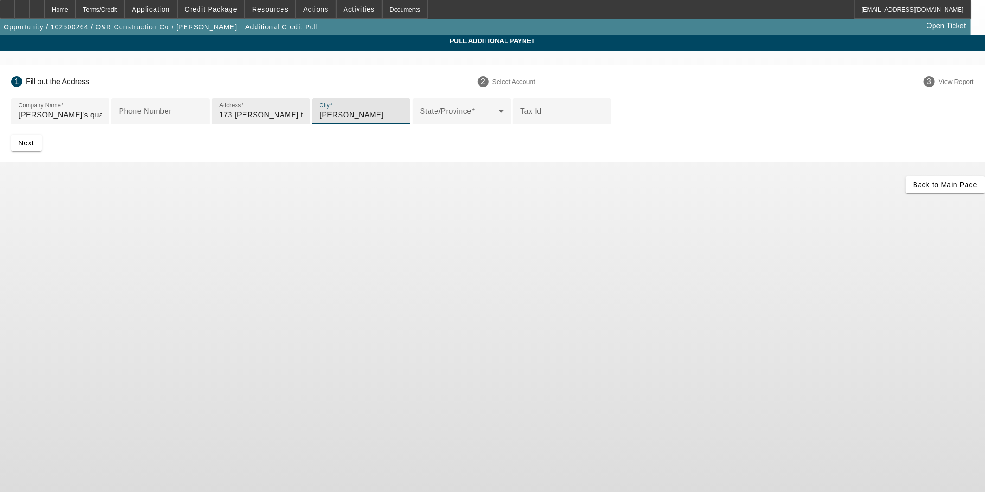
type input "hiram"
click at [34, 147] on span "Next" at bounding box center [27, 142] width 16 height 7
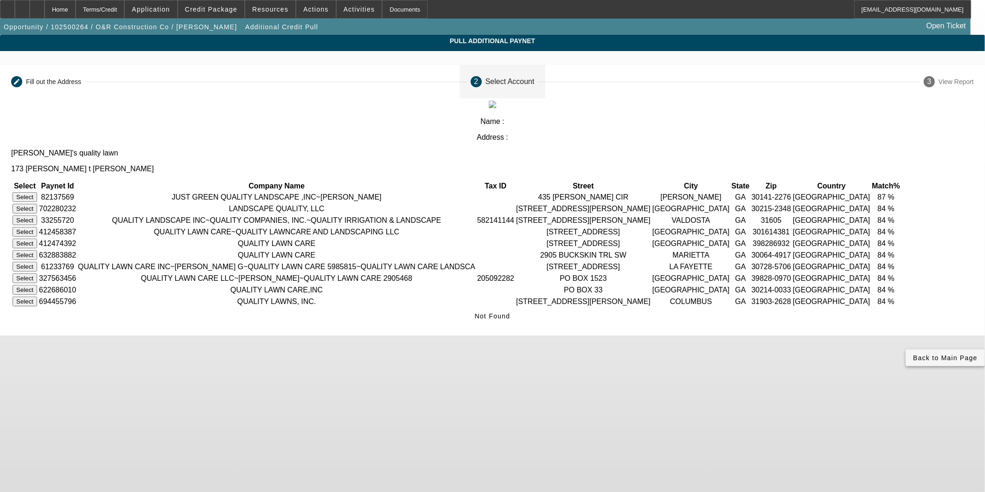
click at [913, 361] on span "Back to Main Page" at bounding box center [945, 357] width 64 height 7
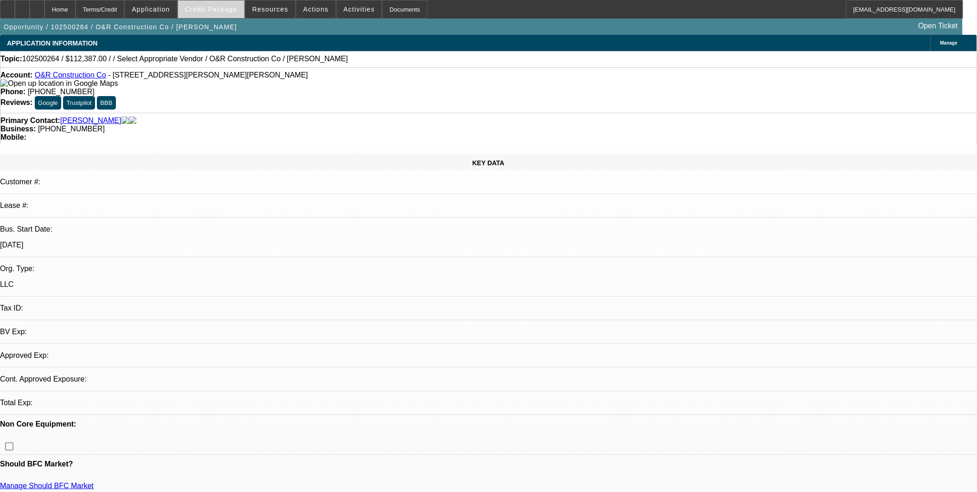
select select "0"
select select "2"
select select "0.1"
select select "4"
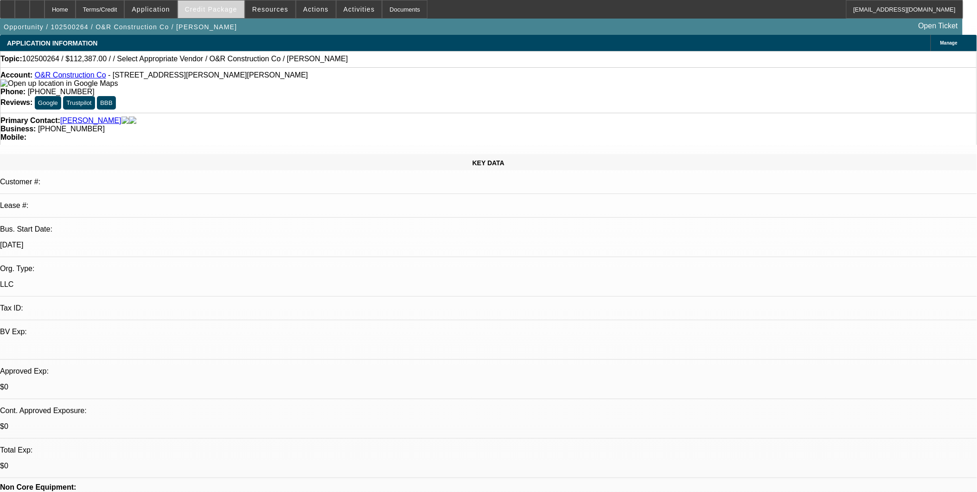
click at [213, 9] on span "Credit Package" at bounding box center [211, 9] width 52 height 7
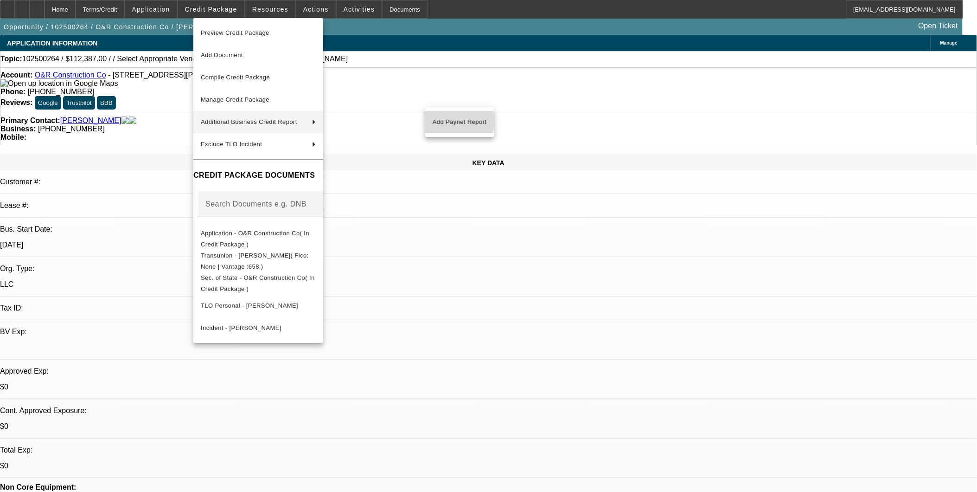
click at [442, 120] on span "Add Paynet Report" at bounding box center [460, 121] width 54 height 11
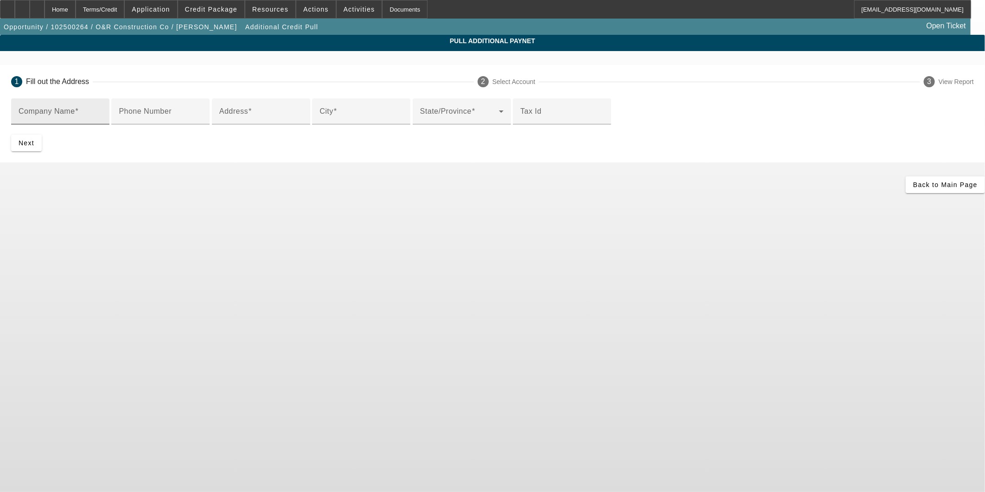
click at [102, 104] on div "Company Name" at bounding box center [60, 111] width 83 height 26
type input "Charles James"
type input "1"
type input "173 starlyn trce"
type input "hiram"
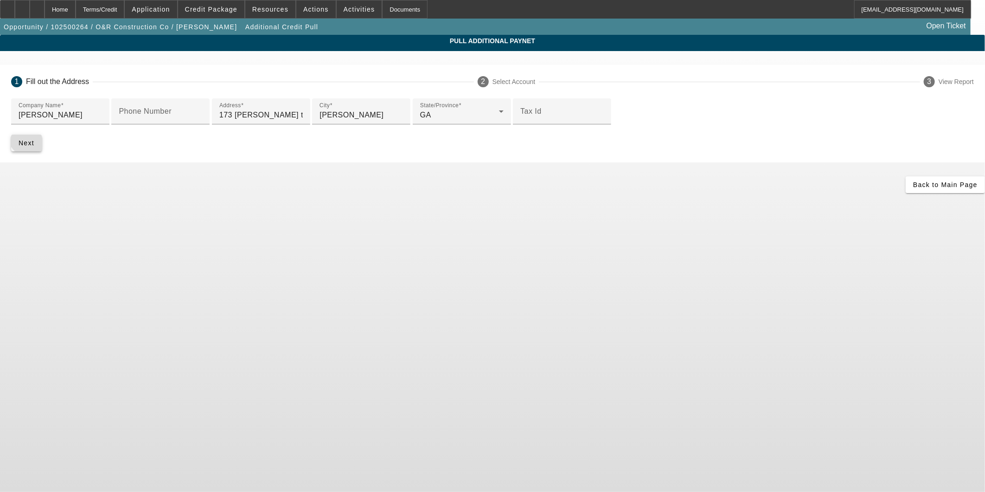
click at [42, 154] on span "submit" at bounding box center [26, 143] width 31 height 22
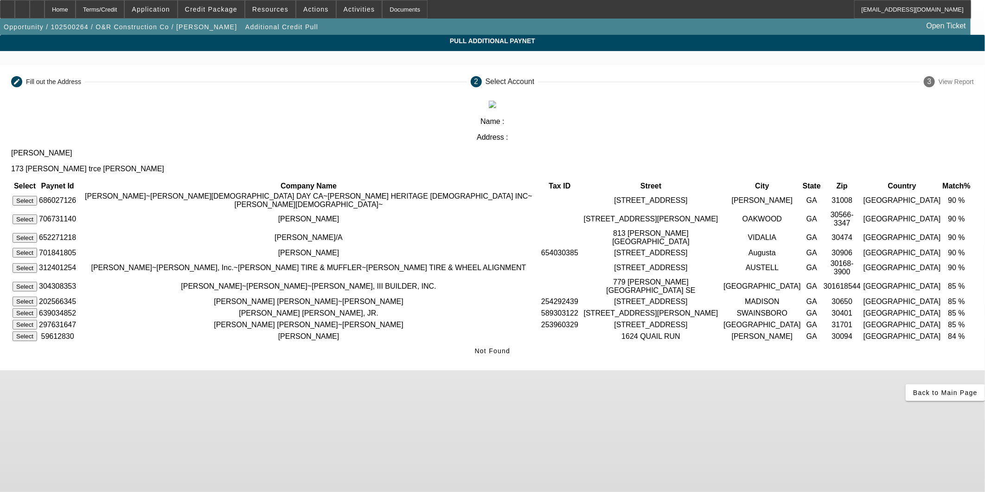
click at [37, 214] on button "Select" at bounding box center [25, 219] width 25 height 10
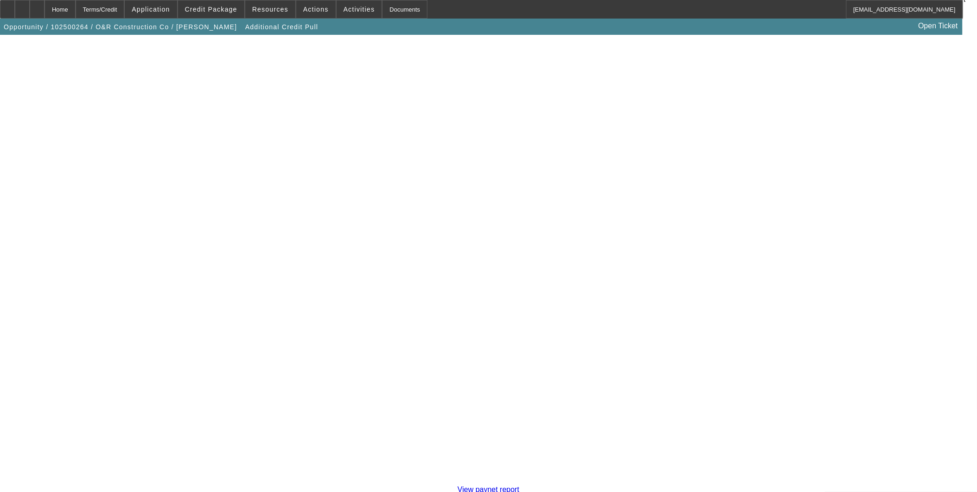
scroll to position [160, 0]
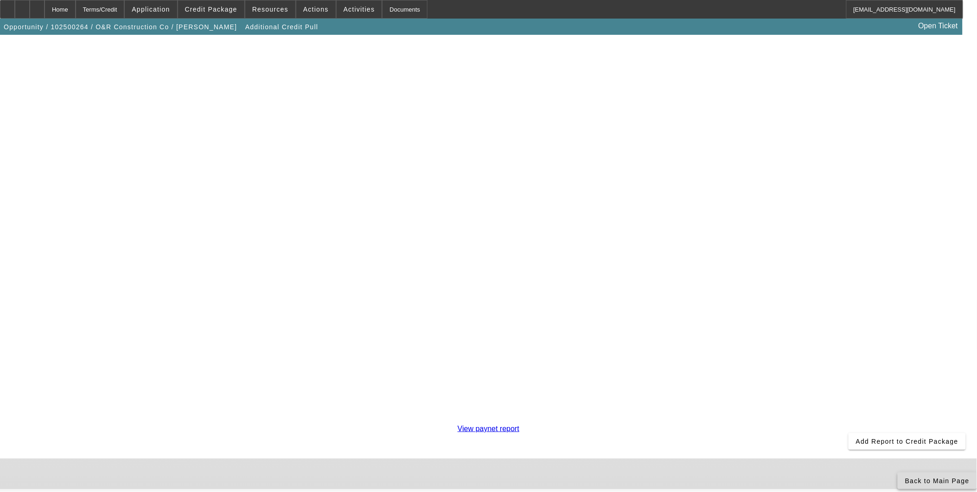
click at [905, 477] on span "Back to Main Page" at bounding box center [937, 480] width 64 height 7
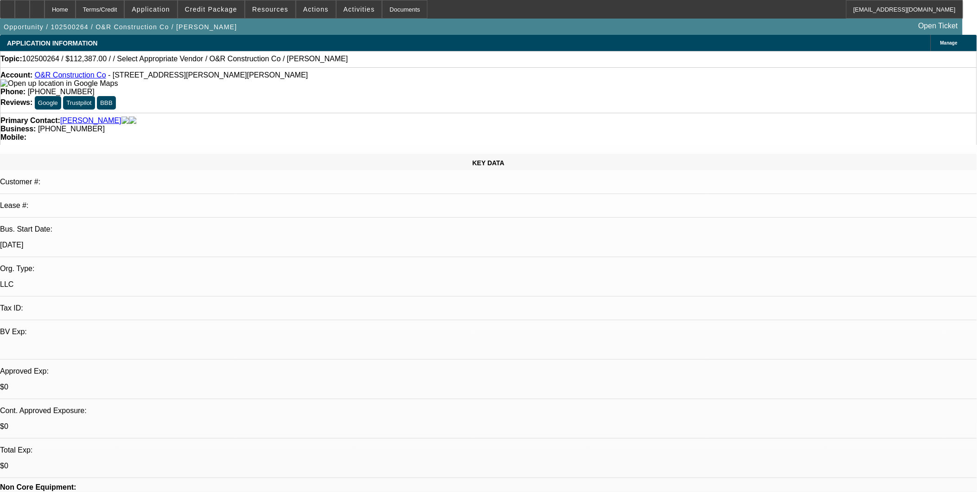
select select "0"
select select "2"
select select "0.1"
select select "4"
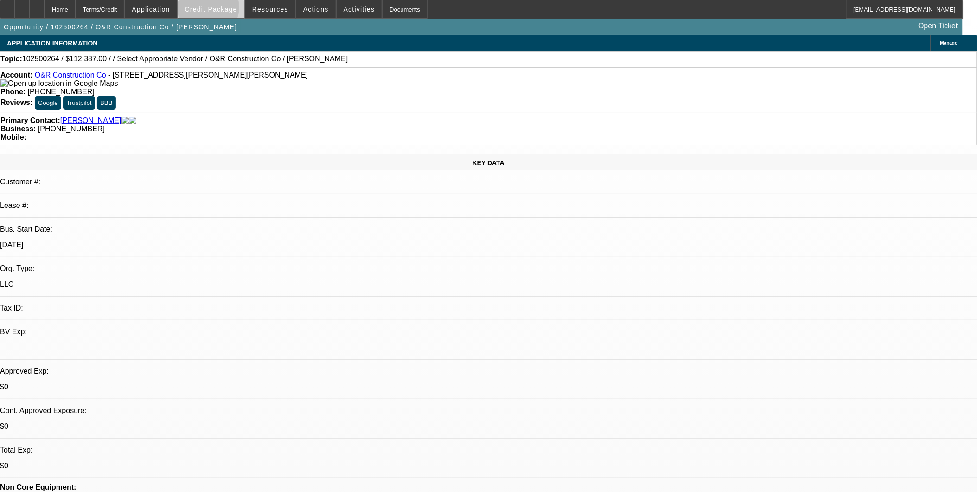
click at [224, 10] on span "Credit Package" at bounding box center [211, 9] width 52 height 7
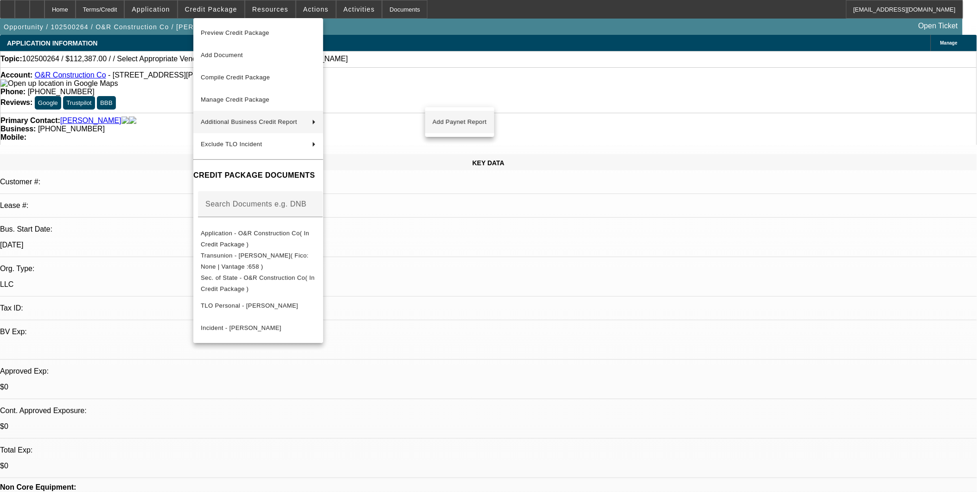
click at [450, 126] on span "Add Paynet Report" at bounding box center [460, 121] width 54 height 11
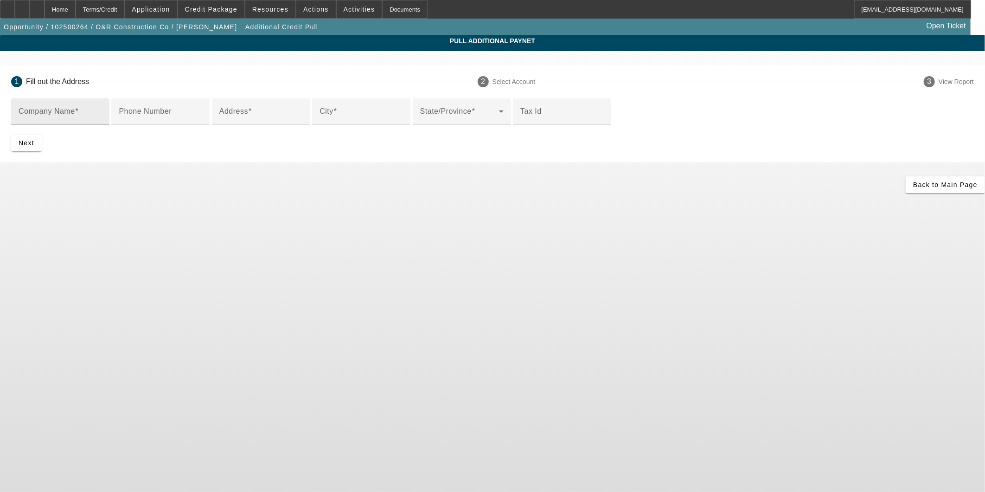
click at [102, 106] on div "Company Name" at bounding box center [60, 111] width 83 height 26
type input "Charles James"
click at [303, 121] on input "Address" at bounding box center [260, 114] width 83 height 11
type input "110 crossings dr"
type input "lithia springs"
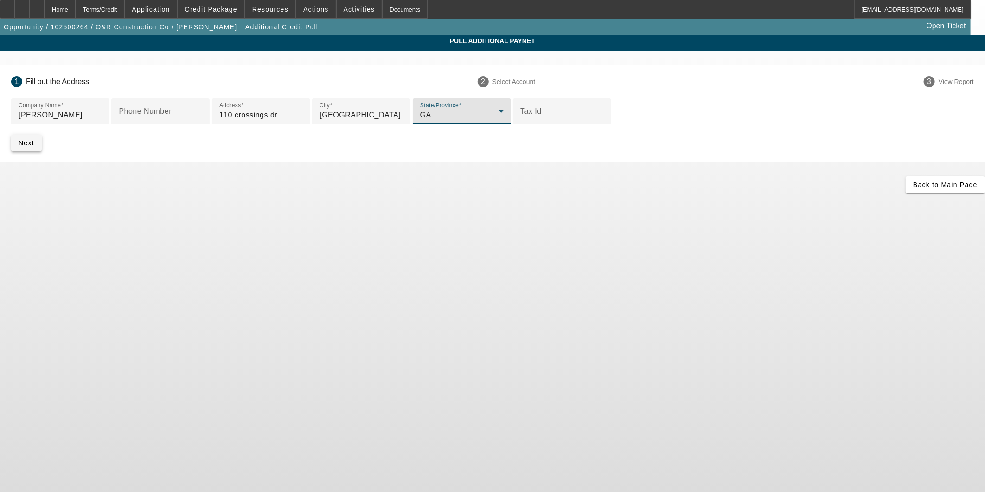
click at [34, 147] on span "Next" at bounding box center [27, 142] width 16 height 7
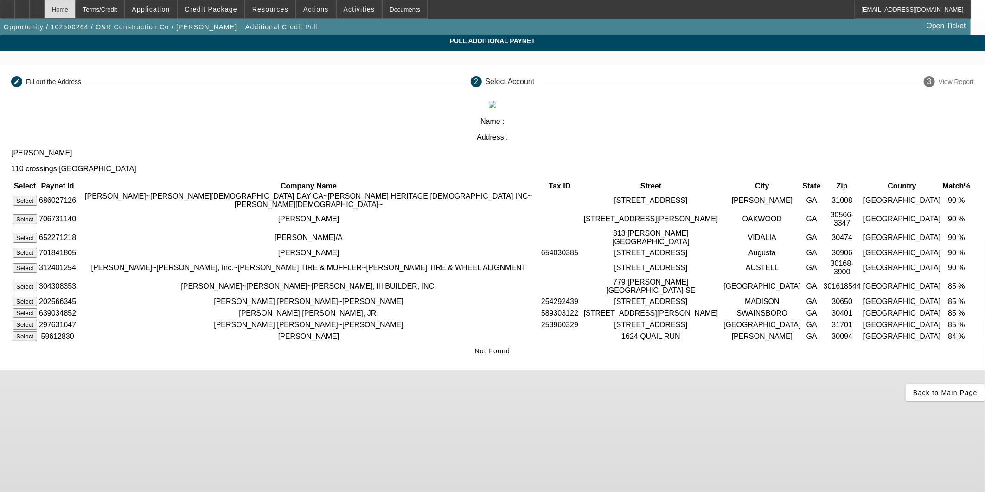
click at [76, 9] on div "Home" at bounding box center [60, 9] width 31 height 19
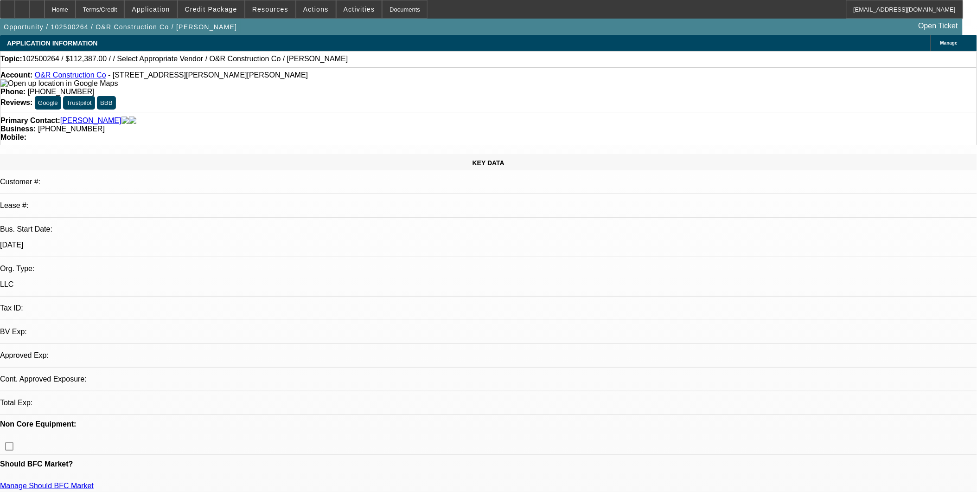
select select "0"
select select "2"
select select "0.1"
select select "4"
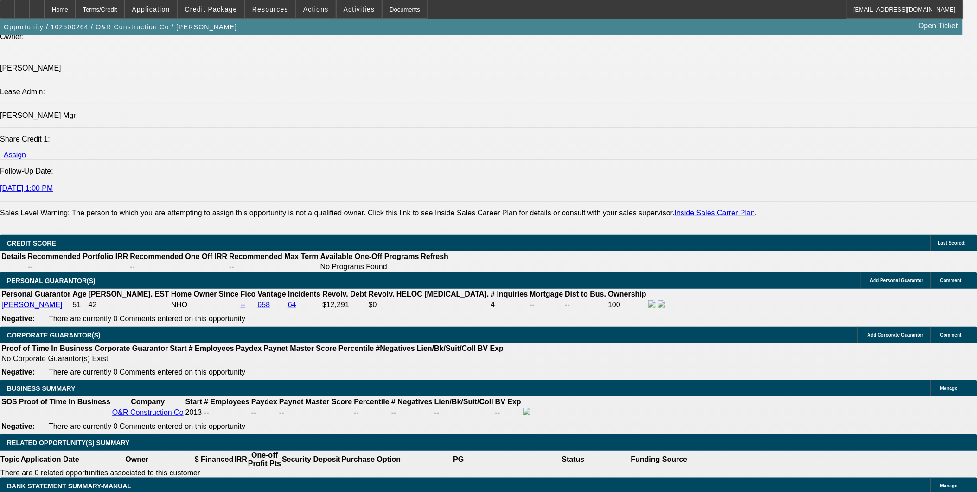
scroll to position [1185, 0]
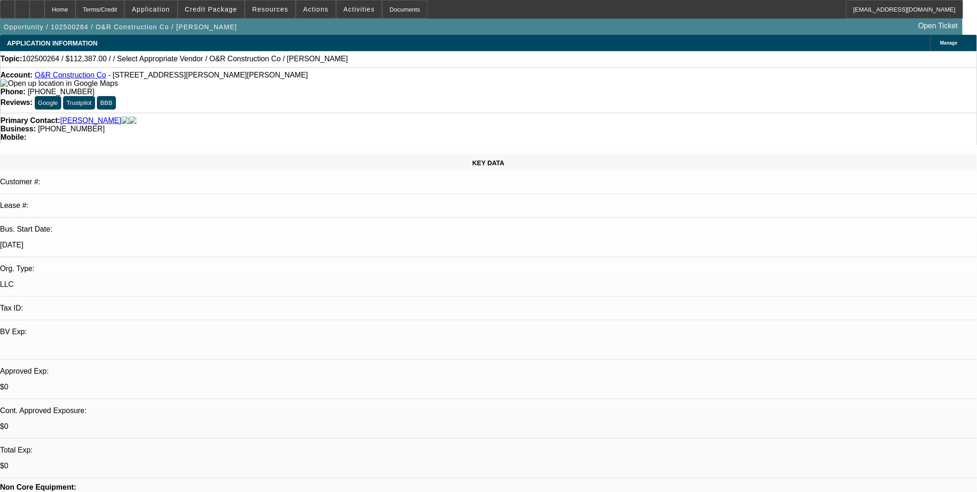
select select "0"
select select "2"
select select "0.1"
select select "1"
select select "2"
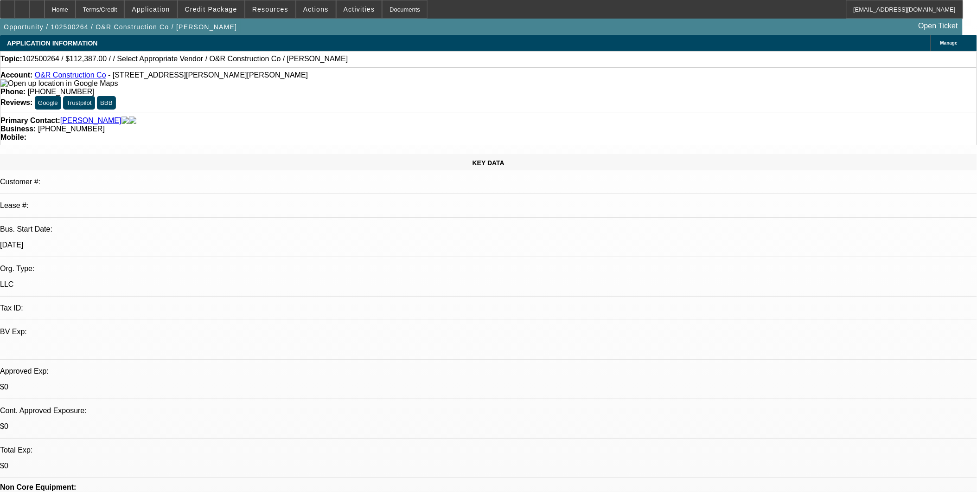
select select "4"
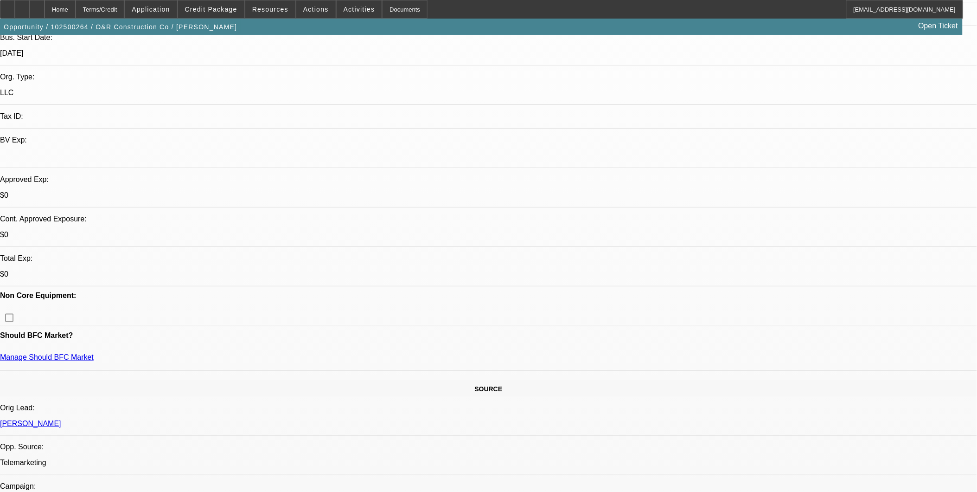
scroll to position [206, 0]
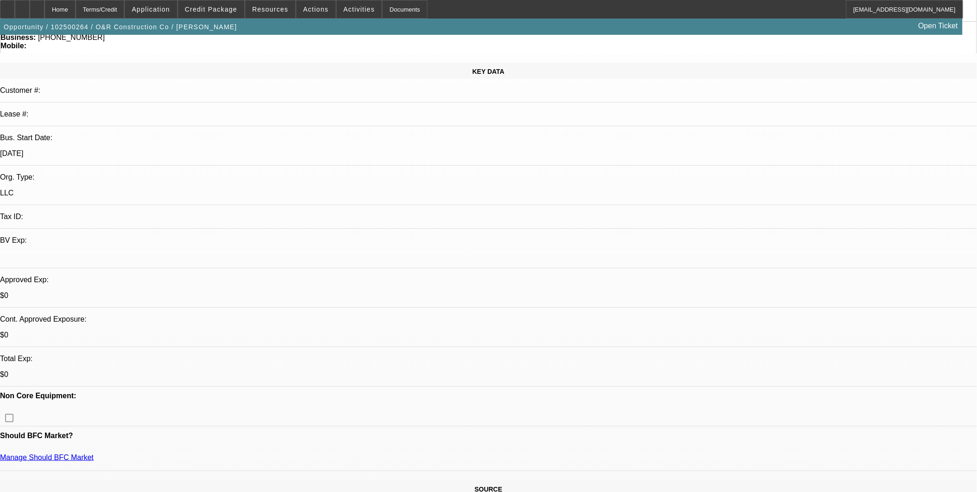
scroll to position [0, 0]
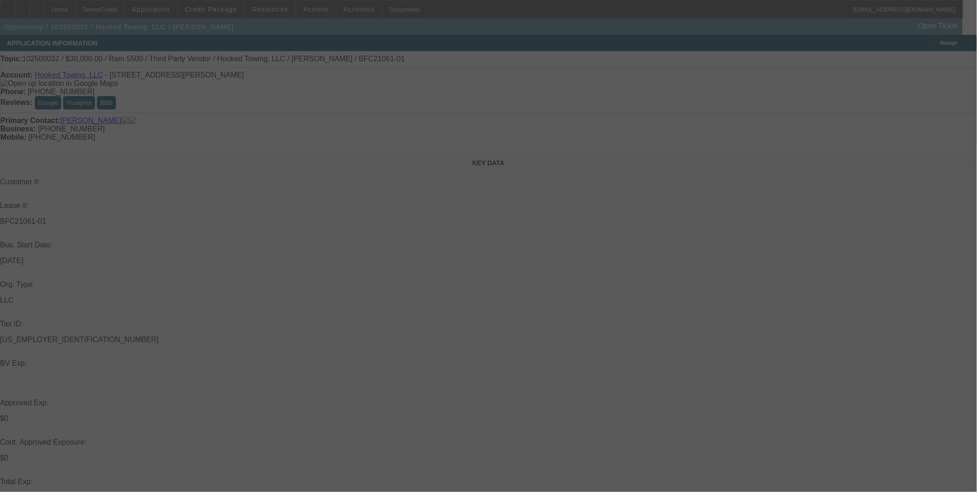
select select "0"
select select "0.1"
select select "0"
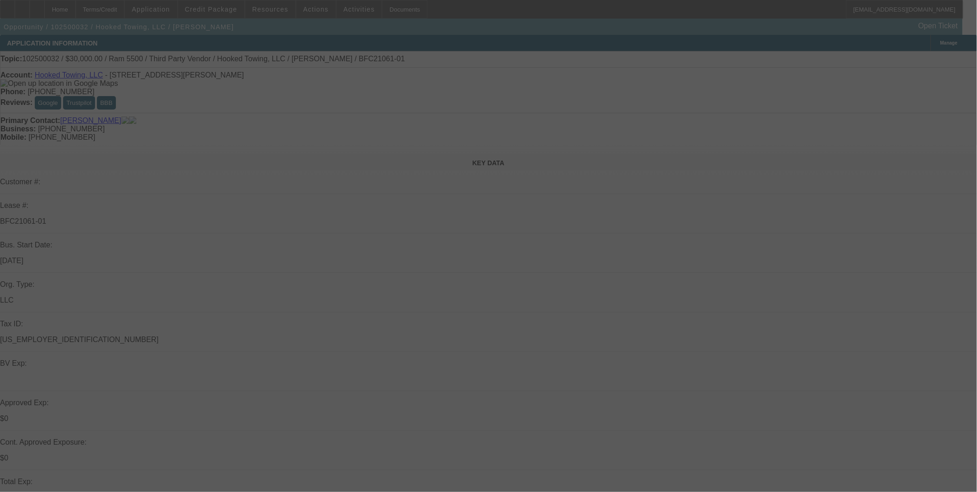
select select "0.1"
select select "0"
select select "0.1"
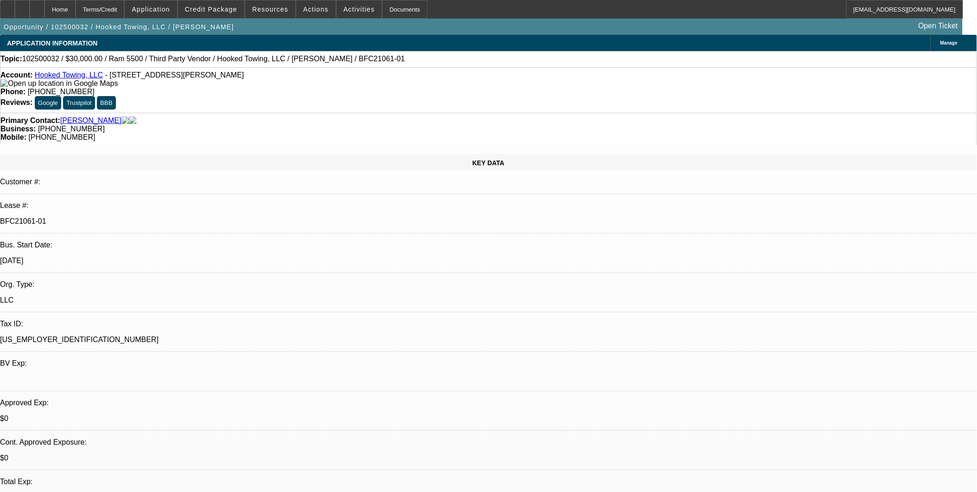
select select "1"
select select "4"
select select "1"
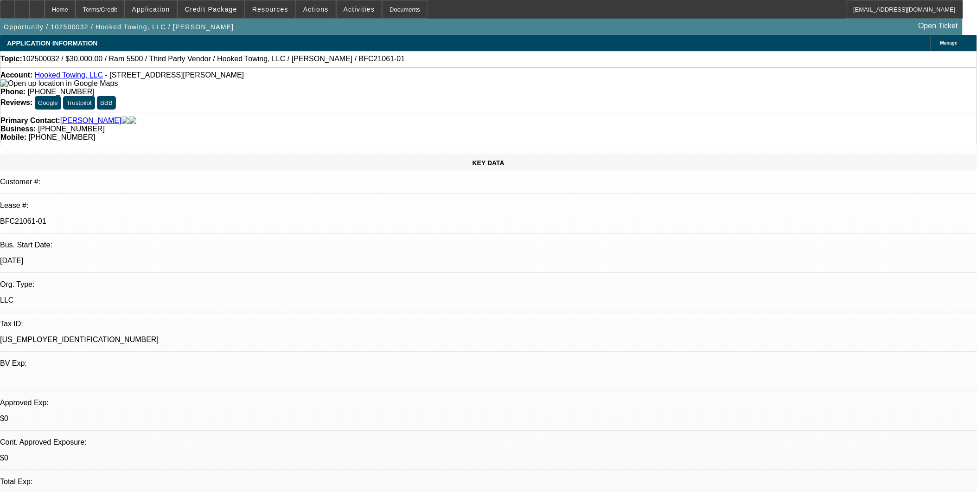
select select "4"
select select "1"
select select "4"
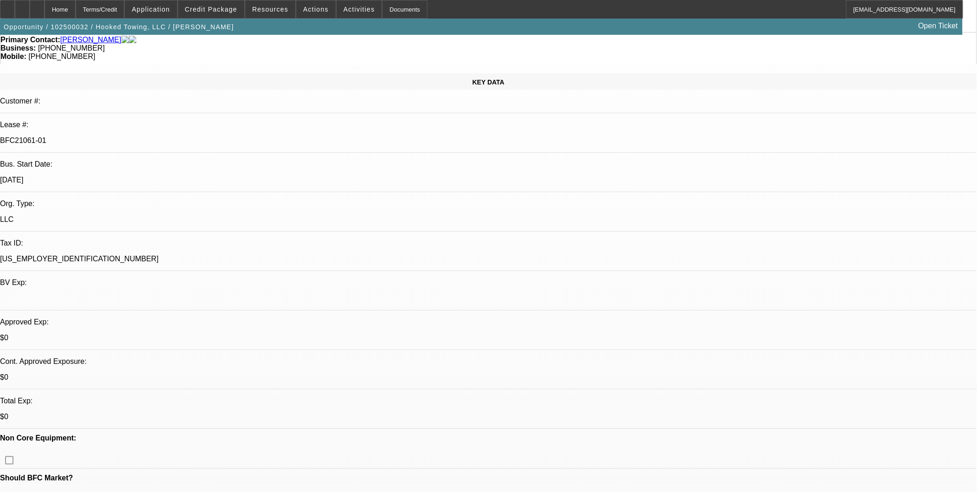
scroll to position [103, 0]
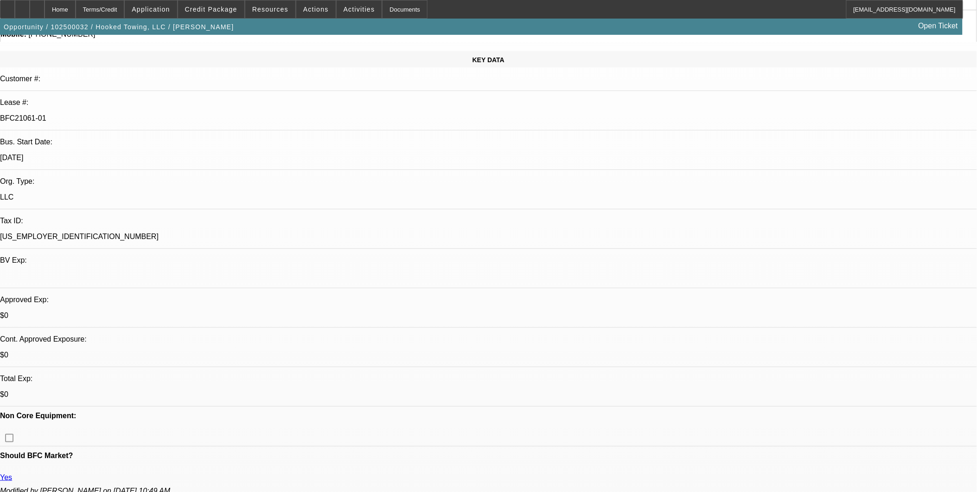
click at [226, 13] on span at bounding box center [211, 9] width 66 height 22
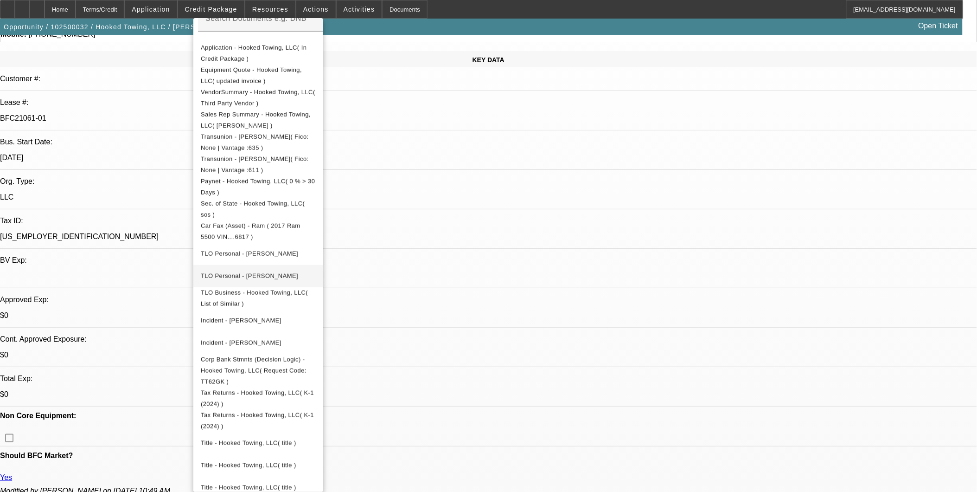
scroll to position [187, 0]
click at [307, 436] on span "Title - Hooked Towing, LLC( title )" at bounding box center [258, 441] width 115 height 11
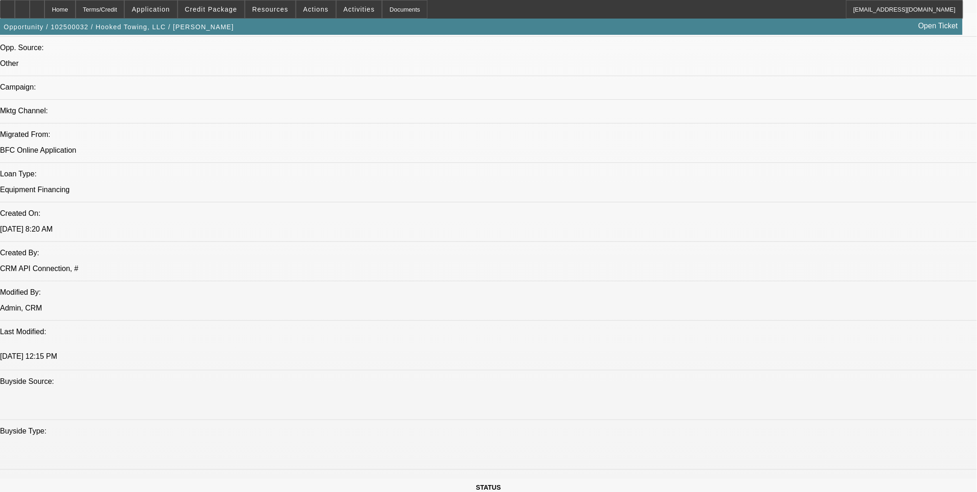
scroll to position [618, 0]
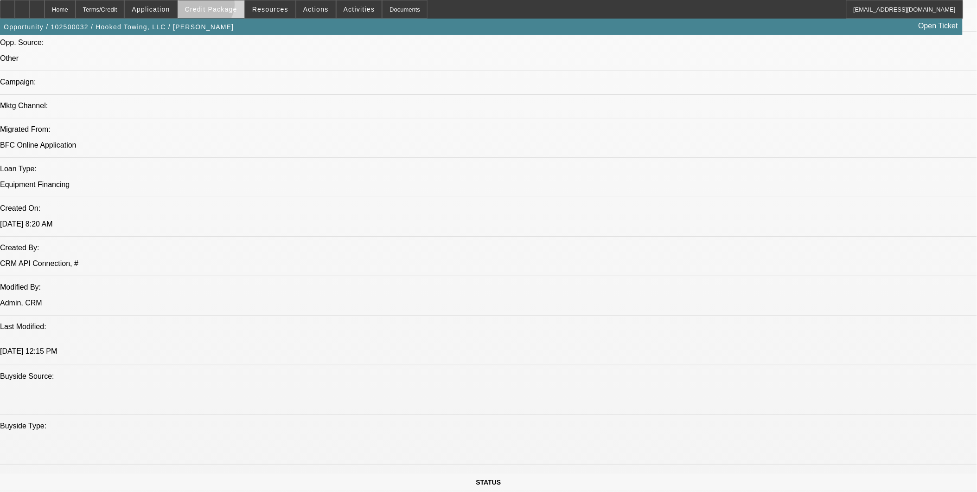
click at [219, 6] on span "Credit Package" at bounding box center [211, 9] width 52 height 7
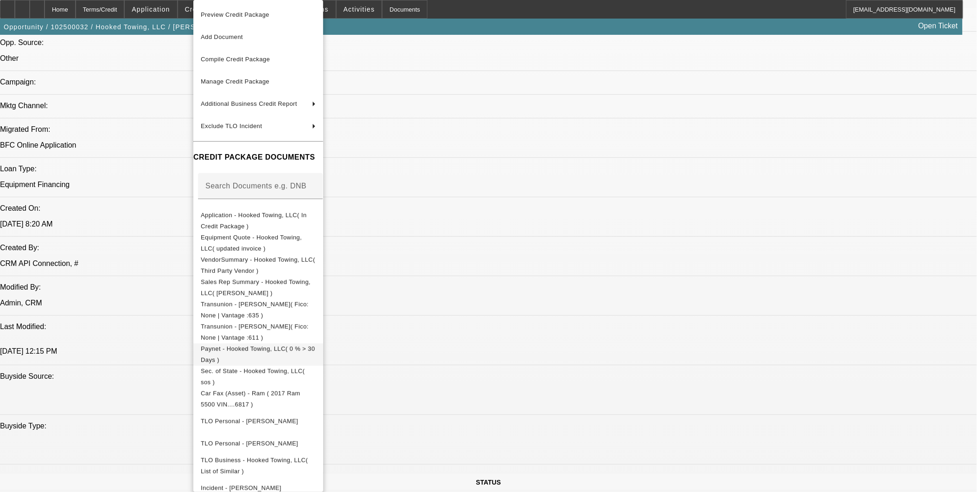
scroll to position [169, 0]
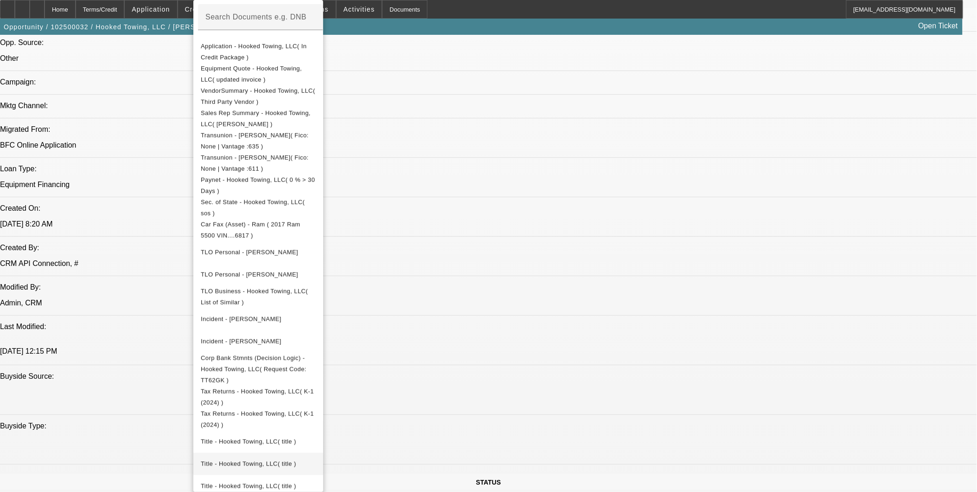
click at [294, 460] on span "Title - Hooked Towing, LLC( title )" at bounding box center [249, 463] width 96 height 7
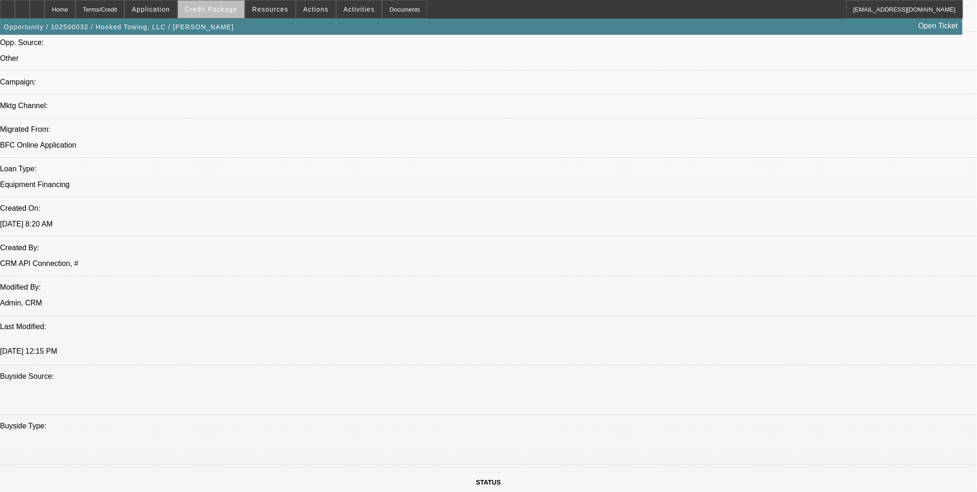
click at [227, 8] on span "Credit Package" at bounding box center [211, 9] width 52 height 7
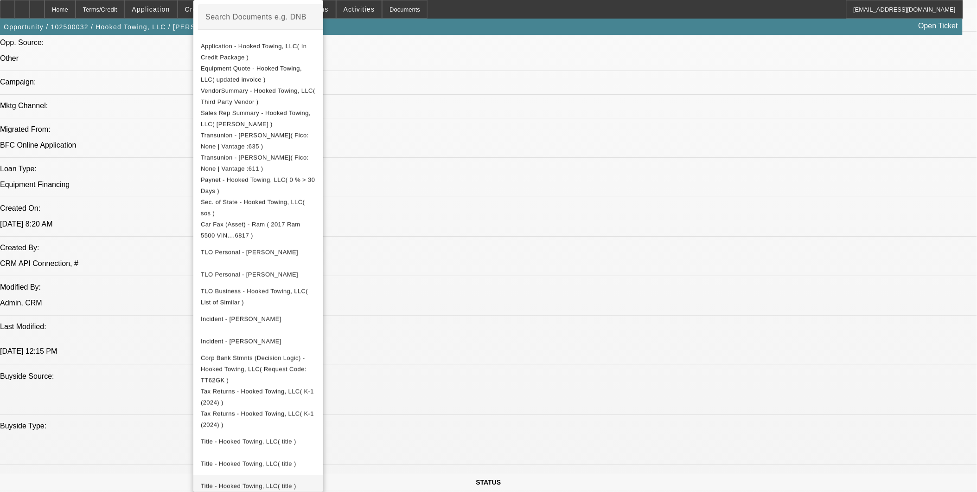
click at [270, 482] on span "Title - Hooked Towing, LLC( title )" at bounding box center [249, 485] width 96 height 7
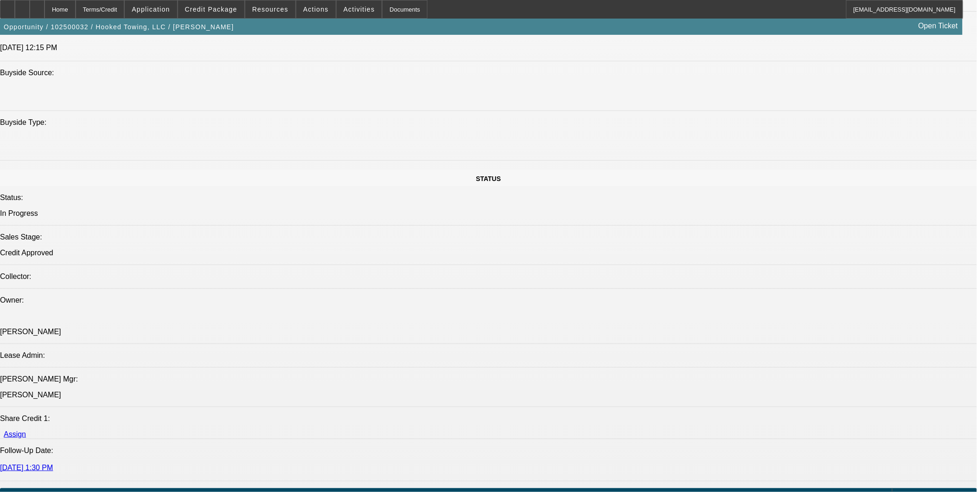
scroll to position [824, 0]
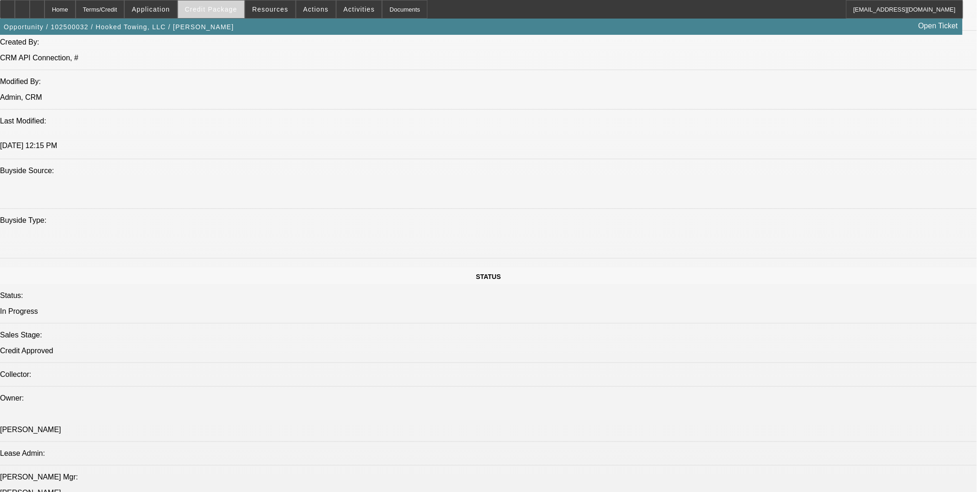
click at [221, 11] on span "Credit Package" at bounding box center [211, 9] width 52 height 7
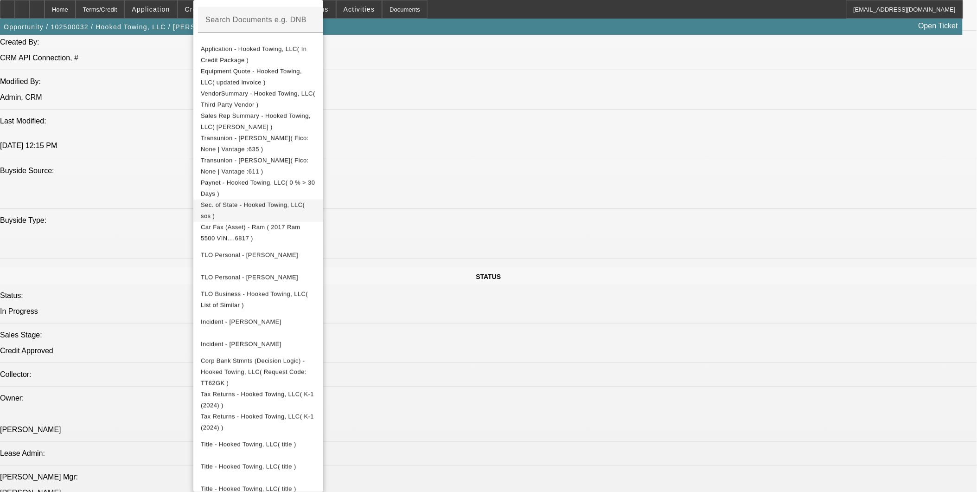
scroll to position [169, 0]
click at [298, 68] on span "Equipment Quote - Hooked Towing, LLC( updated invoice )" at bounding box center [251, 74] width 101 height 18
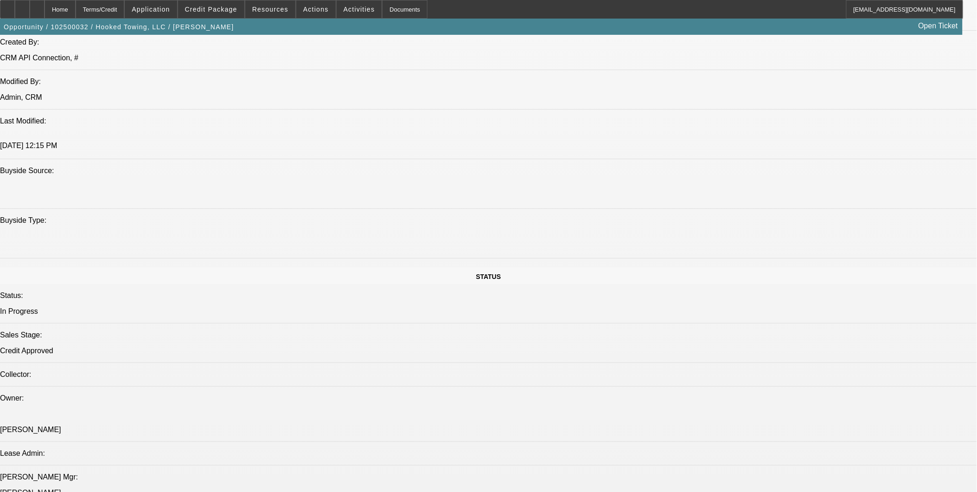
scroll to position [51, 0]
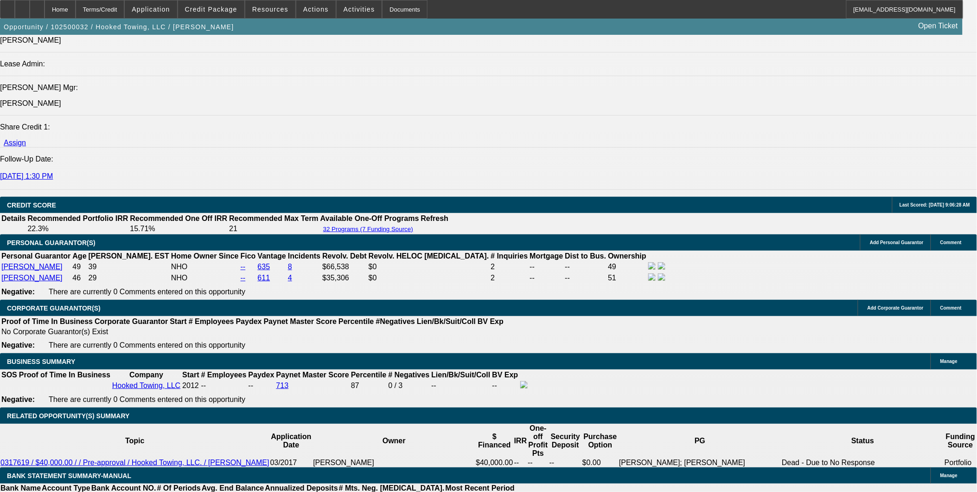
scroll to position [1237, 0]
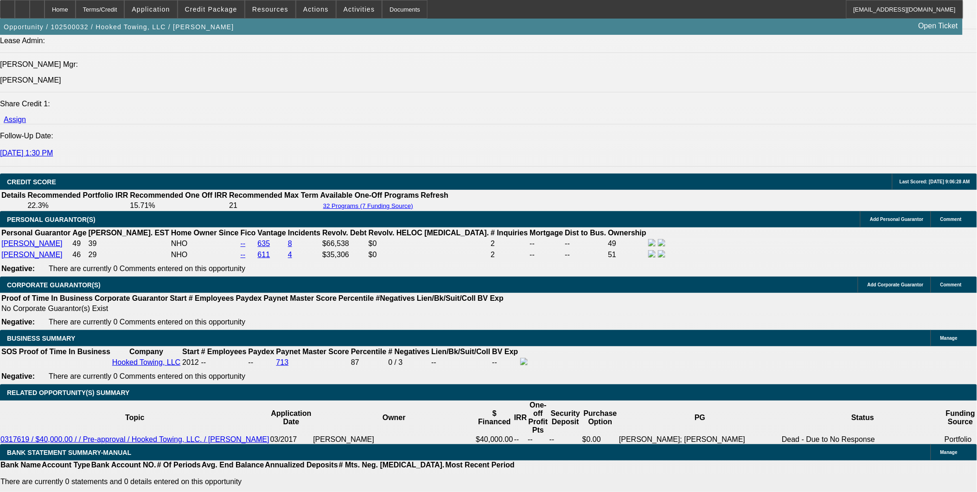
scroll to position [51, 0]
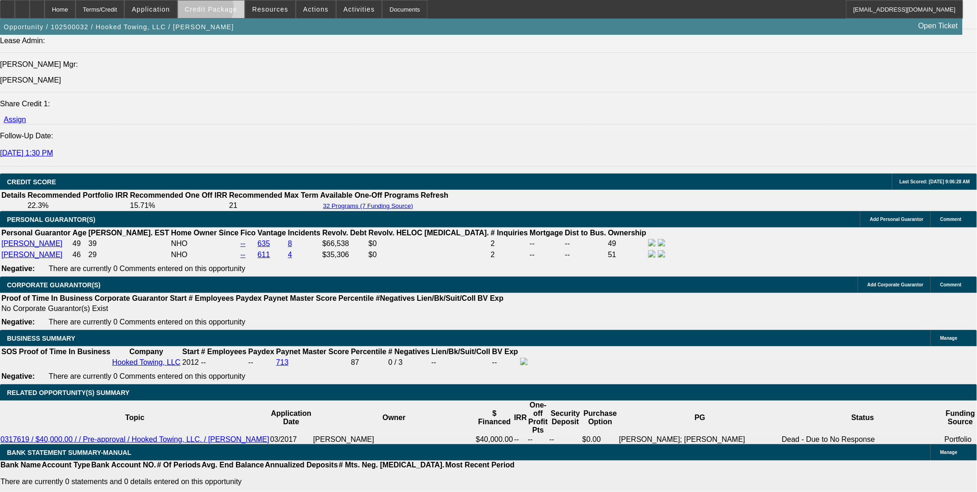
click at [217, 10] on span "Credit Package" at bounding box center [211, 9] width 52 height 7
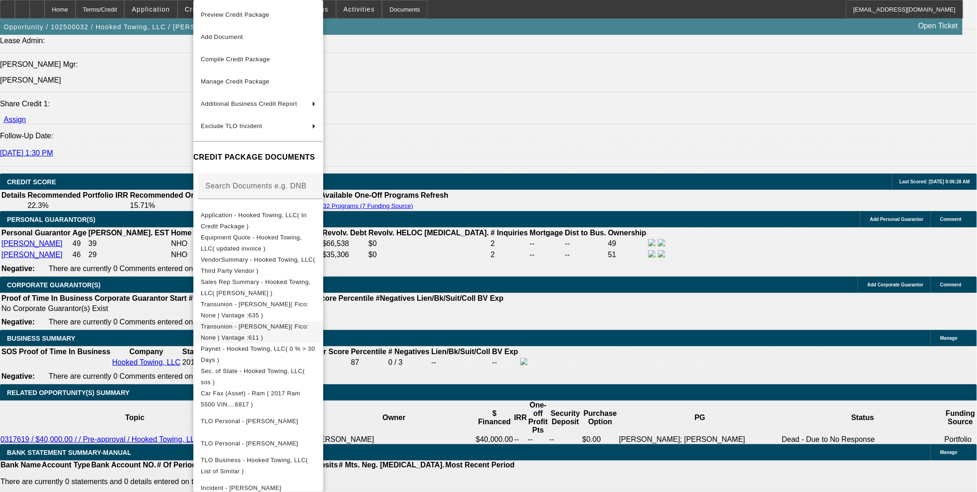
scroll to position [169, 0]
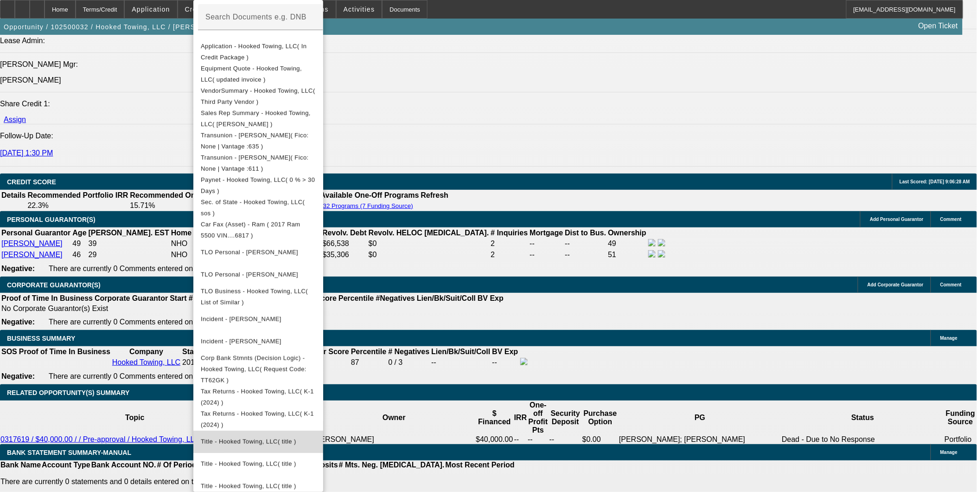
click at [274, 436] on span "Title - Hooked Towing, LLC( title )" at bounding box center [258, 441] width 115 height 11
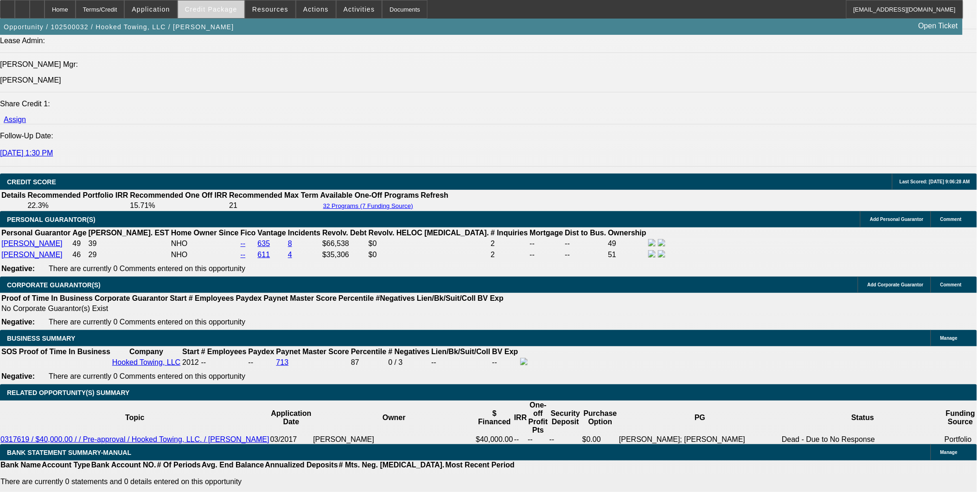
click at [223, 3] on span at bounding box center [211, 9] width 66 height 22
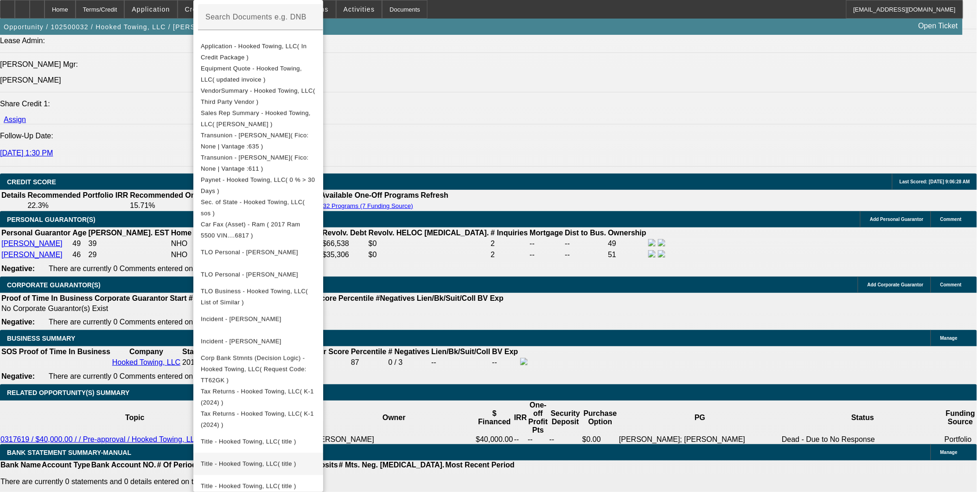
click at [268, 460] on span "Title - Hooked Towing, LLC( title )" at bounding box center [249, 463] width 96 height 7
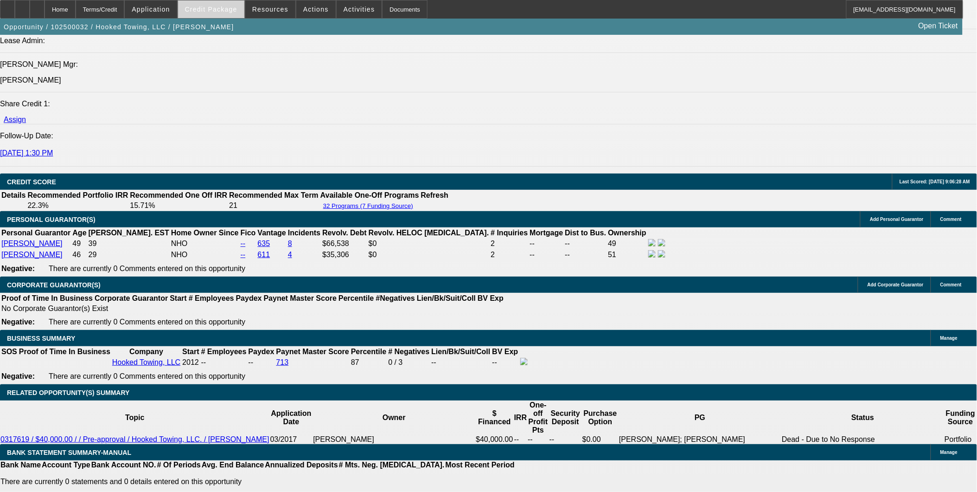
click at [227, 13] on span at bounding box center [211, 9] width 66 height 22
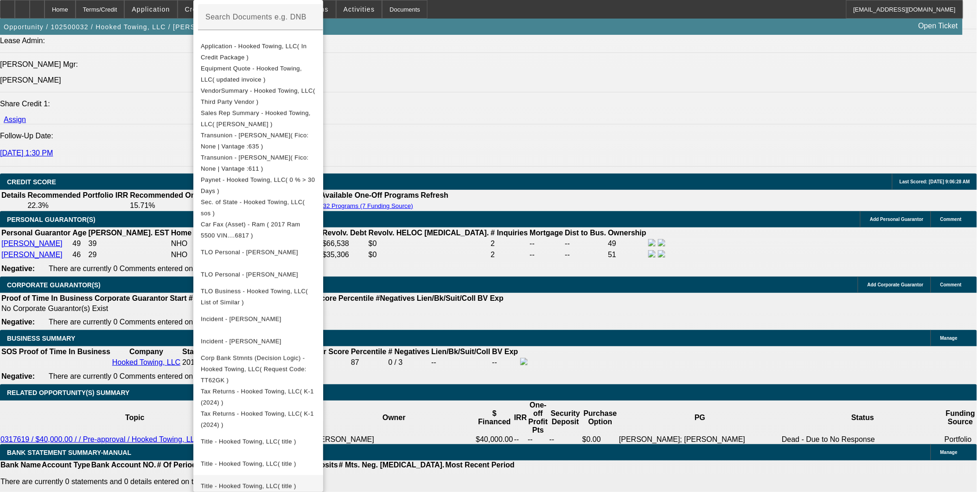
click at [295, 482] on span "Title - Hooked Towing, LLC( title )" at bounding box center [249, 485] width 96 height 7
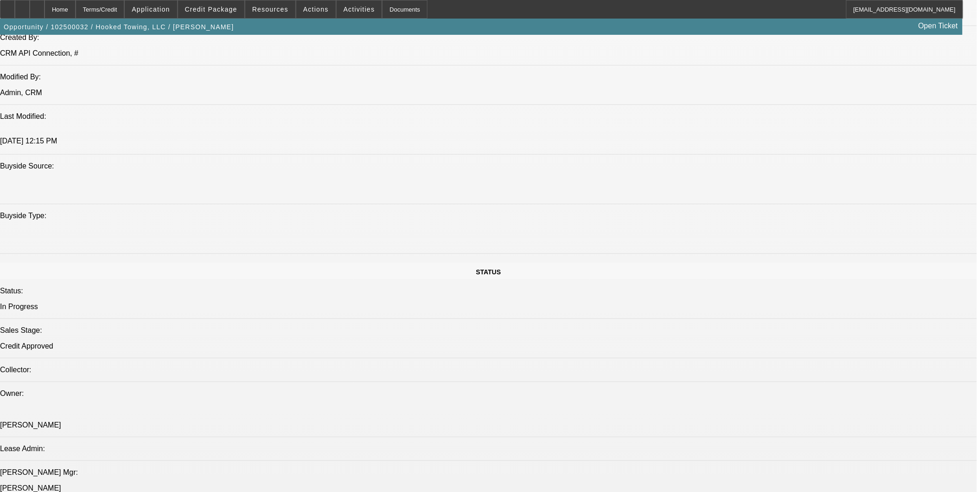
scroll to position [876, 0]
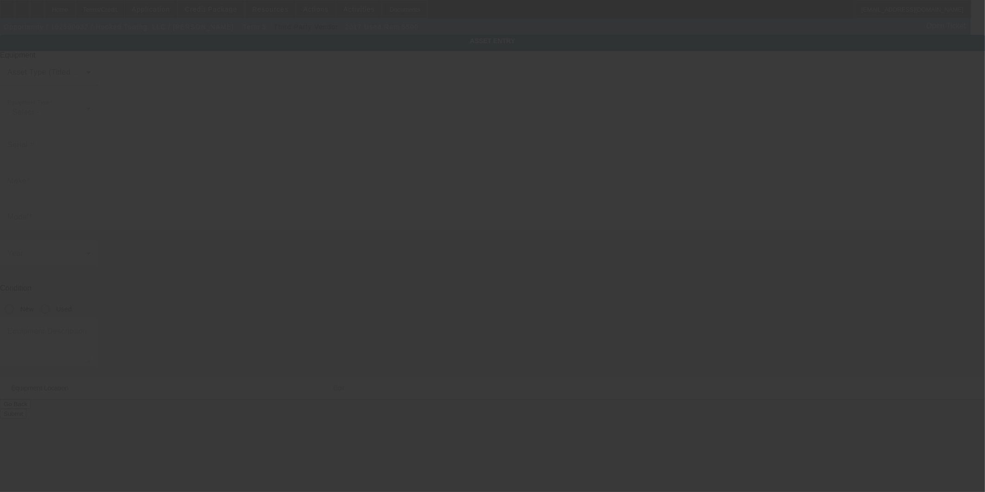
type input "3C7WRMDL8HG636817"
type input "Ram"
type input "5500"
radio input "true"
type textarea "with"
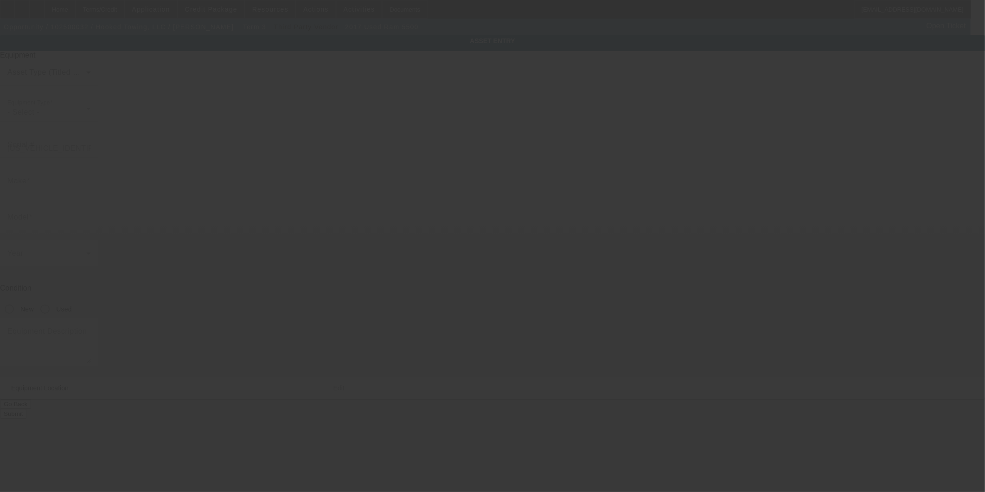
type input "4521 Helms Road"
type input "Waxhaw"
type input "28173"
type input "Union"
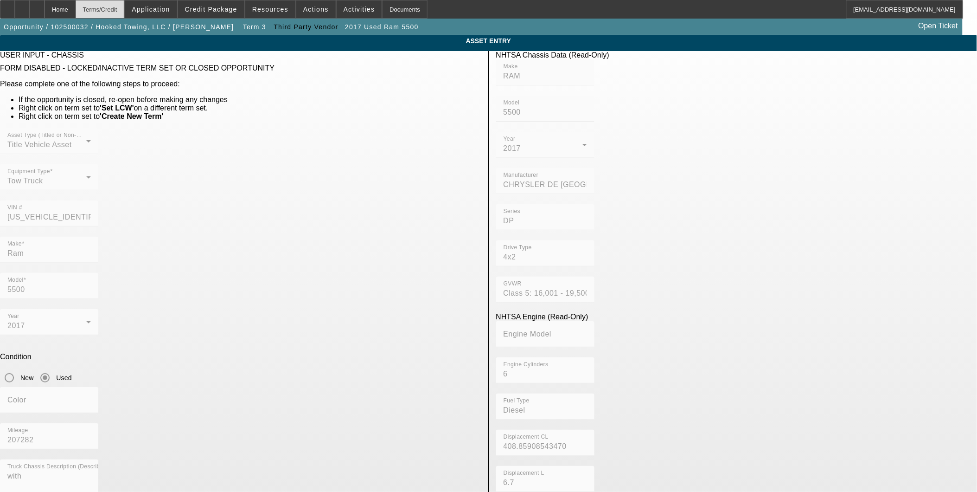
click at [108, 8] on div "Terms/Credit" at bounding box center [100, 9] width 49 height 19
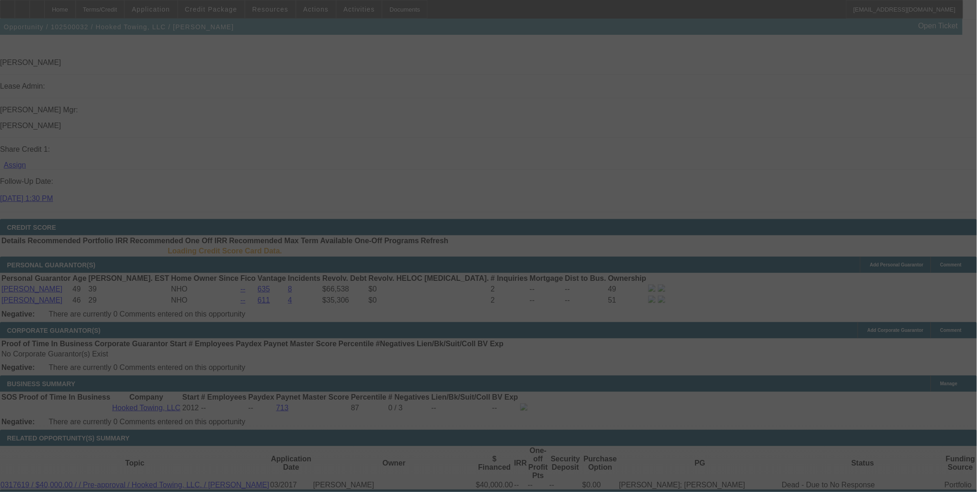
scroll to position [1138, 0]
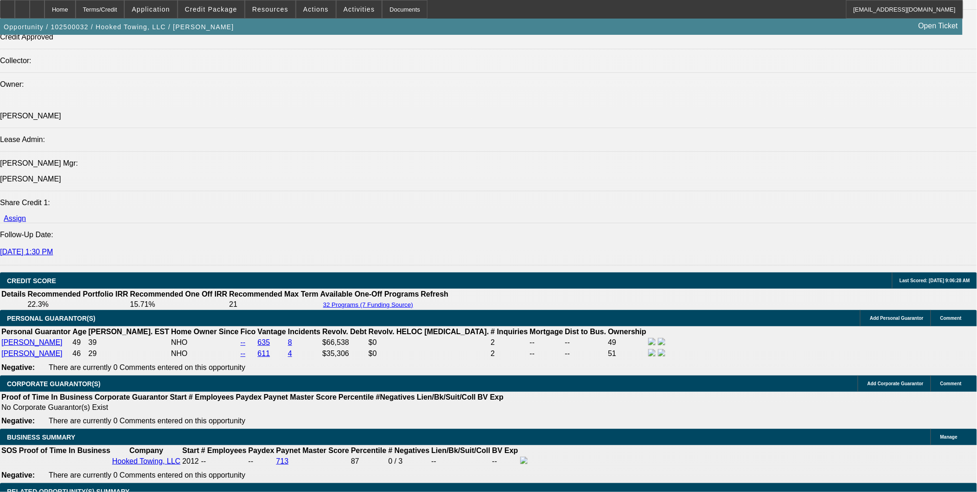
select select "0"
select select "0.1"
select select "4"
select select "0"
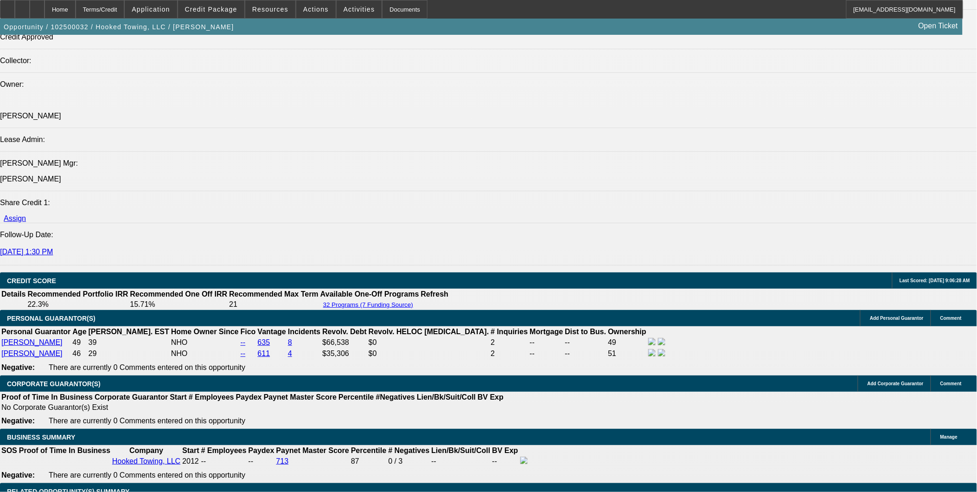
select select "0"
select select "0.1"
select select "4"
select select "0"
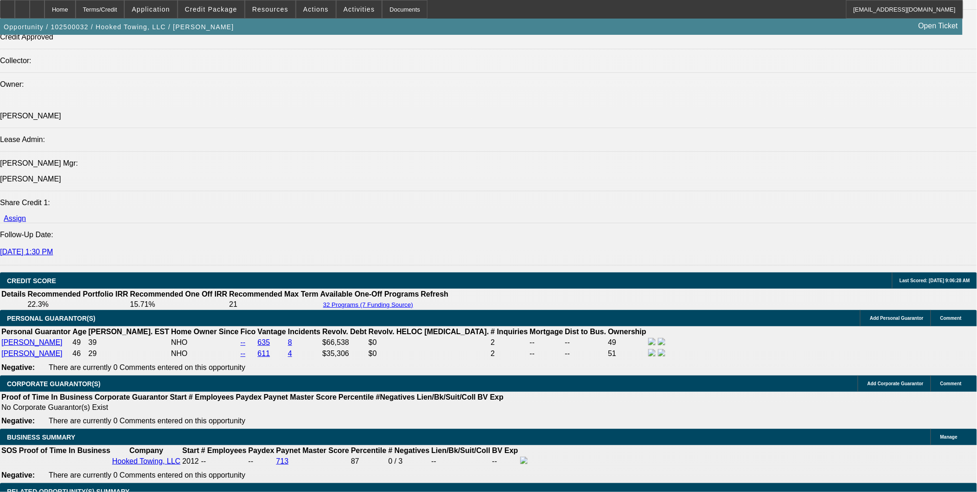
select select "0.1"
select select "4"
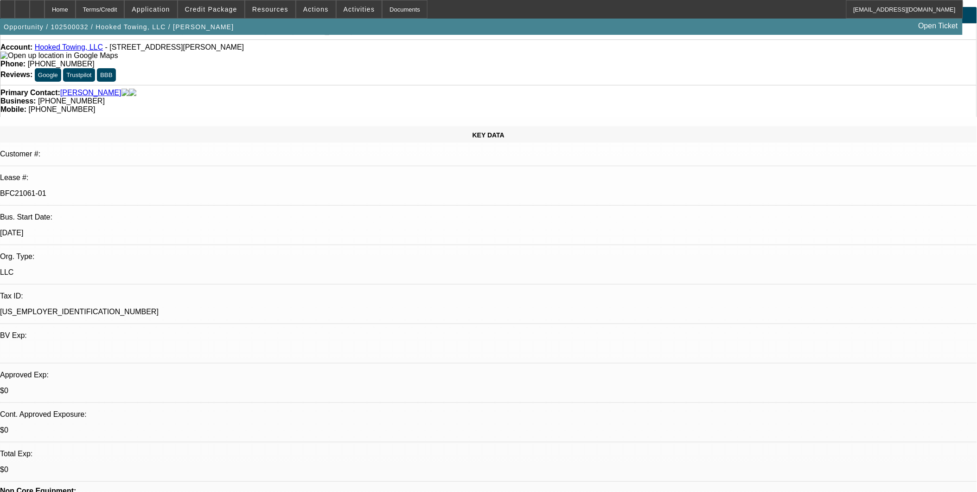
scroll to position [0, 0]
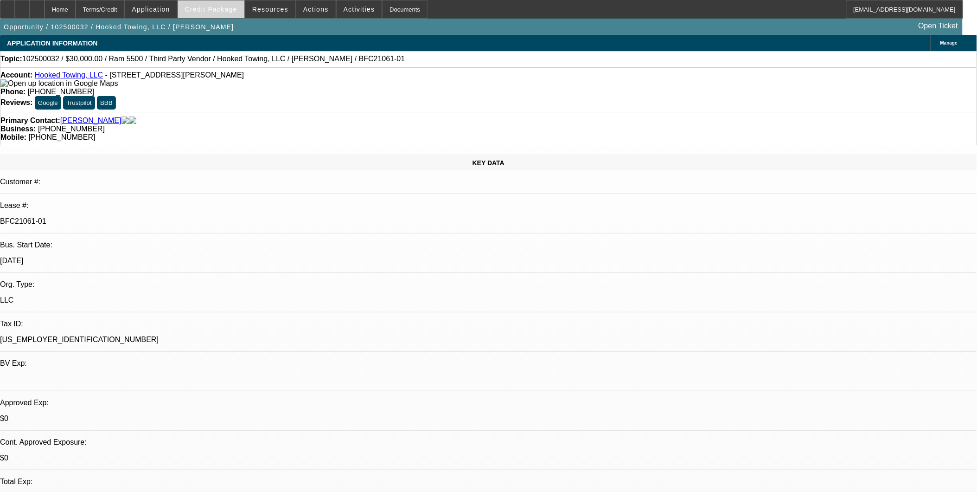
click at [213, 6] on span "Credit Package" at bounding box center [211, 9] width 52 height 7
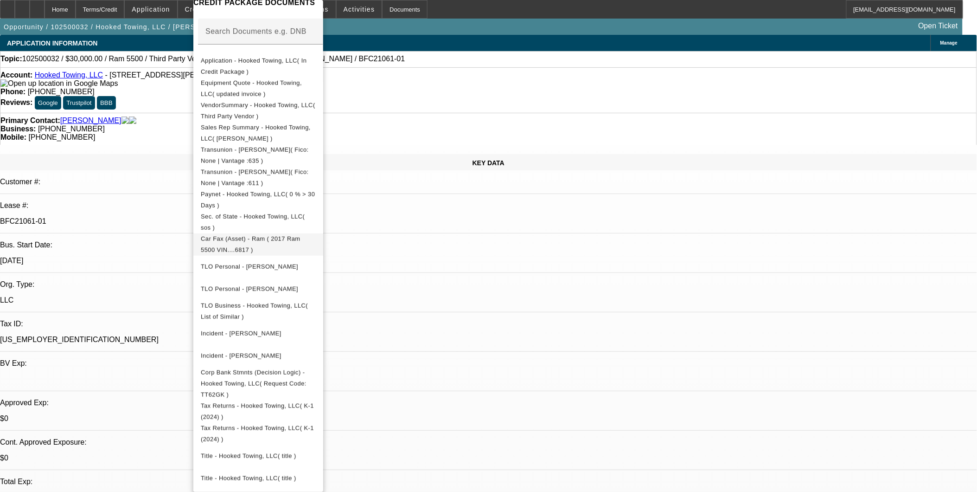
scroll to position [169, 0]
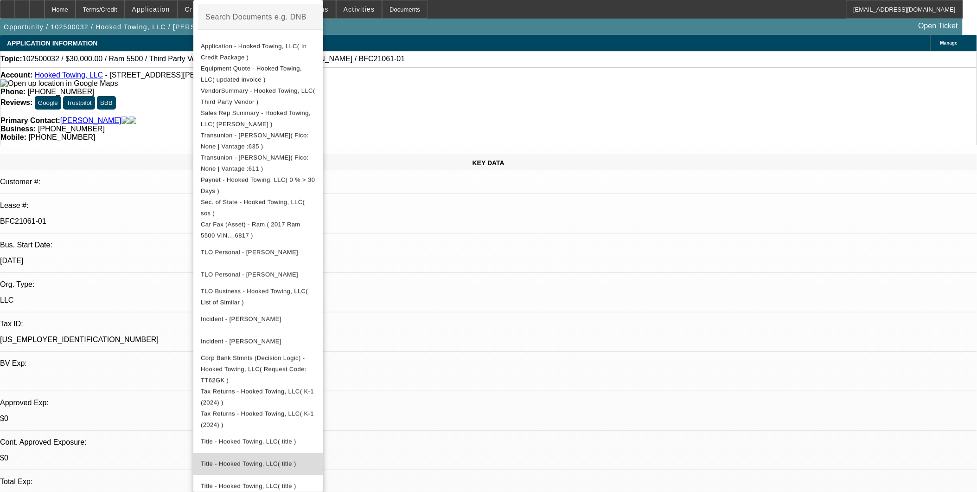
click at [290, 458] on span "Title - Hooked Towing, LLC( title )" at bounding box center [258, 463] width 115 height 11
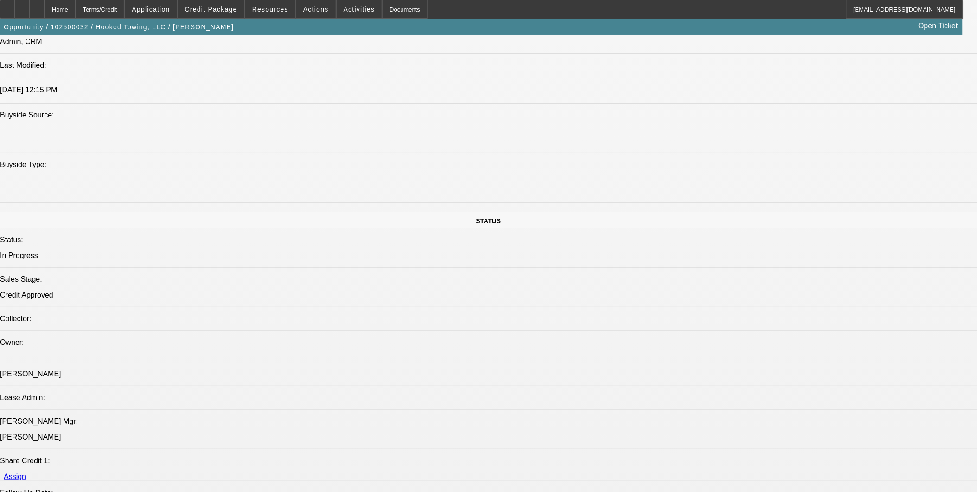
scroll to position [876, 0]
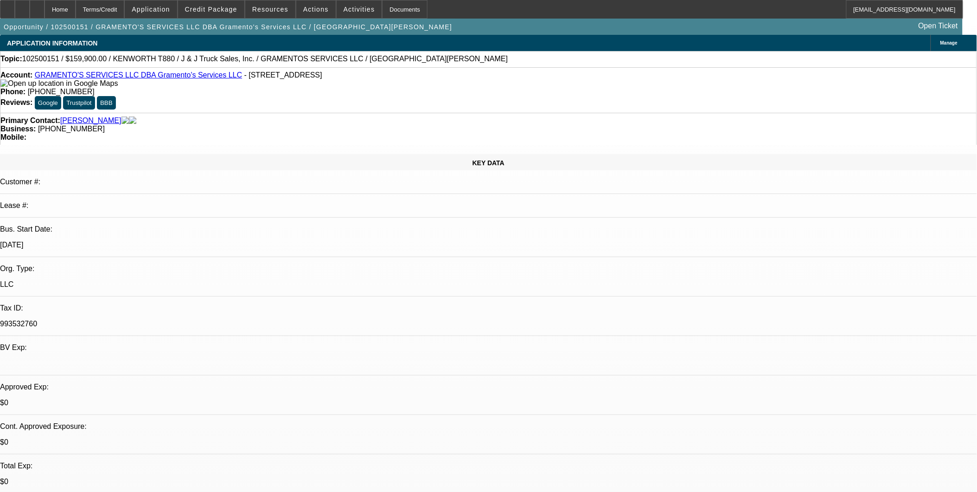
select select "0"
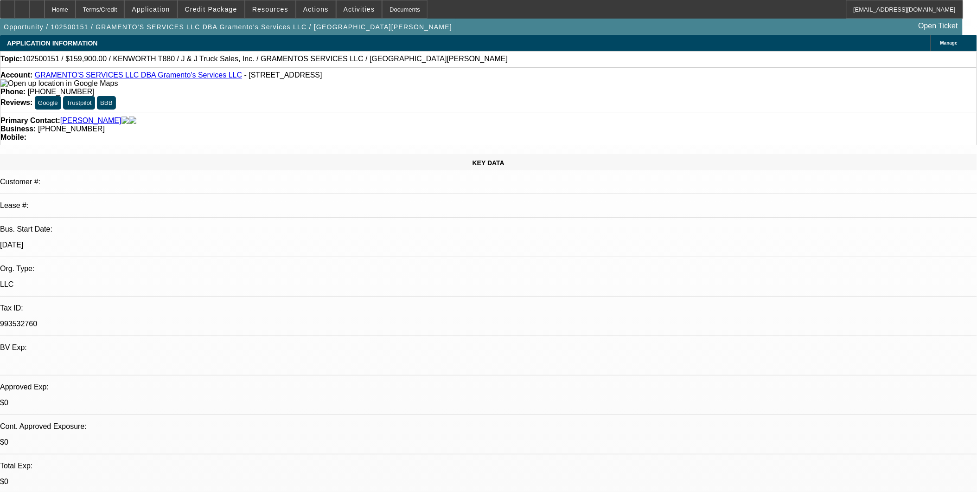
select select "0"
select select "1"
select select "6"
select select "1"
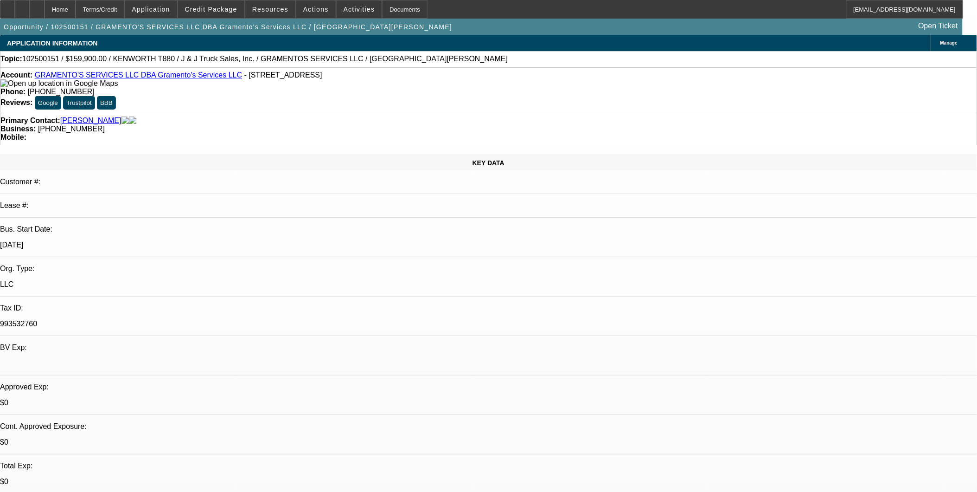
select select "1"
select select "6"
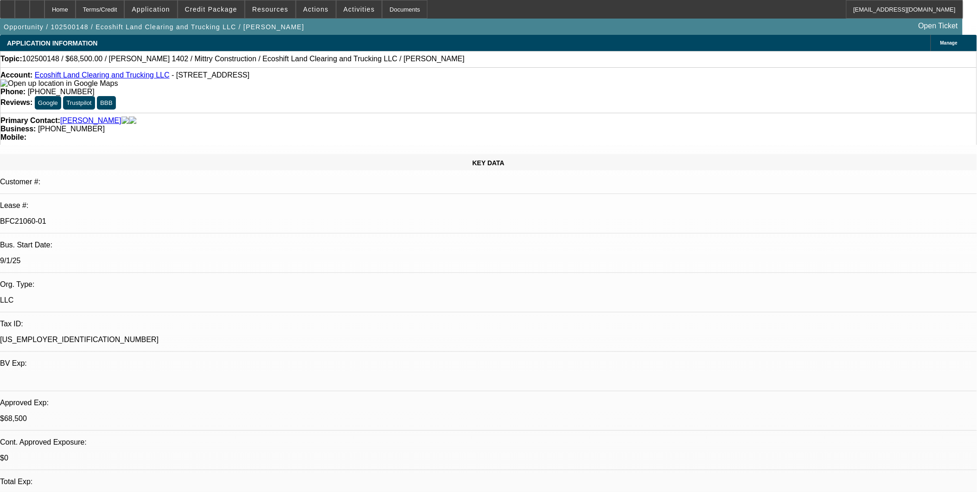
select select "0"
select select "0.1"
select select "0"
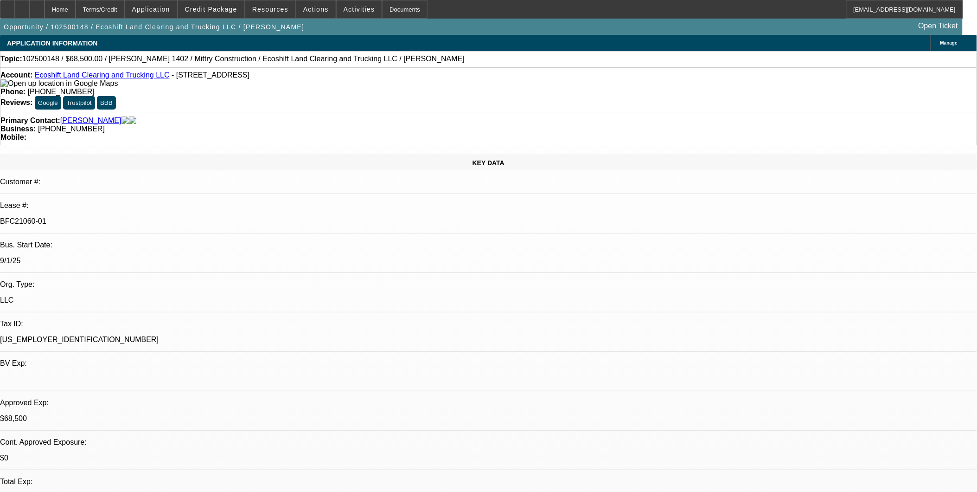
select select "0.1"
select select "0"
select select "0.1"
select select "0"
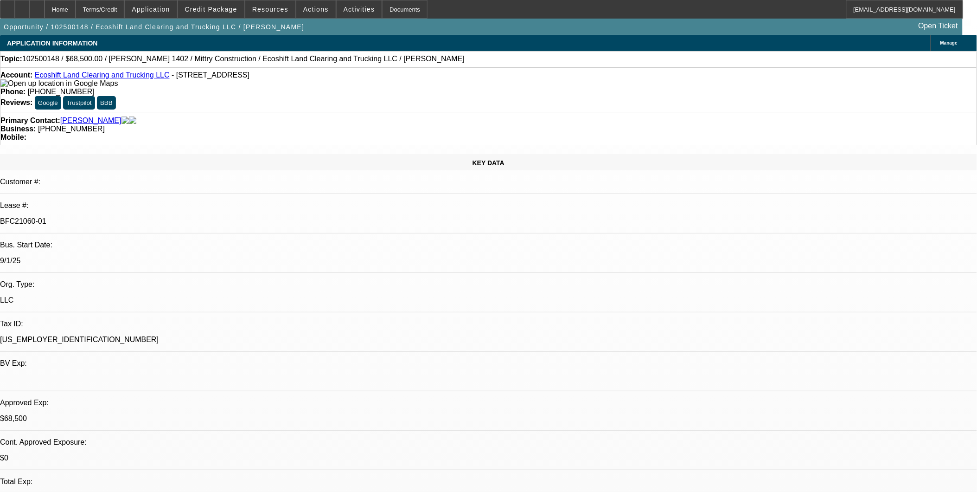
select select "0.1"
select select "1"
select select "4"
select select "1"
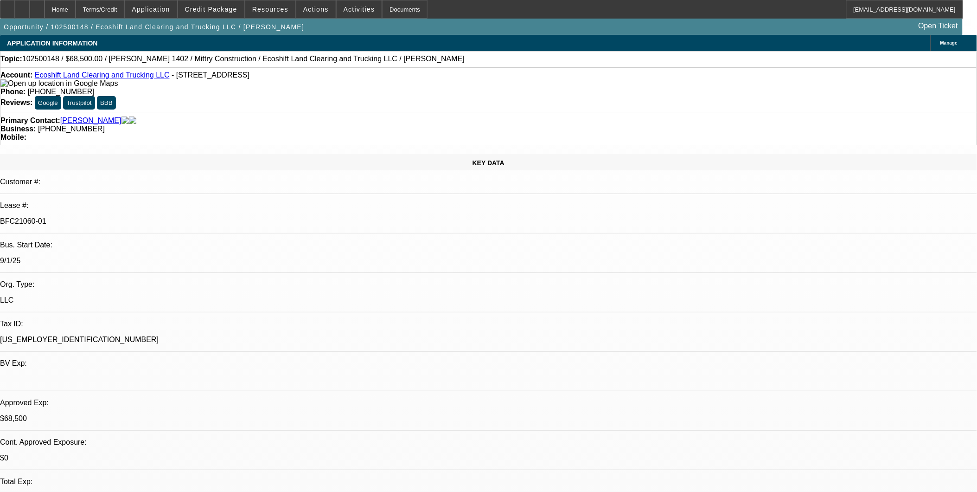
select select "1"
select select "4"
select select "1"
select select "4"
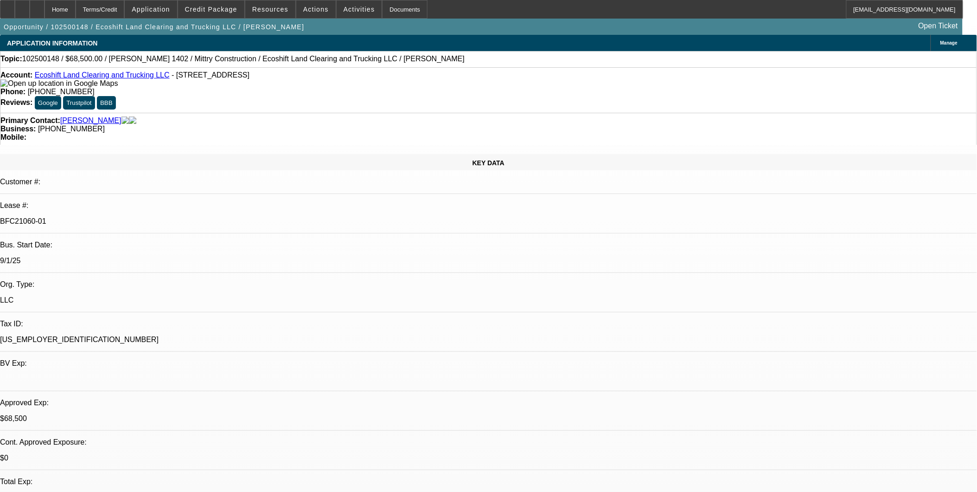
select select "1"
select select "4"
select select "0"
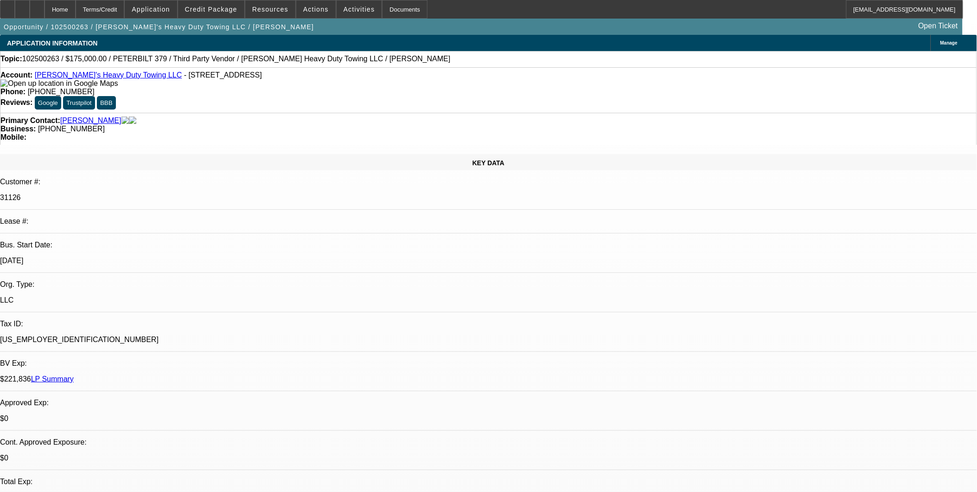
select select "0.1"
select select "0"
select select "0.1"
select select "0"
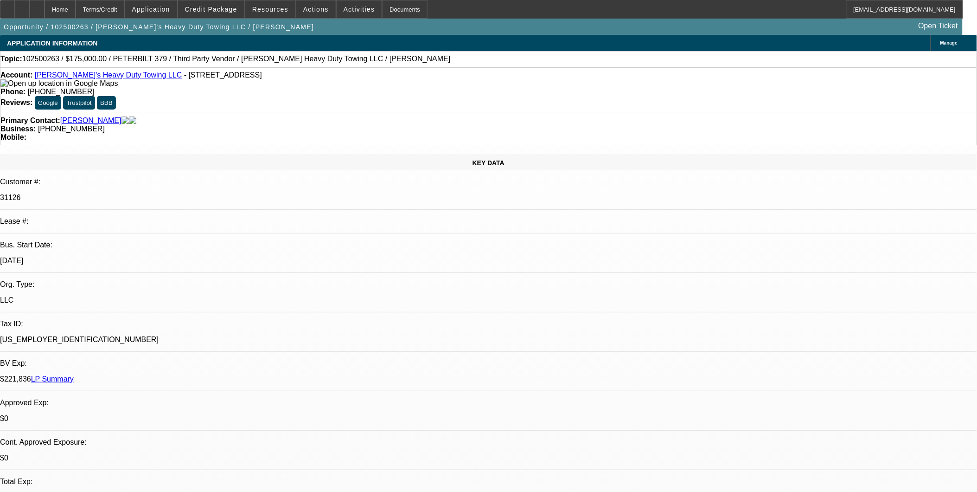
select select "0"
select select "0.1"
select select "1"
select select "4"
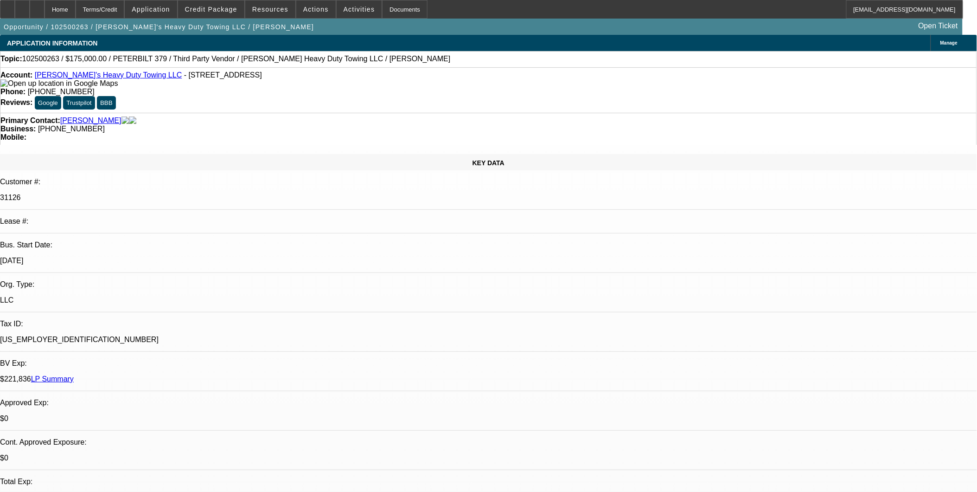
select select "1"
select select "4"
select select "1"
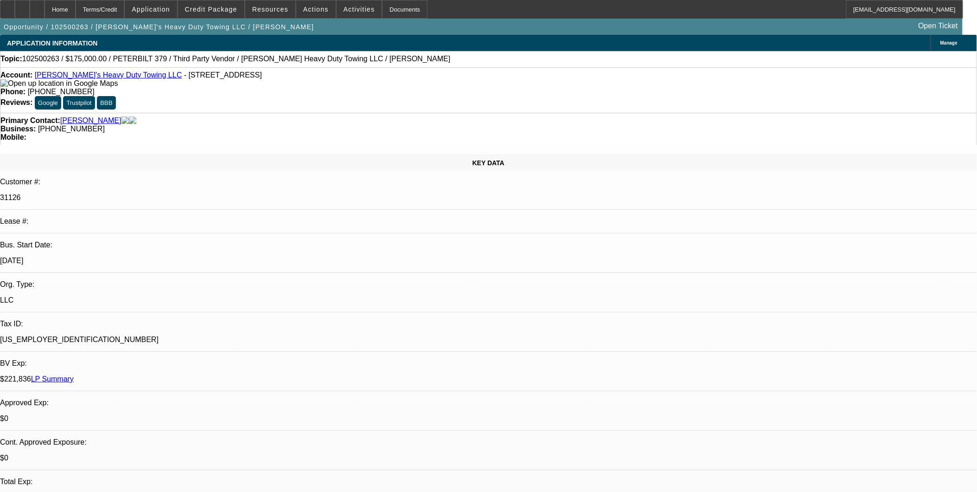
select select "4"
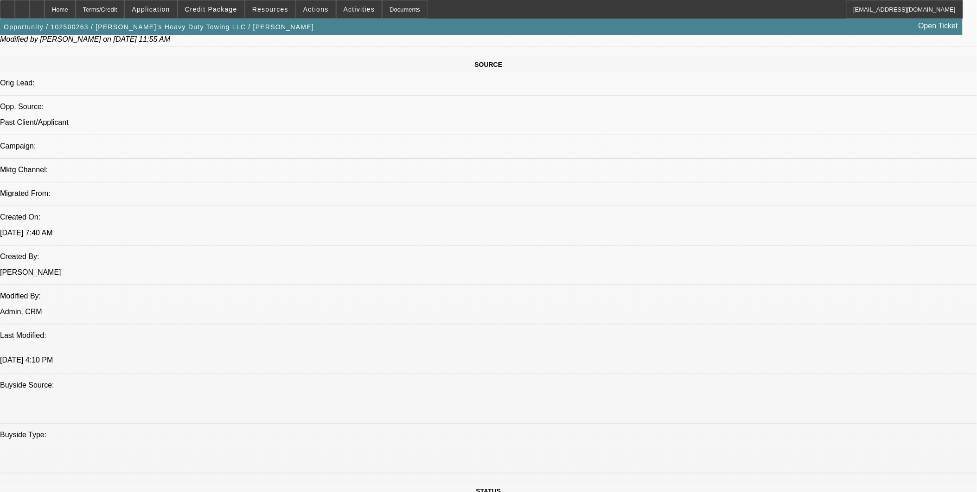
scroll to position [515, 0]
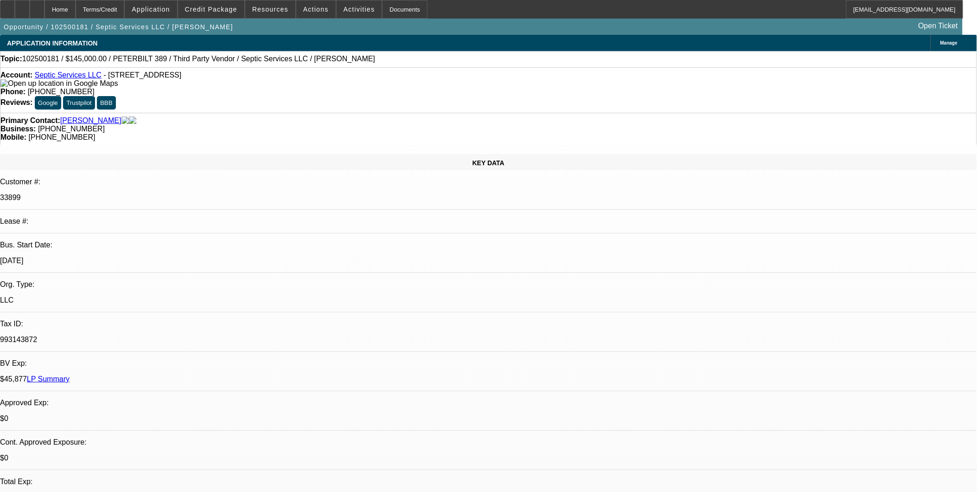
select select "0"
select select "2"
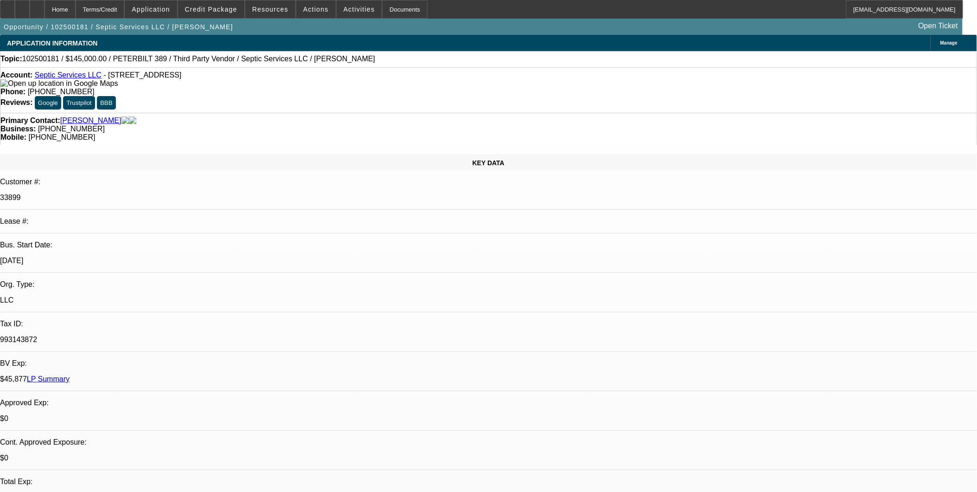
select select "0"
select select "2"
select select "0"
select select "1"
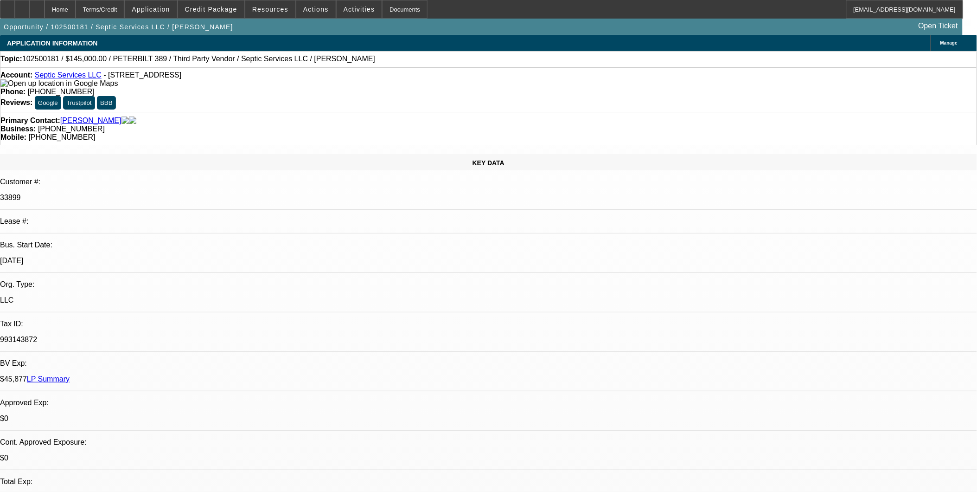
select select "1"
select select "6"
select select "1"
select select "2"
select select "6"
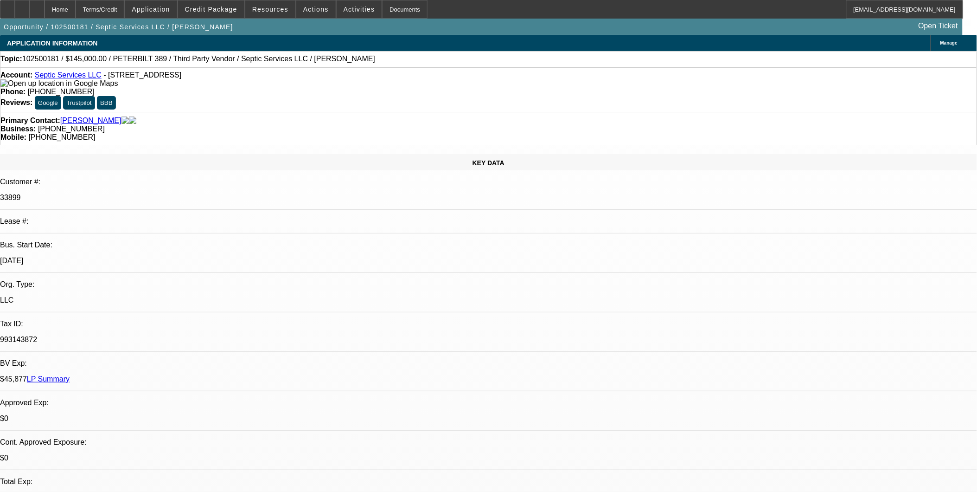
select select "1"
select select "2"
select select "6"
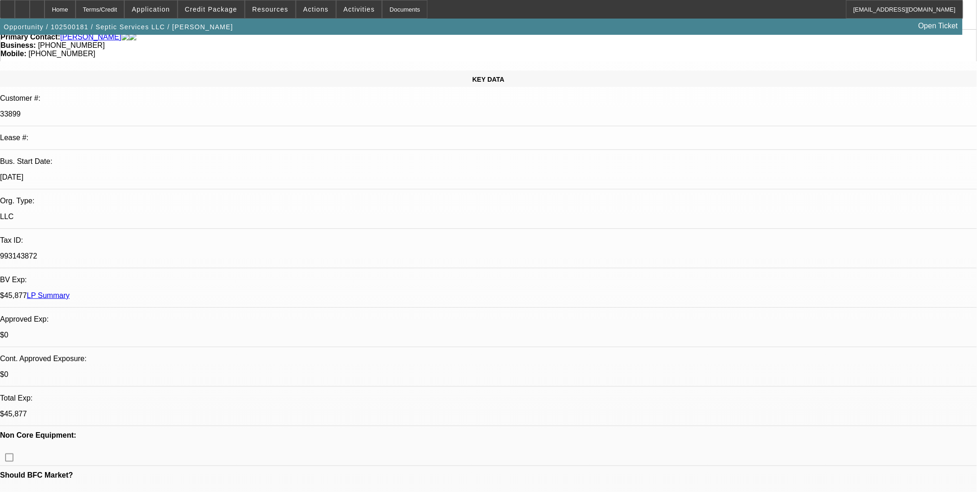
scroll to position [103, 0]
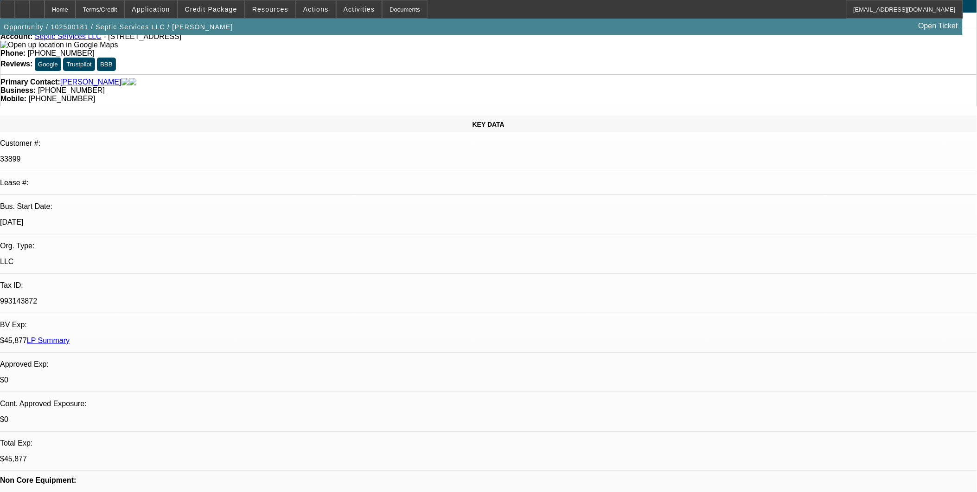
scroll to position [0, 0]
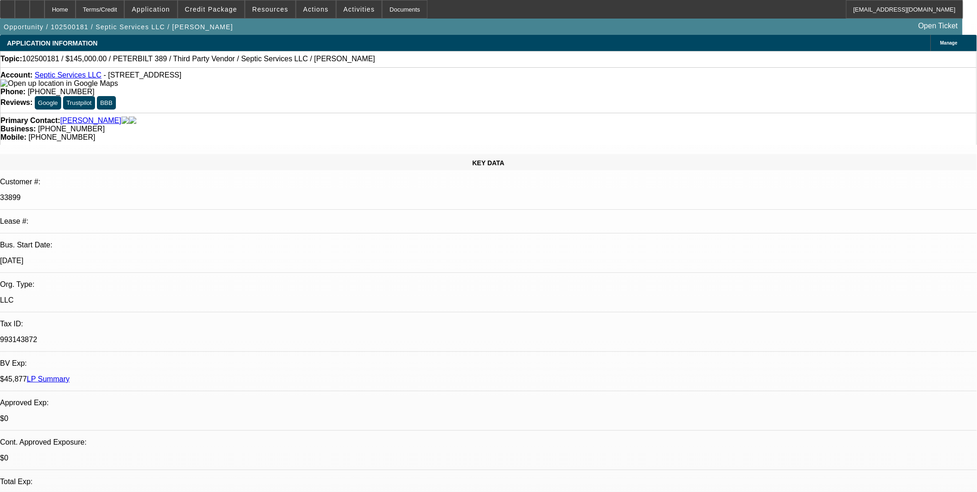
click at [226, 7] on span "Credit Package" at bounding box center [211, 9] width 52 height 7
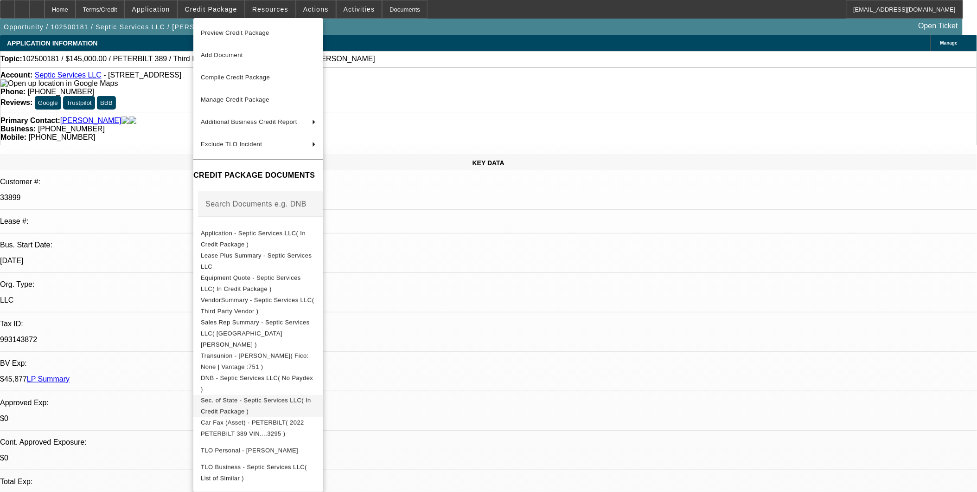
click at [289, 396] on span "Sec. of State - Septic Services LLC( In Credit Package )" at bounding box center [256, 405] width 110 height 18
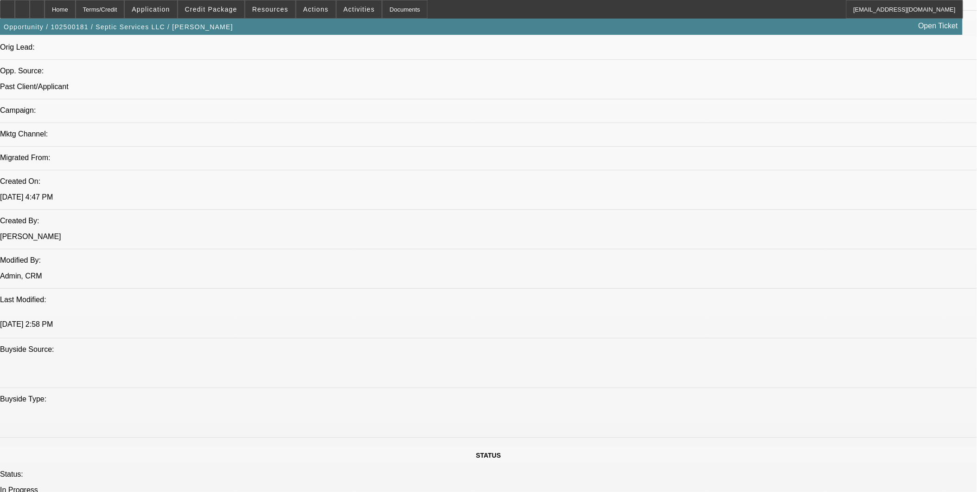
scroll to position [412, 0]
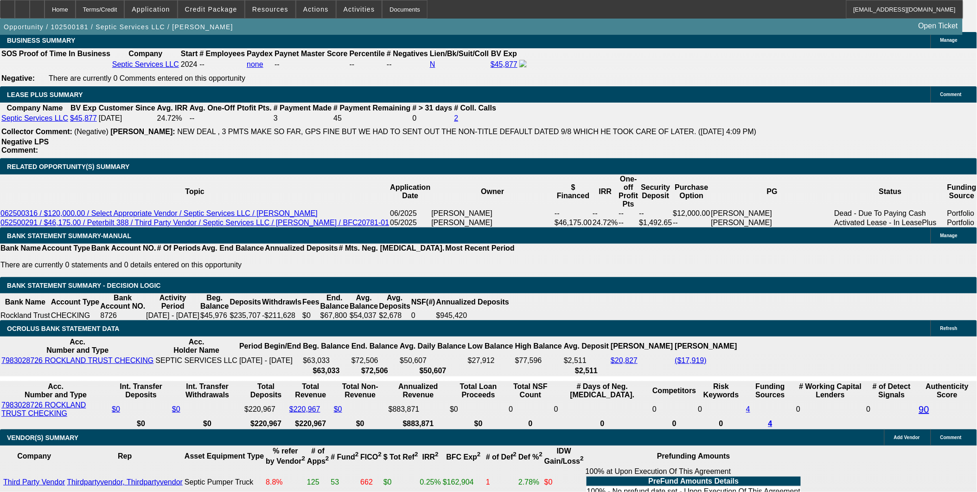
scroll to position [1494, 0]
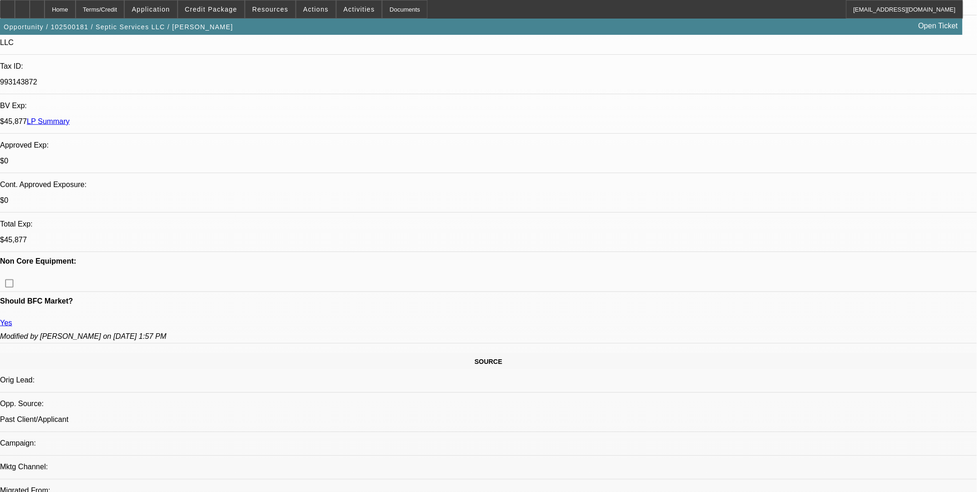
scroll to position [0, 0]
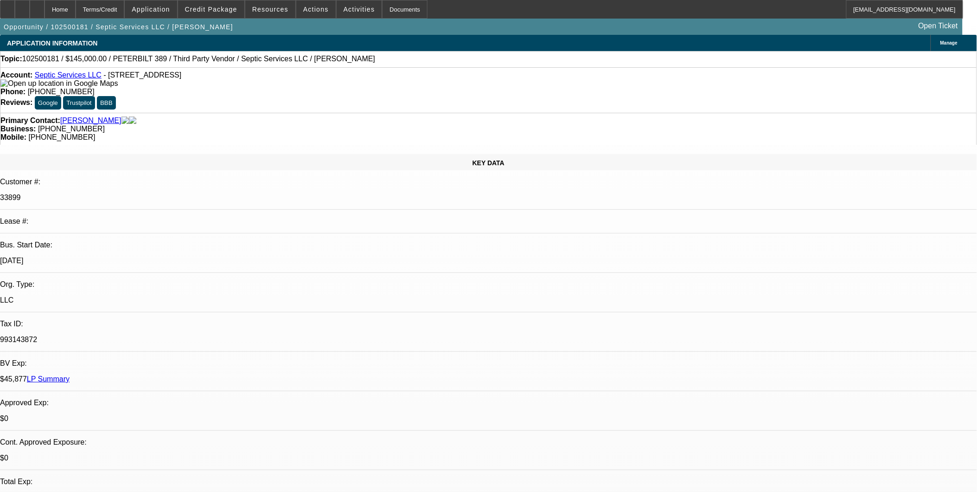
click at [68, 77] on link "Septic Services LLC" at bounding box center [68, 75] width 67 height 8
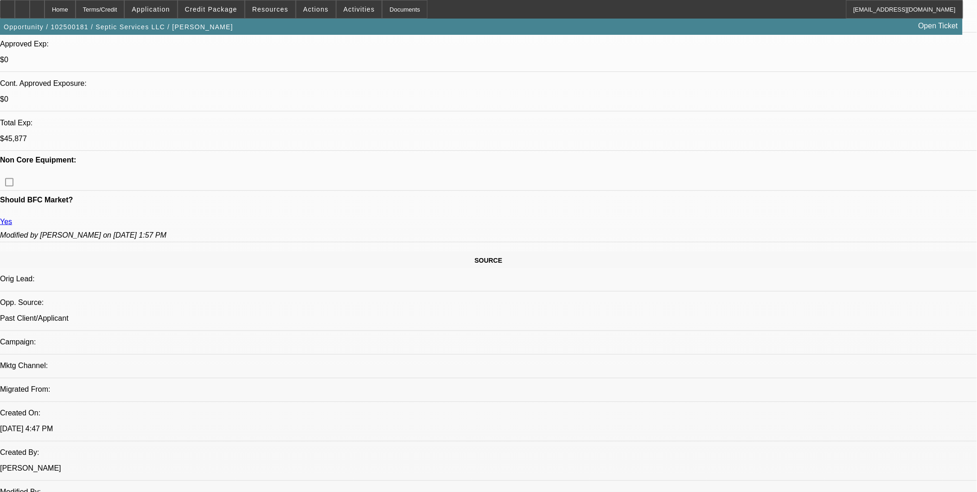
scroll to position [360, 0]
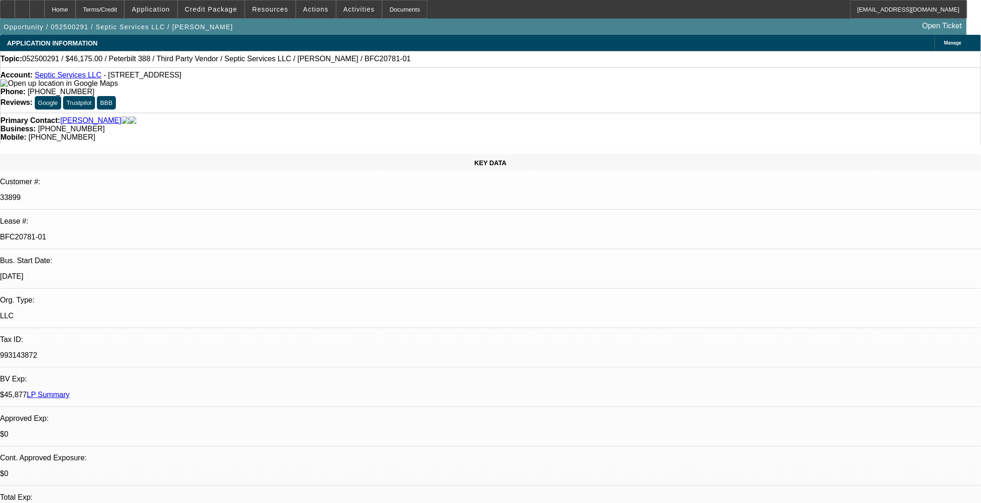
select select "0"
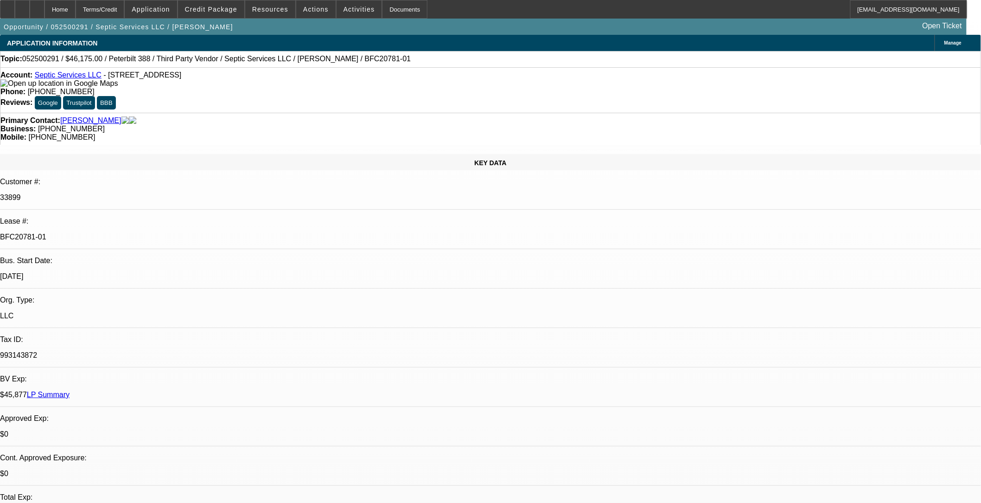
select select "0"
select select "1"
select select "2"
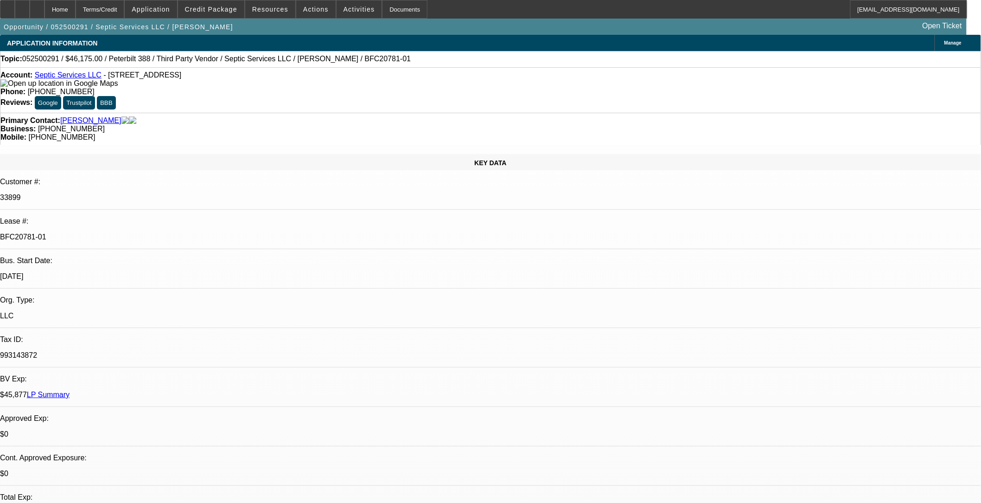
select select "6"
select select "1"
select select "2"
select select "1"
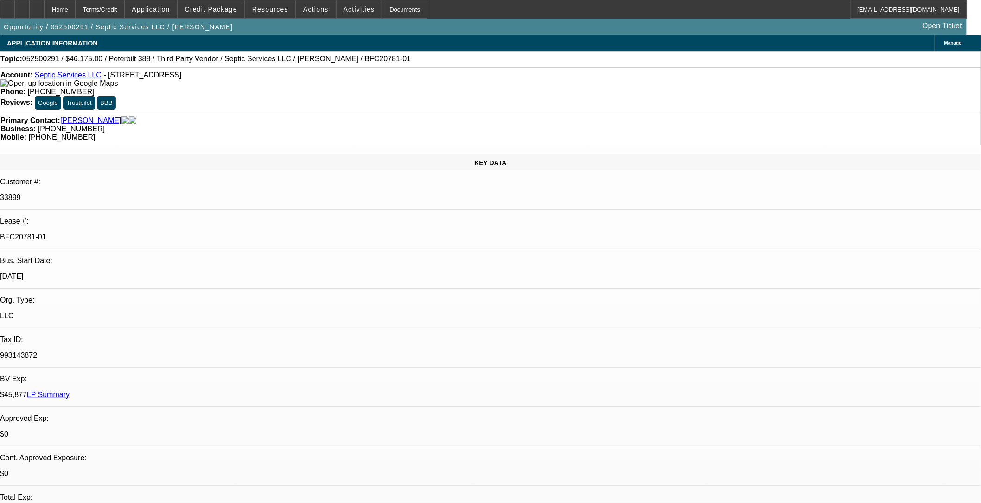
select select "2"
select select "1"
select select "2"
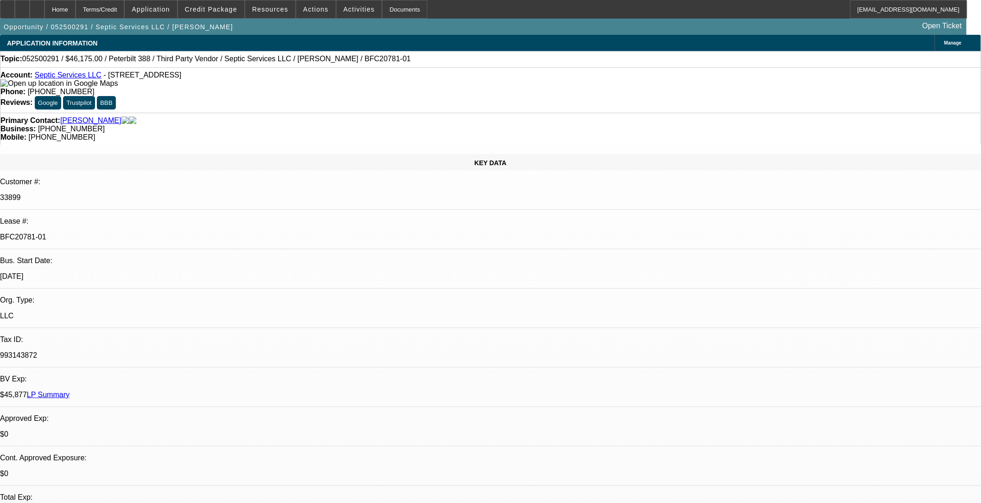
scroll to position [3008, 0]
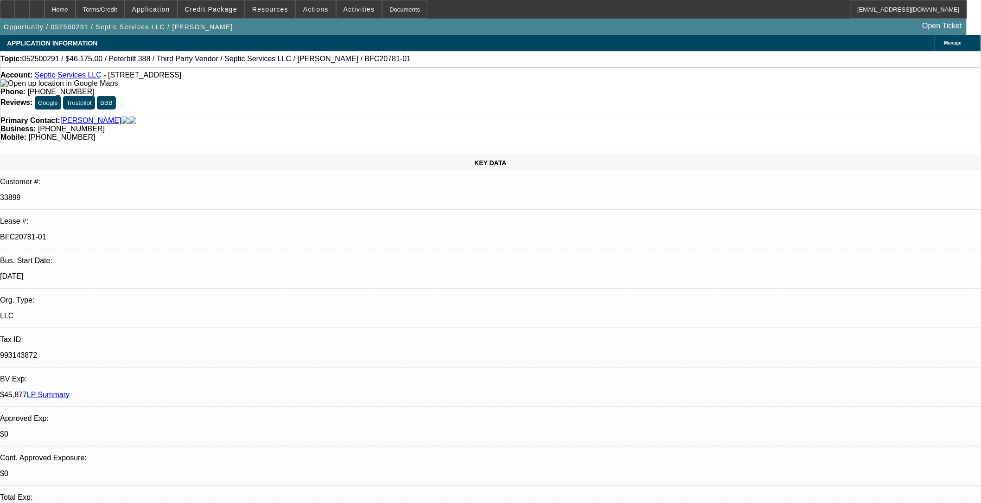
scroll to position [2493, 0]
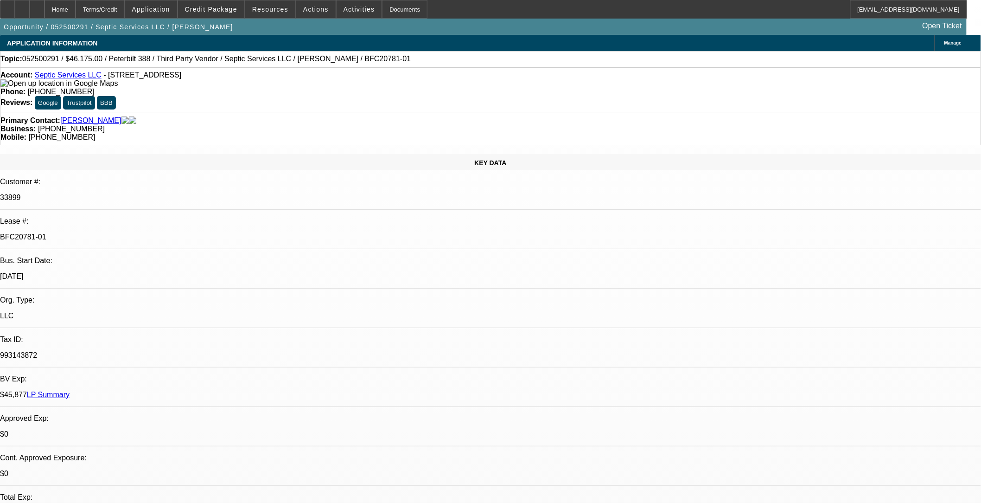
scroll to position [2390, 0]
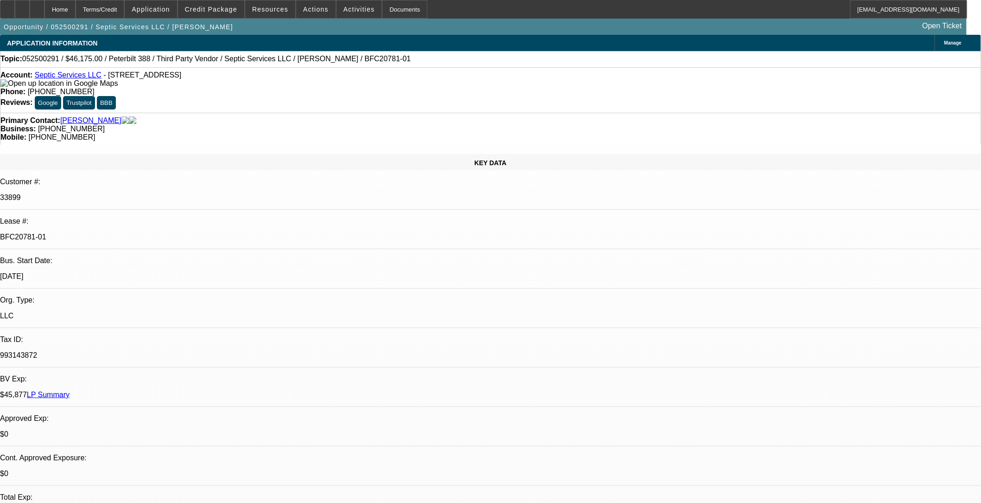
scroll to position [2287, 0]
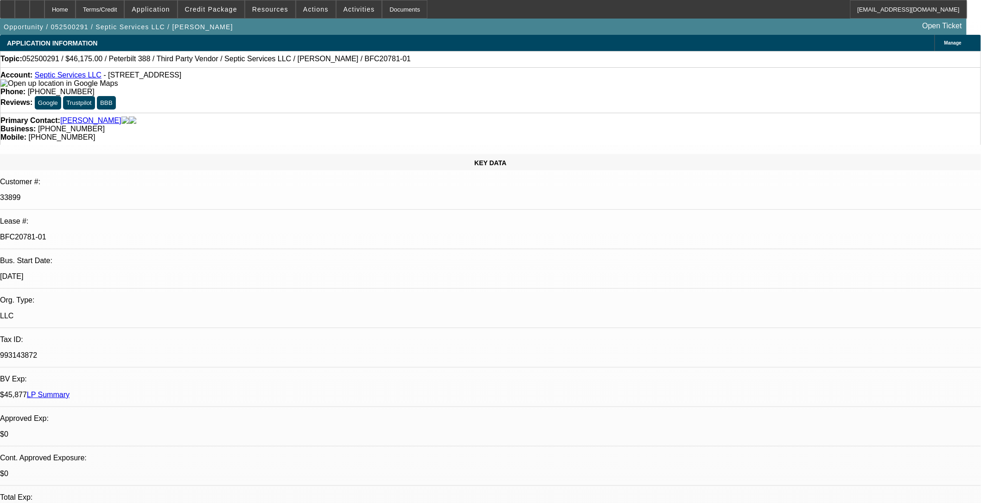
drag, startPoint x: 773, startPoint y: 189, endPoint x: 772, endPoint y: 174, distance: 14.4
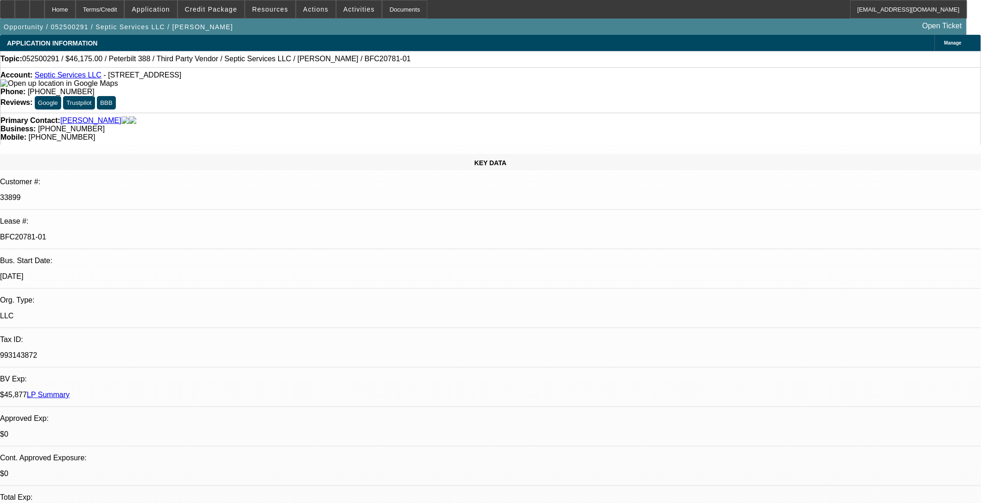
scroll to position [2029, 0]
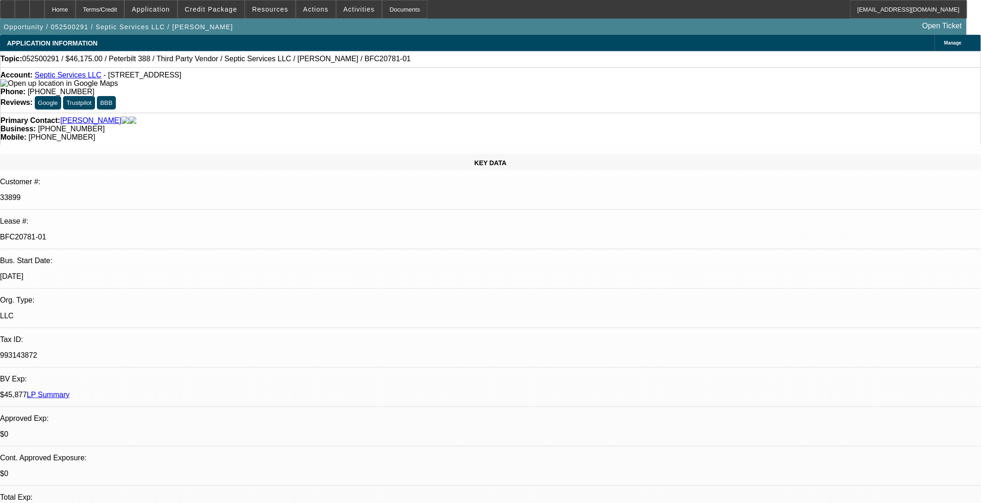
scroll to position [1772, 0]
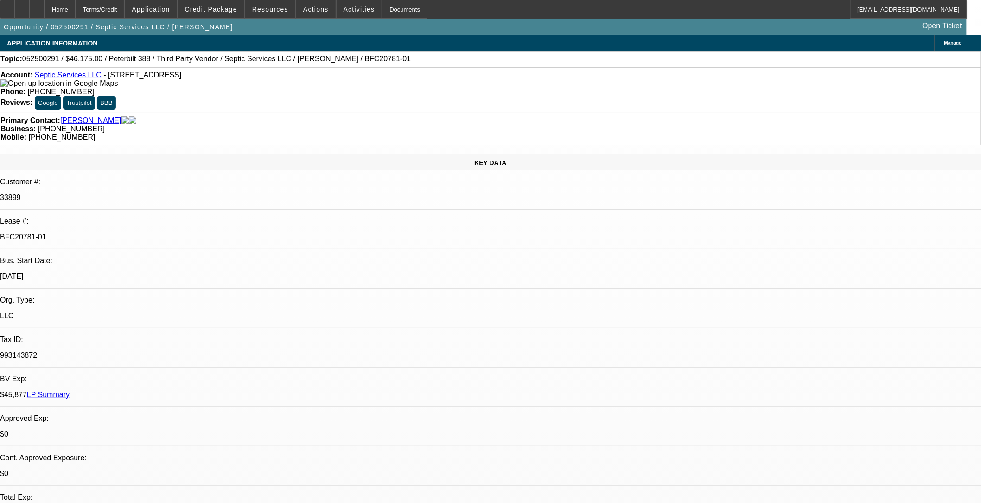
scroll to position [1565, 0]
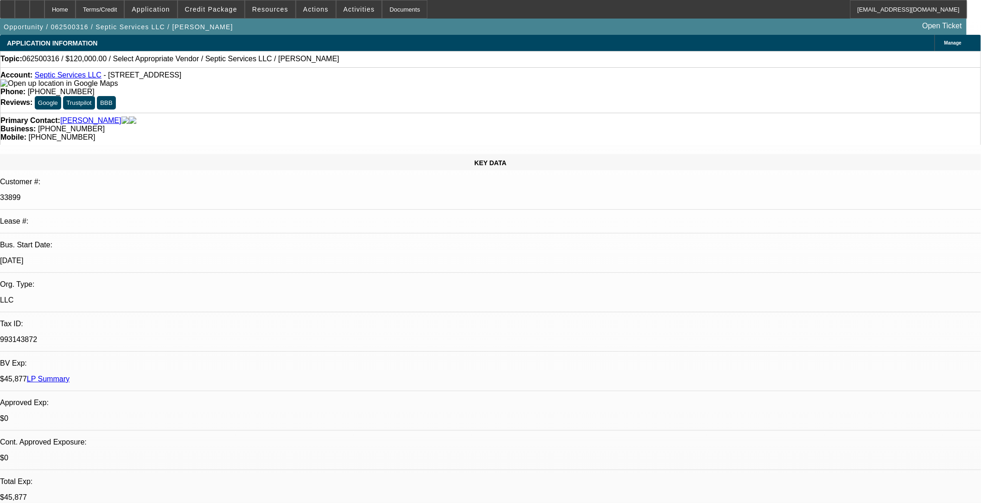
select select "0"
select select "2"
select select "0.1"
select select "4"
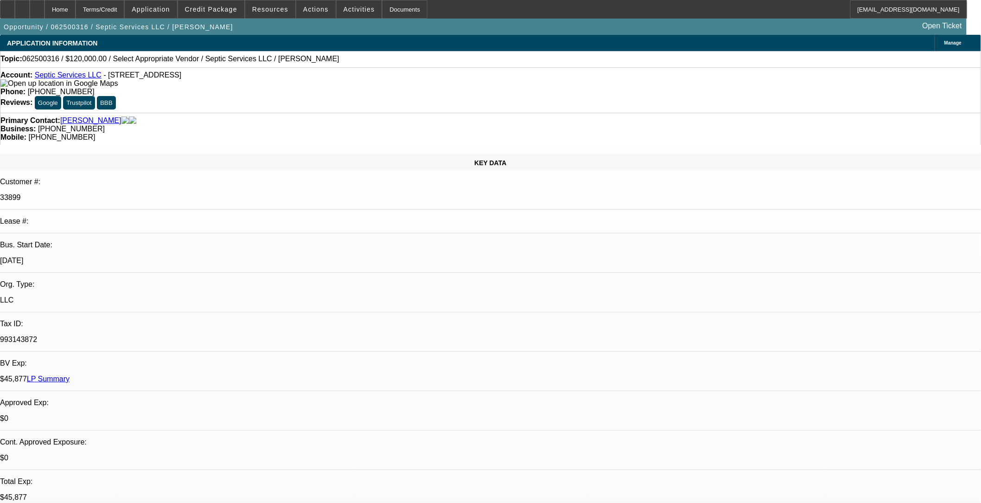
scroll to position [1, 0]
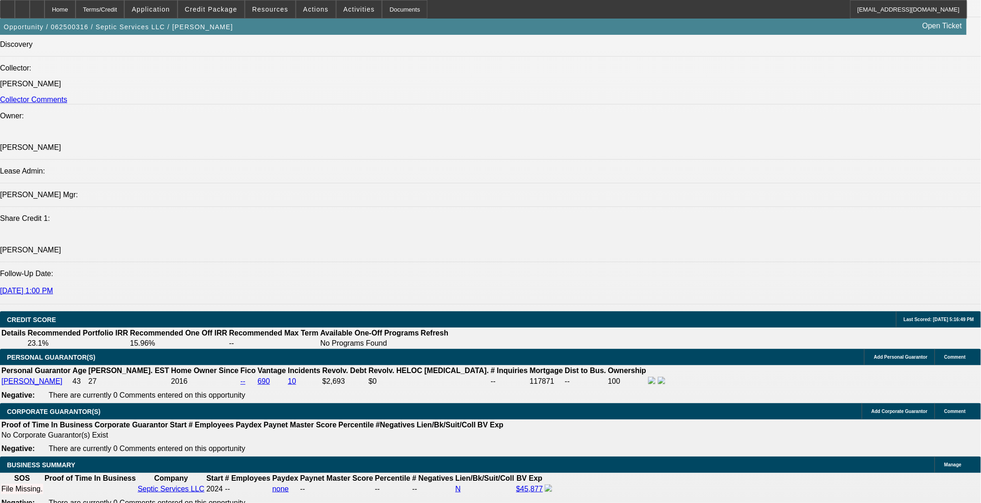
scroll to position [1082, 0]
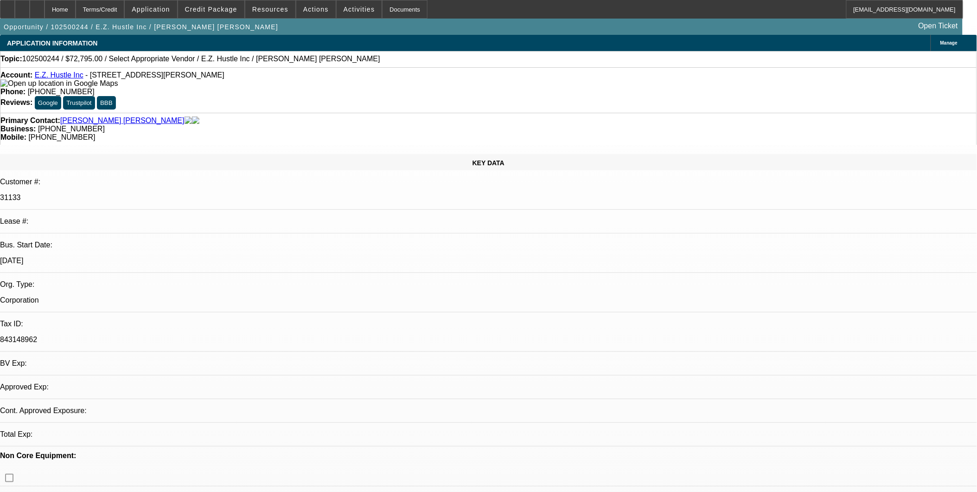
select select "0"
select select "2"
select select "0.1"
select select "4"
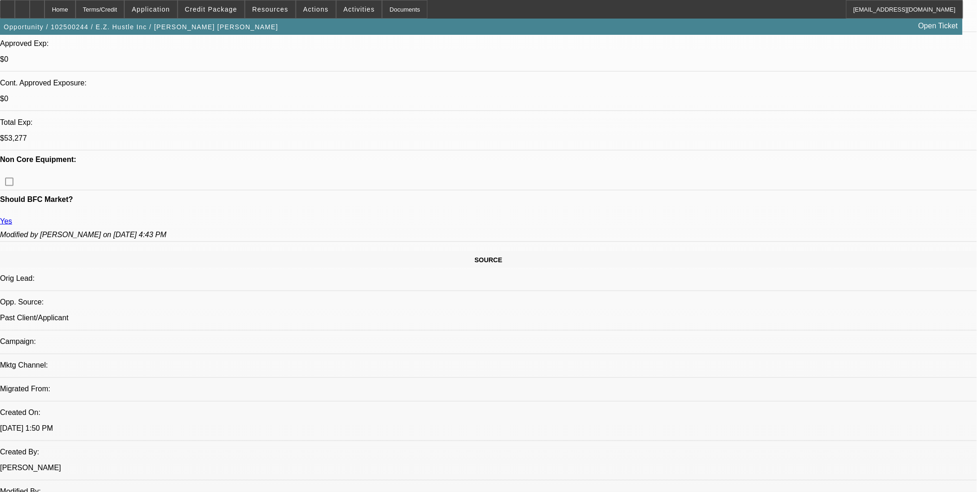
scroll to position [360, 0]
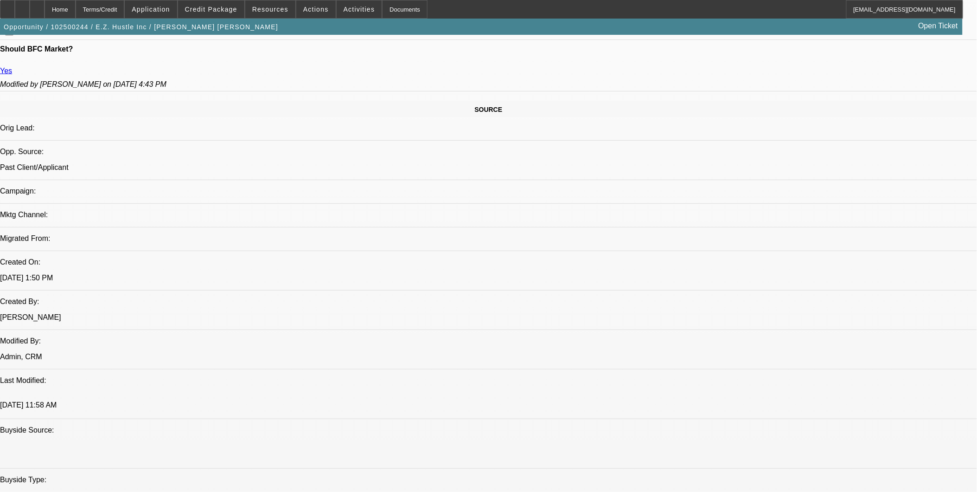
scroll to position [515, 0]
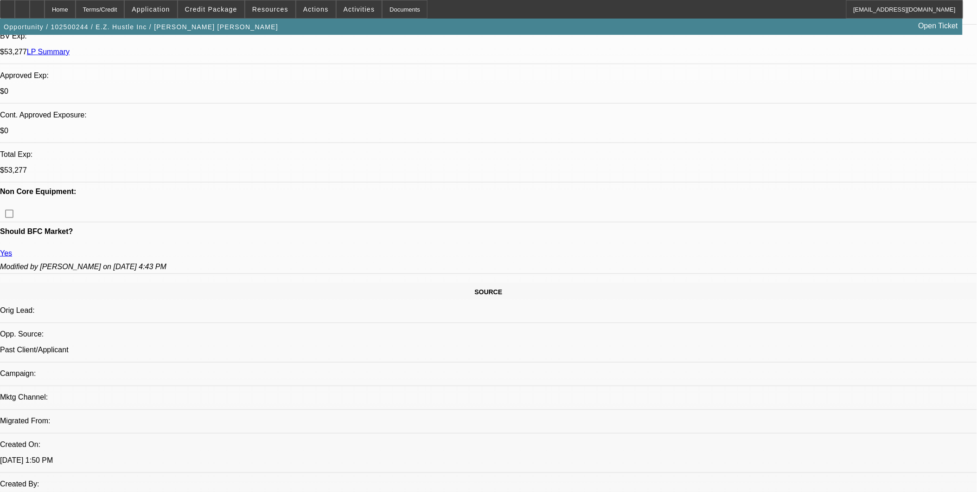
scroll to position [309, 0]
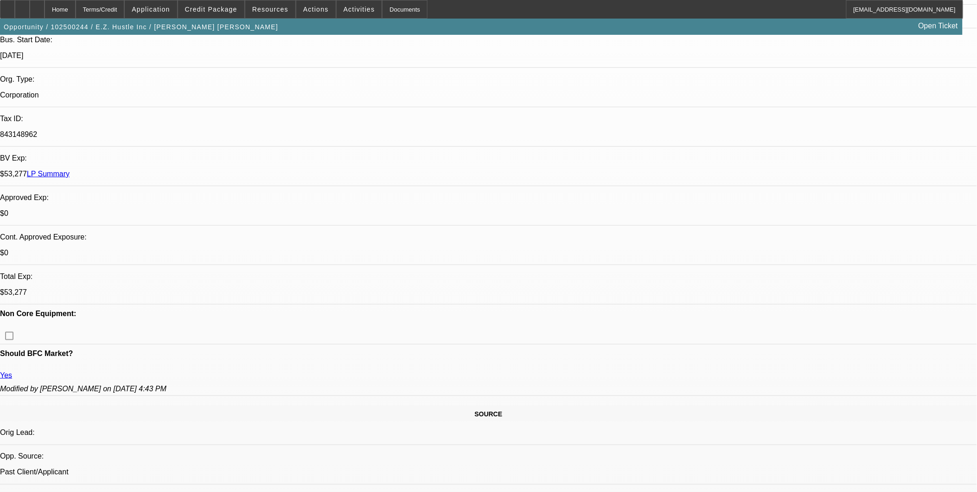
scroll to position [206, 0]
click at [215, 9] on span "Credit Package" at bounding box center [211, 9] width 52 height 7
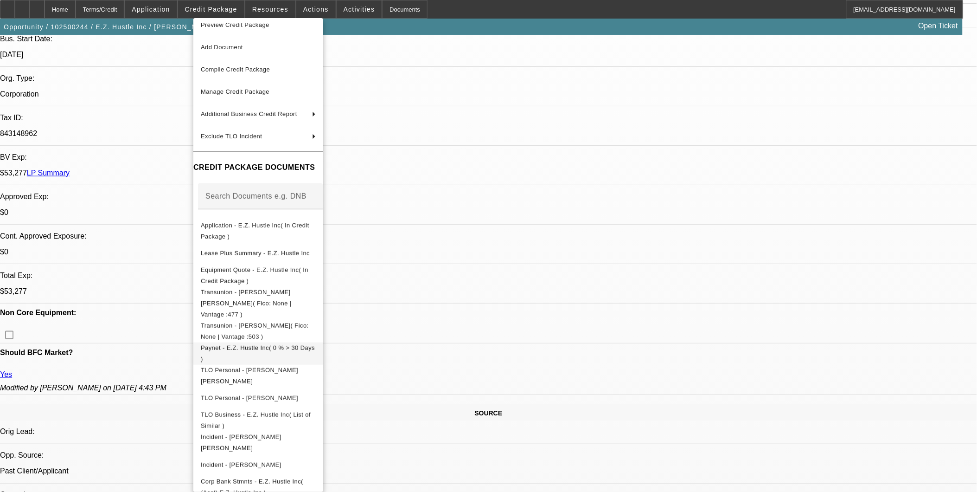
scroll to position [11, 0]
click at [494, 156] on div at bounding box center [488, 246] width 977 height 492
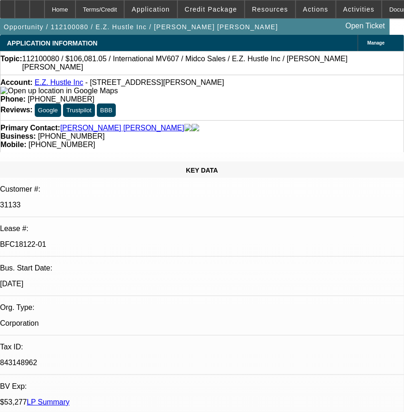
select select "0"
select select "2"
select select "0.1"
select select "0"
select select "2"
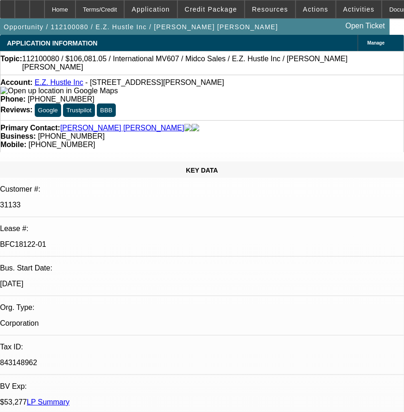
select select "0.1"
select select "0"
select select "2"
select select "0.1"
select select "0"
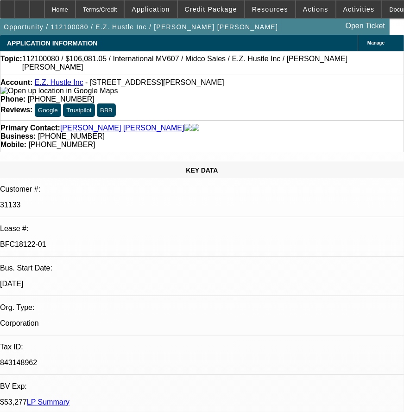
select select "2"
select select "0"
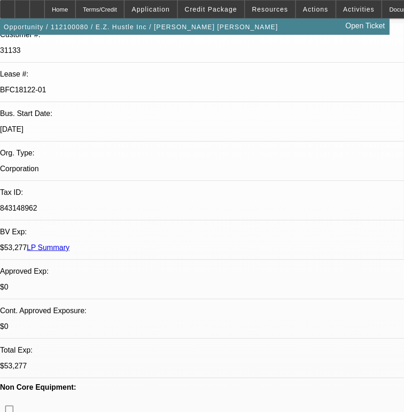
select select "1"
select select "2"
select select "4"
select select "1"
select select "2"
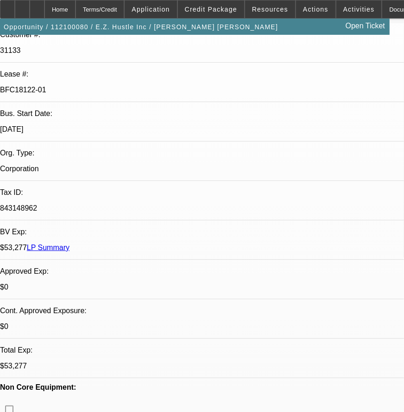
select select "4"
select select "1"
select select "2"
select select "4"
select select "1"
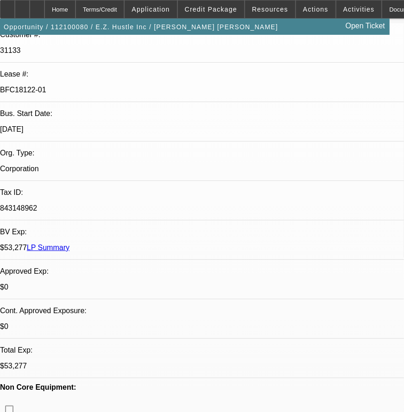
select select "2"
select select "6"
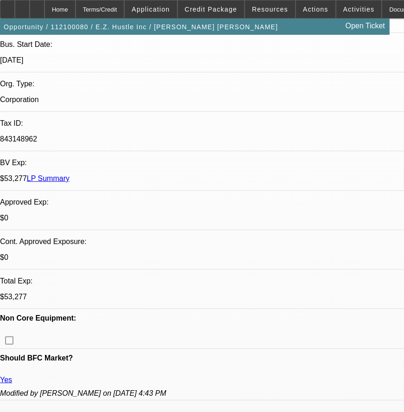
scroll to position [257, 0]
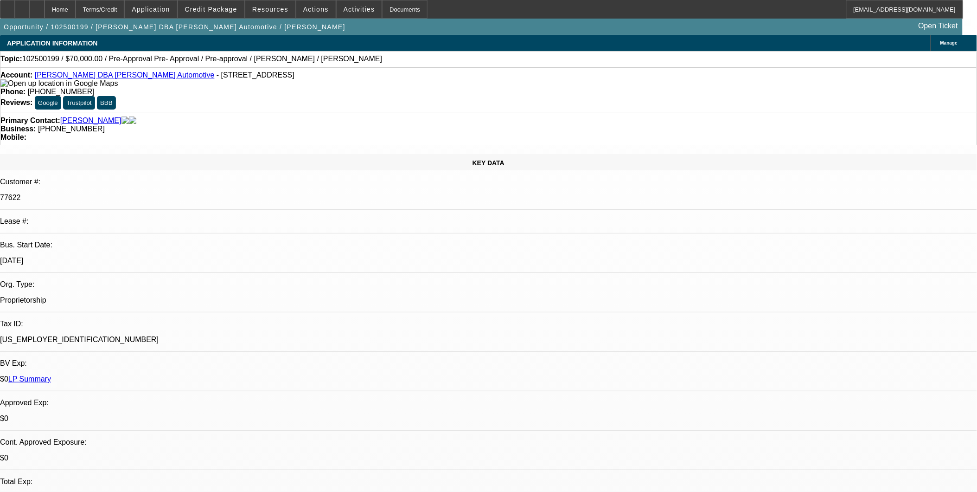
select select "0"
select select "0.1"
select select "0"
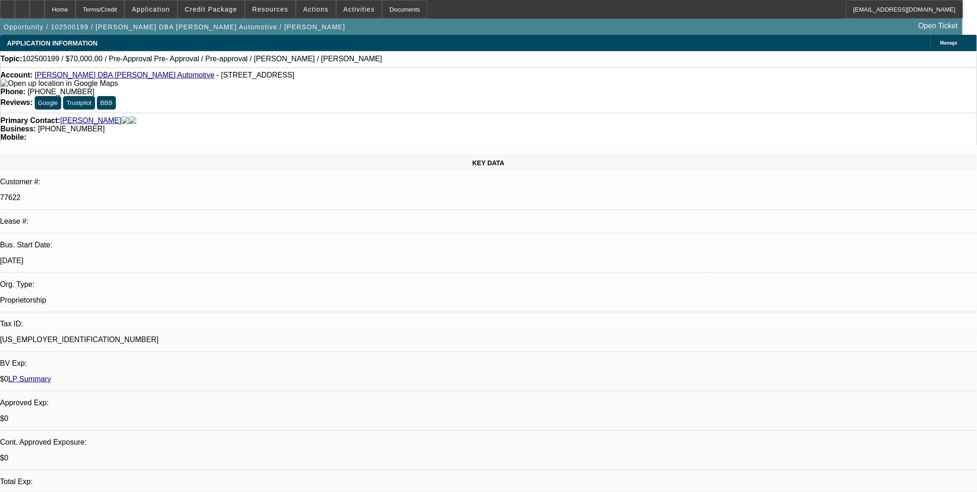
select select "0.1"
select select "0"
select select "0.1"
select select "0"
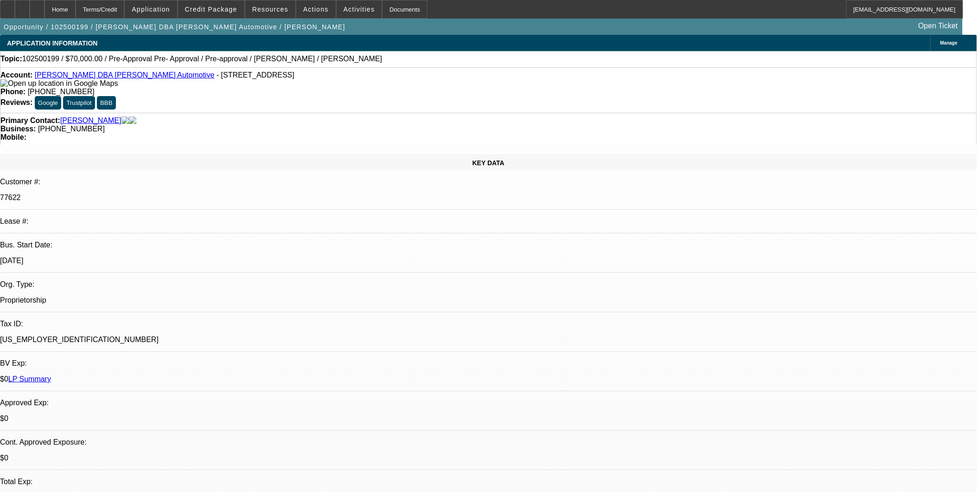
select select "2"
select select "0.1"
select select "1"
select select "4"
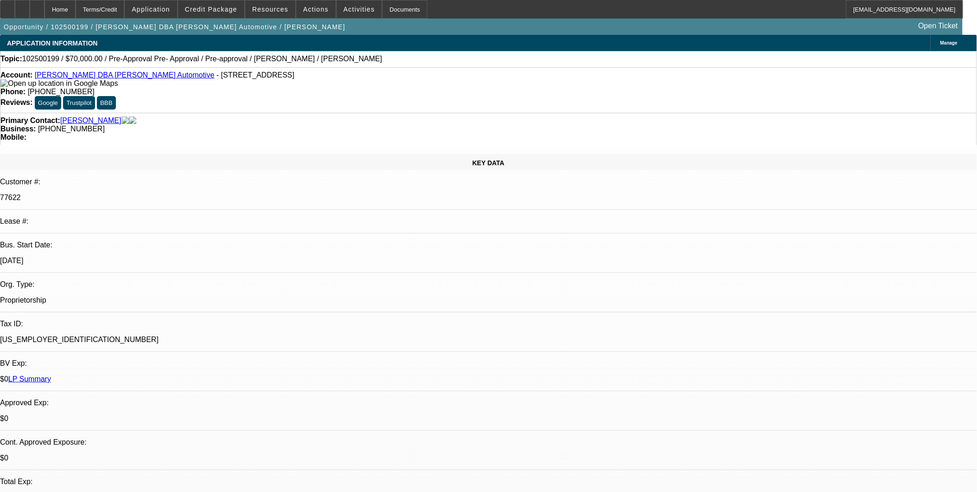
select select "1"
select select "4"
select select "1"
select select "3"
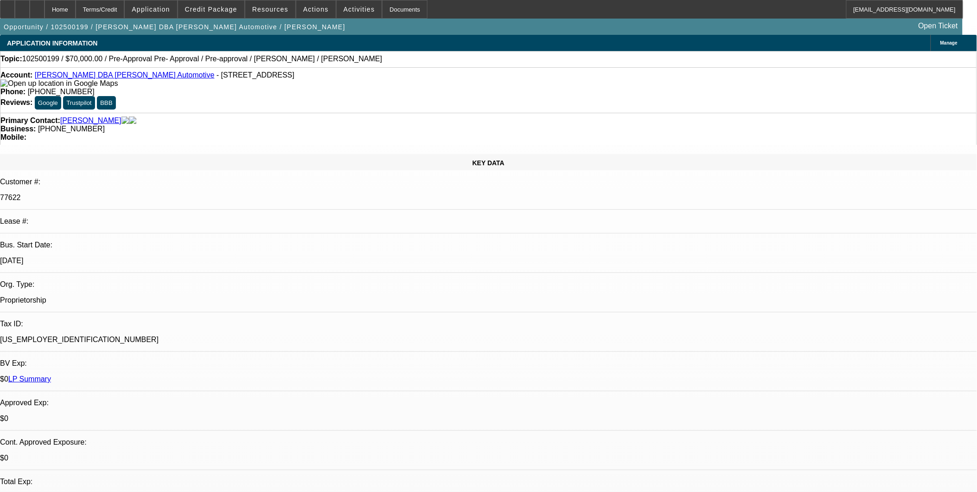
select select "4"
select select "1"
select select "2"
select select "4"
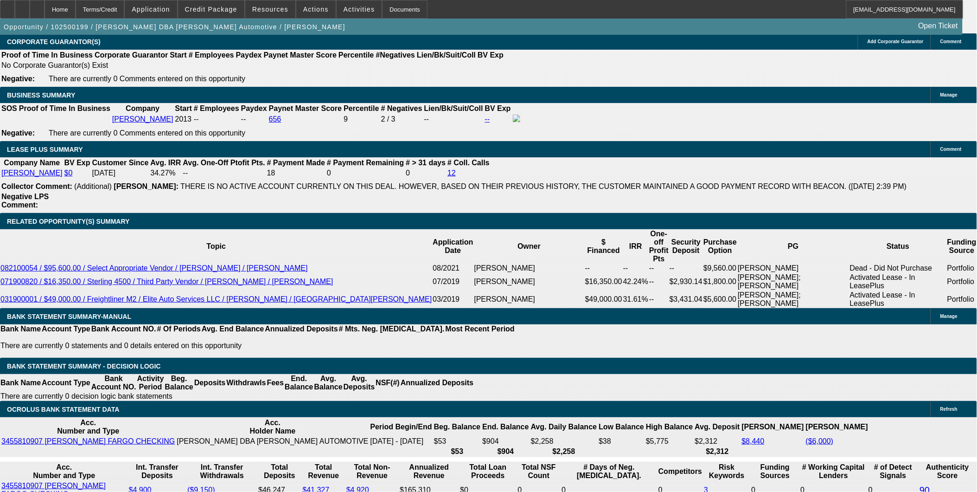
scroll to position [1494, 0]
